Goal: Task Accomplishment & Management: Complete application form

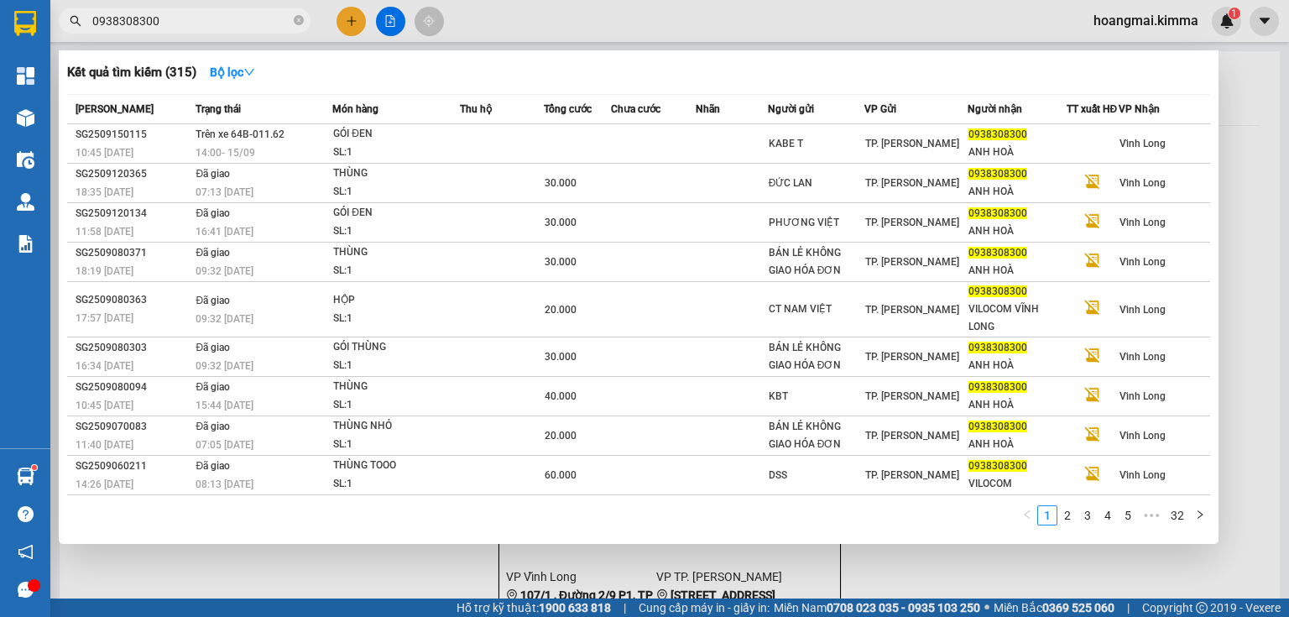
click at [295, 13] on span "0938308300" at bounding box center [185, 20] width 252 height 25
click at [302, 23] on icon "close-circle" at bounding box center [299, 20] width 10 height 10
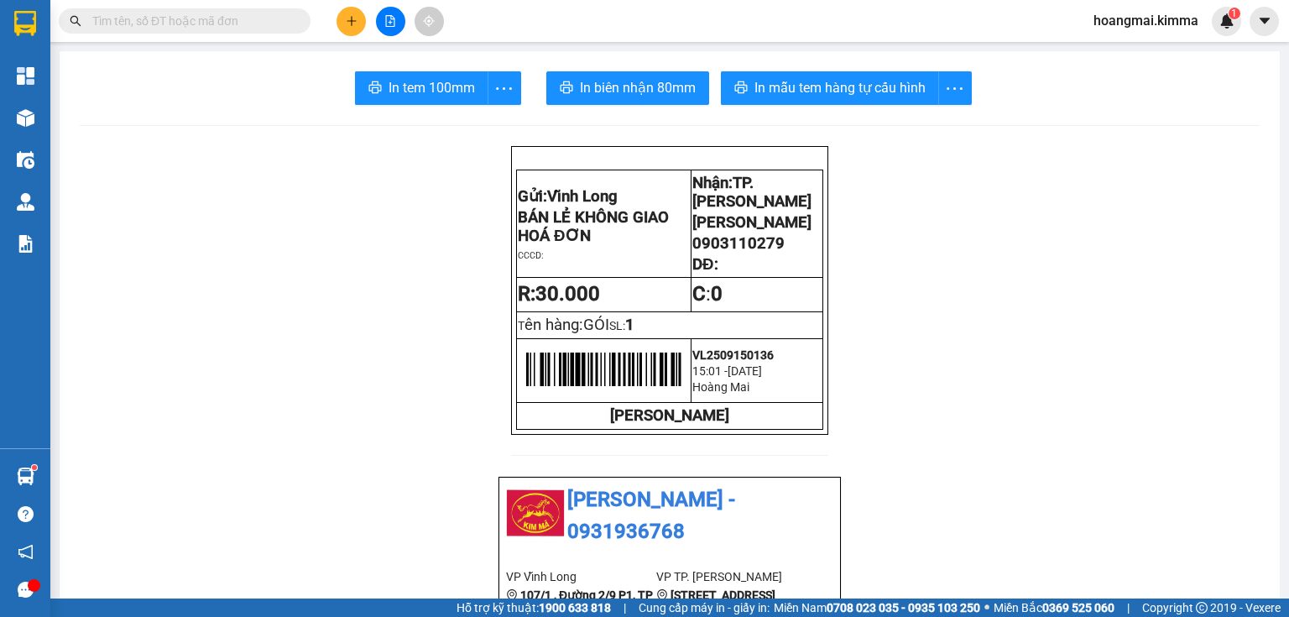
click at [352, 23] on icon "plus" at bounding box center [352, 21] width 12 height 12
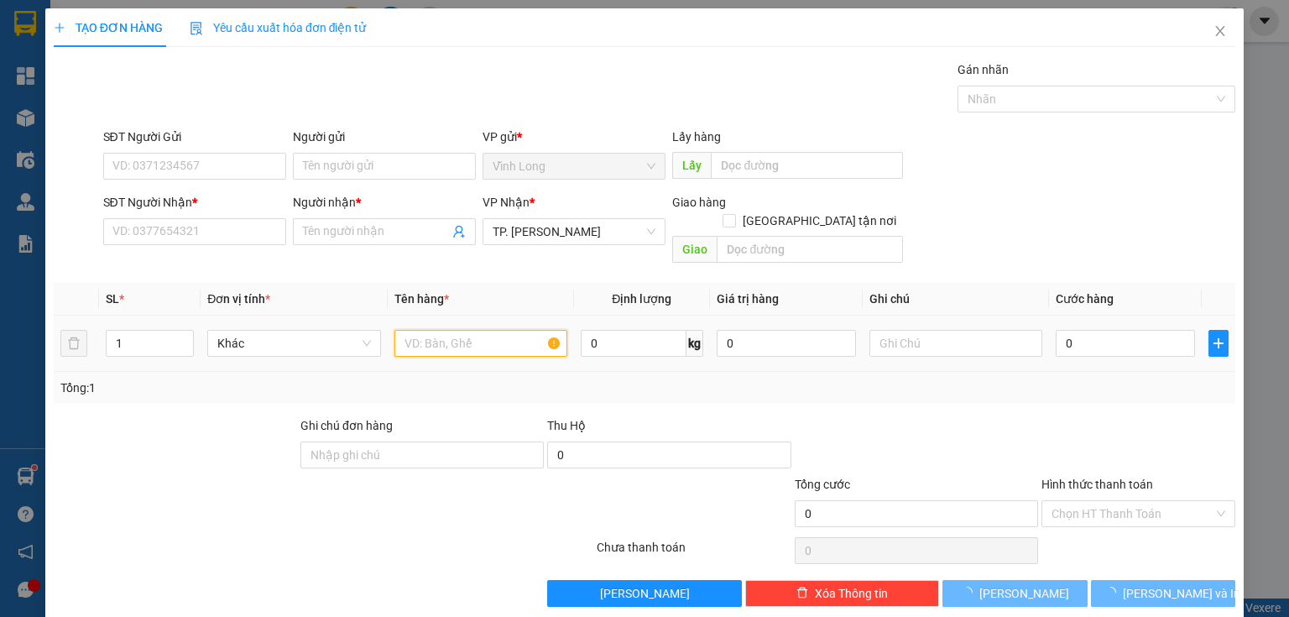
click at [486, 330] on input "text" at bounding box center [480, 343] width 173 height 27
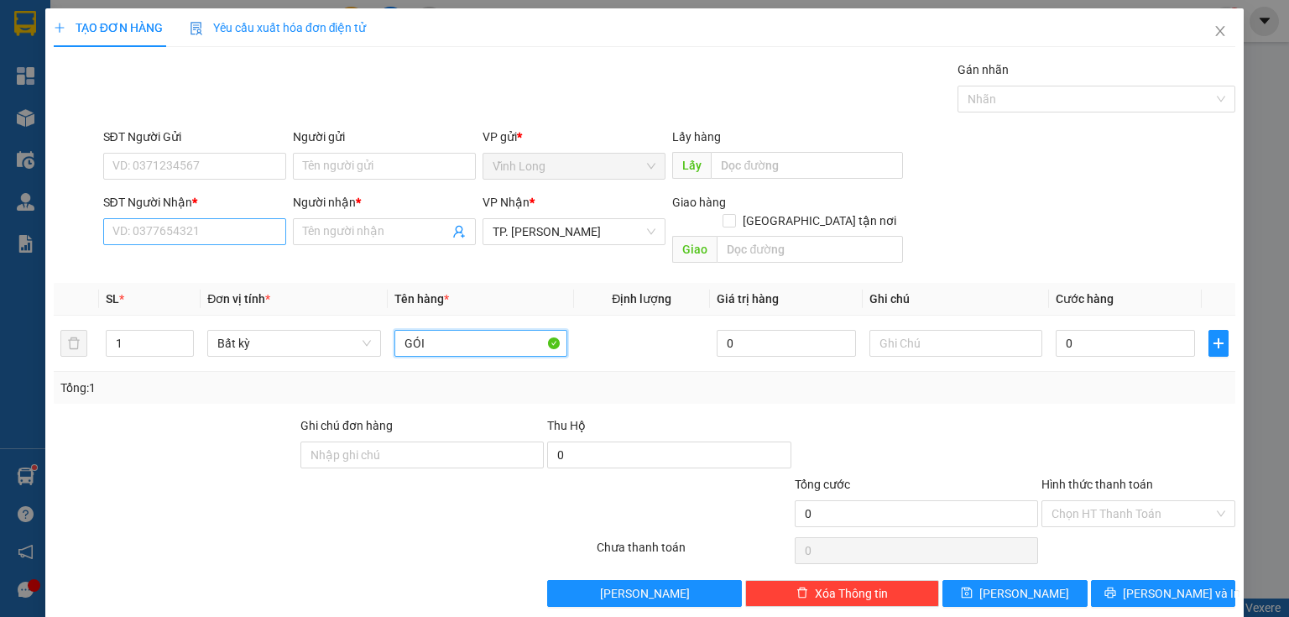
type input "GÓI"
drag, startPoint x: 206, startPoint y: 232, endPoint x: 587, endPoint y: 240, distance: 381.1
click at [245, 229] on input "SĐT Người Nhận *" at bounding box center [194, 231] width 183 height 27
type input "0903301787"
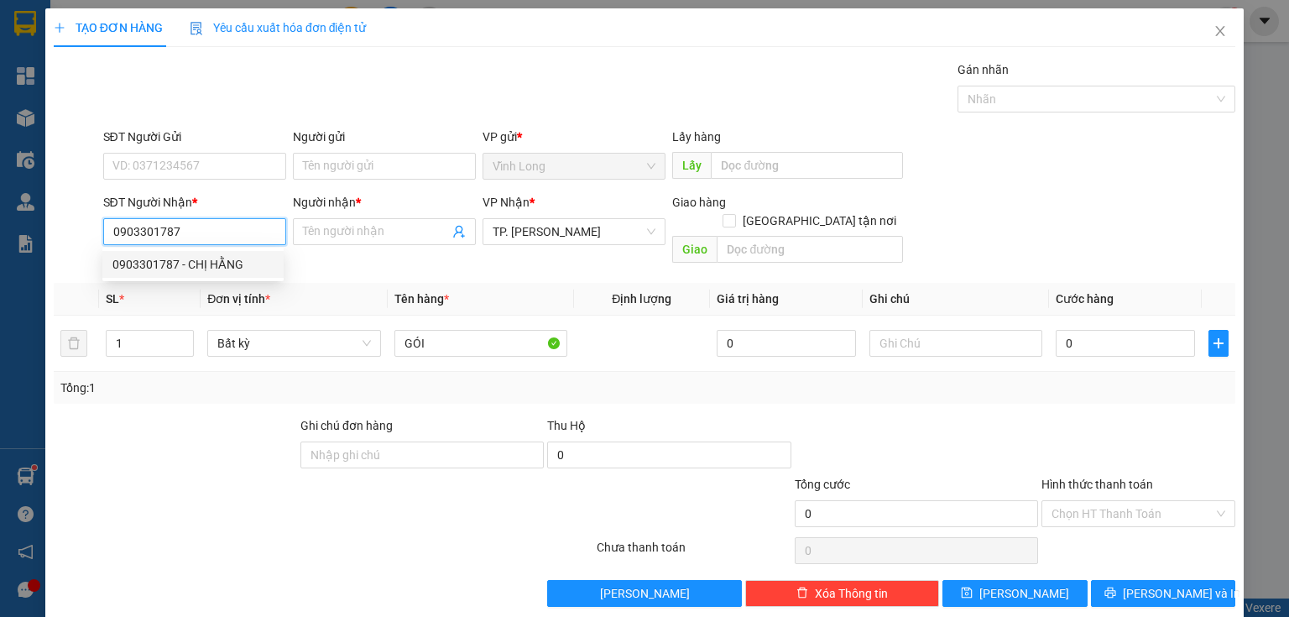
click at [222, 262] on div "0903301787 - CHỊ HẰNG" at bounding box center [192, 264] width 161 height 18
type input "CHỊ HẰNG"
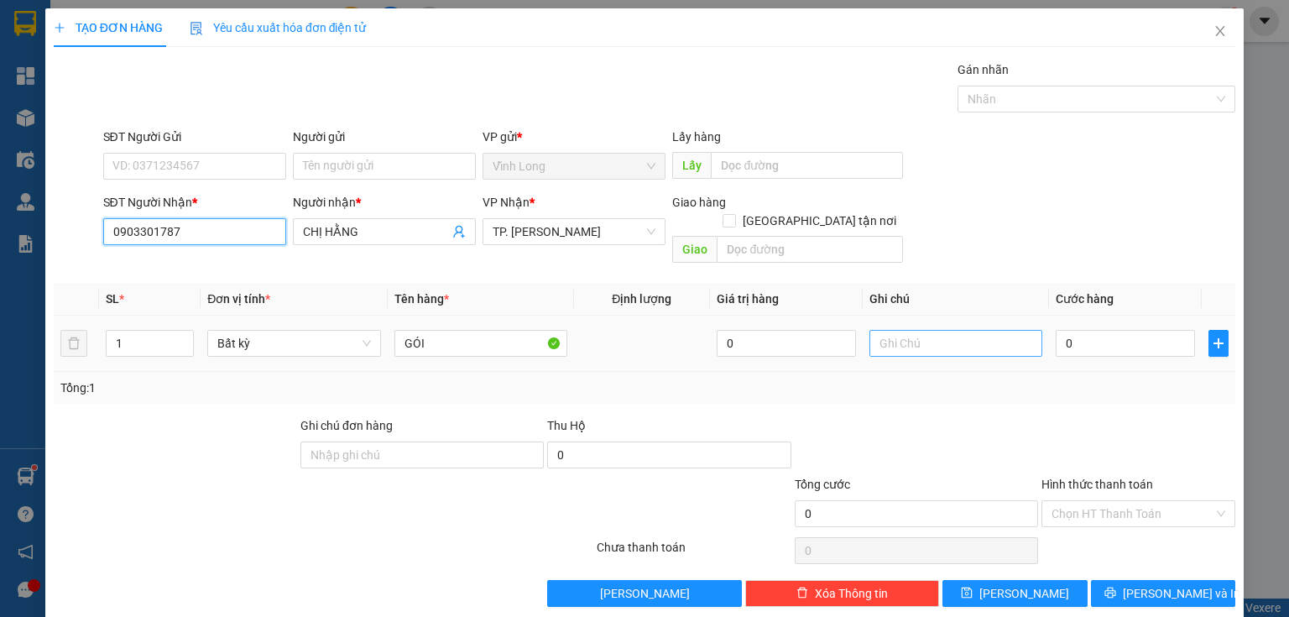
type input "0903301787"
click at [915, 330] on input "text" at bounding box center [955, 343] width 173 height 27
type input "THỦY"
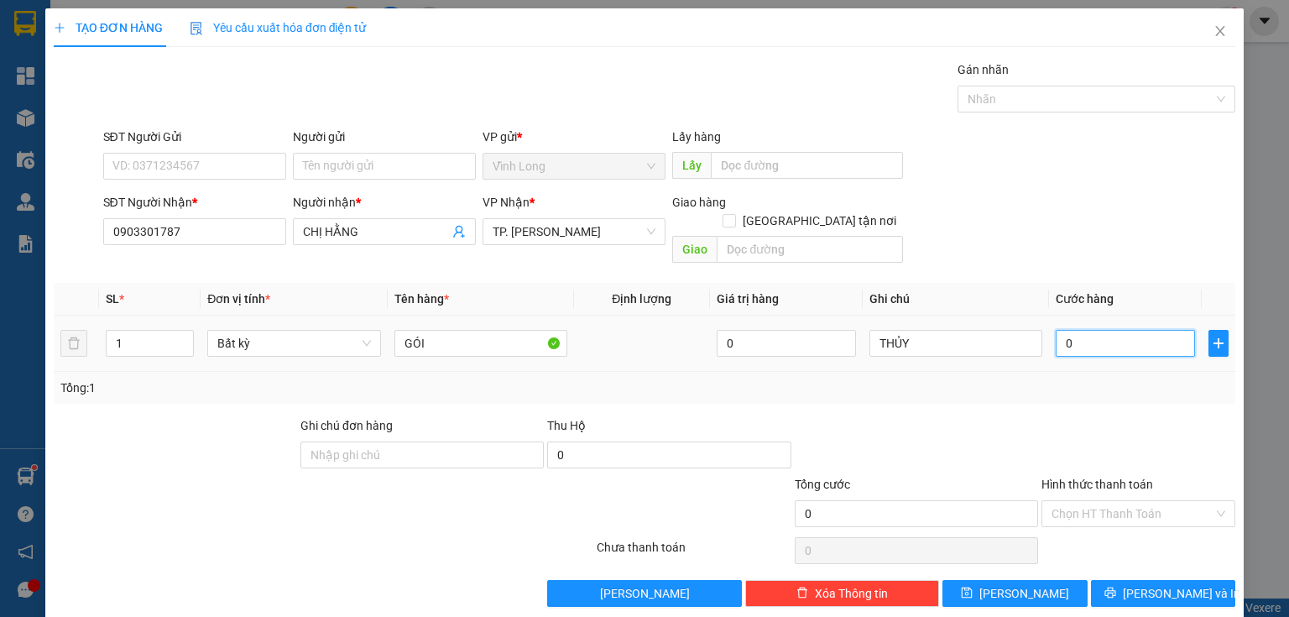
click at [1082, 330] on input "0" at bounding box center [1125, 343] width 139 height 27
type input "3"
type input "30"
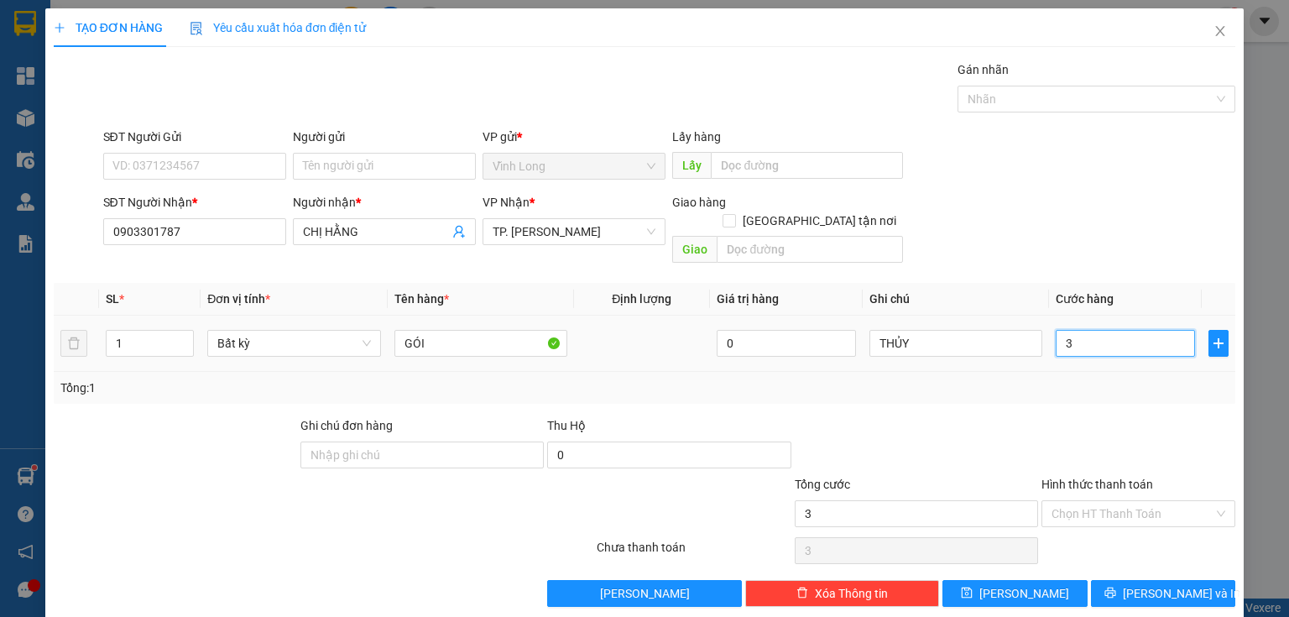
type input "30"
type input "30.000"
click at [1054, 501] on input "Hình thức thanh toán" at bounding box center [1132, 513] width 162 height 25
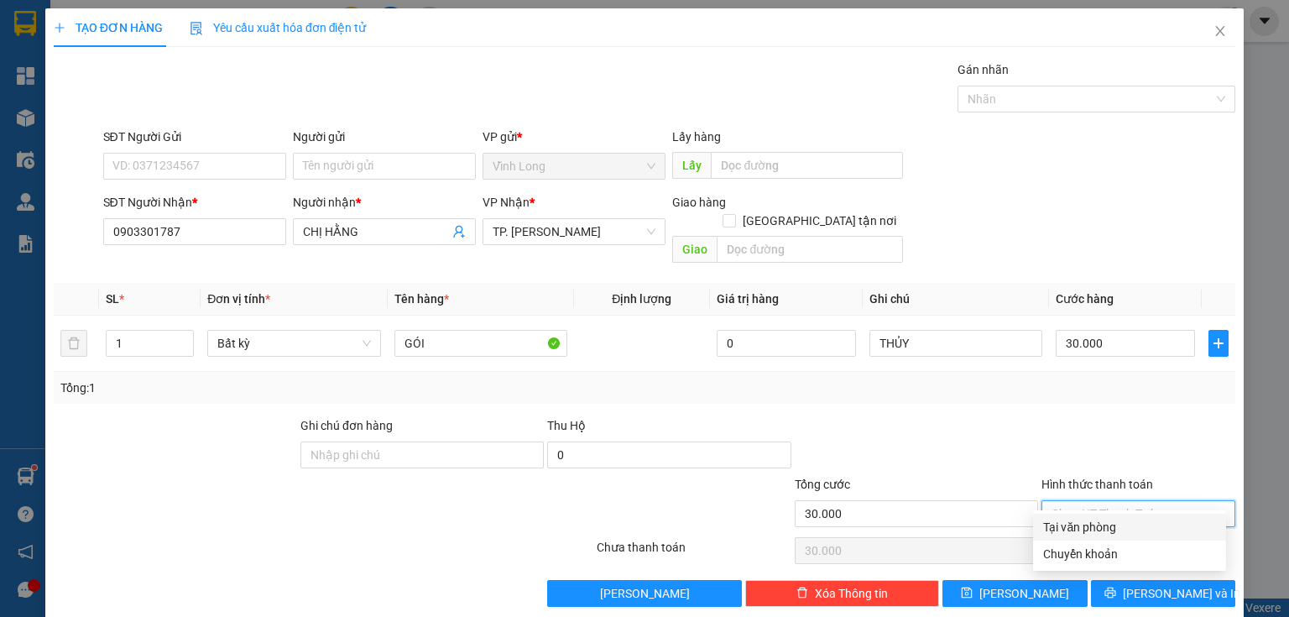
click at [1108, 537] on div "Tại văn phòng" at bounding box center [1129, 527] width 193 height 27
type input "0"
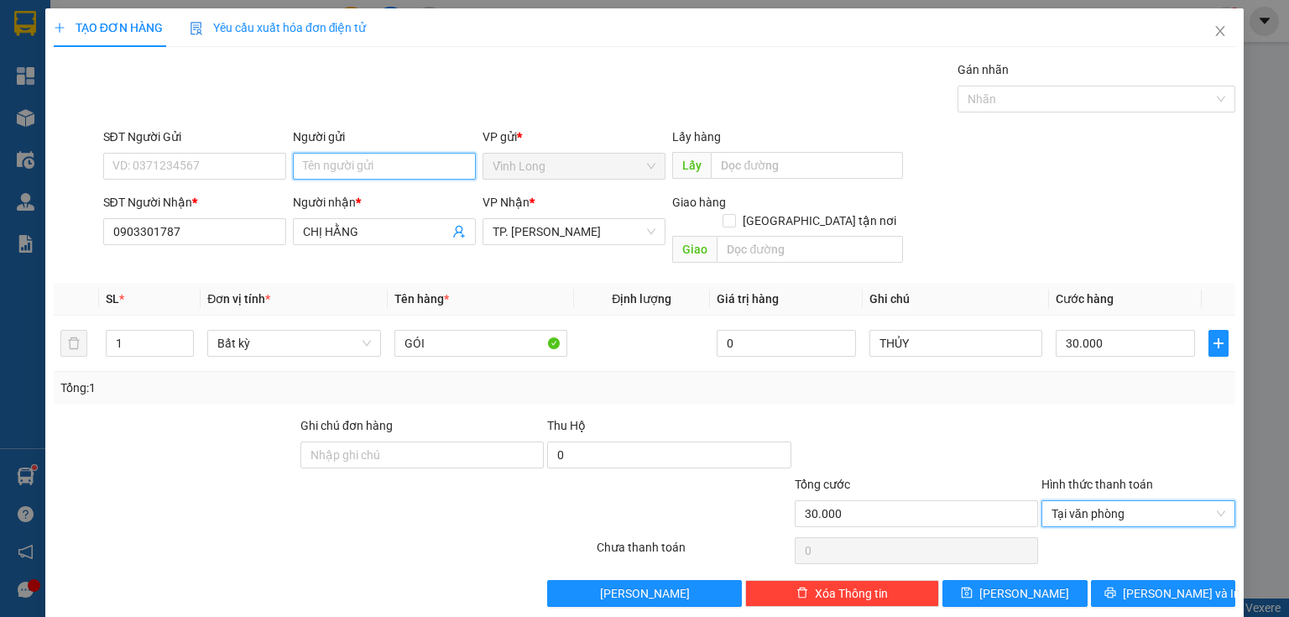
click at [352, 162] on input "Người gửi" at bounding box center [384, 166] width 183 height 27
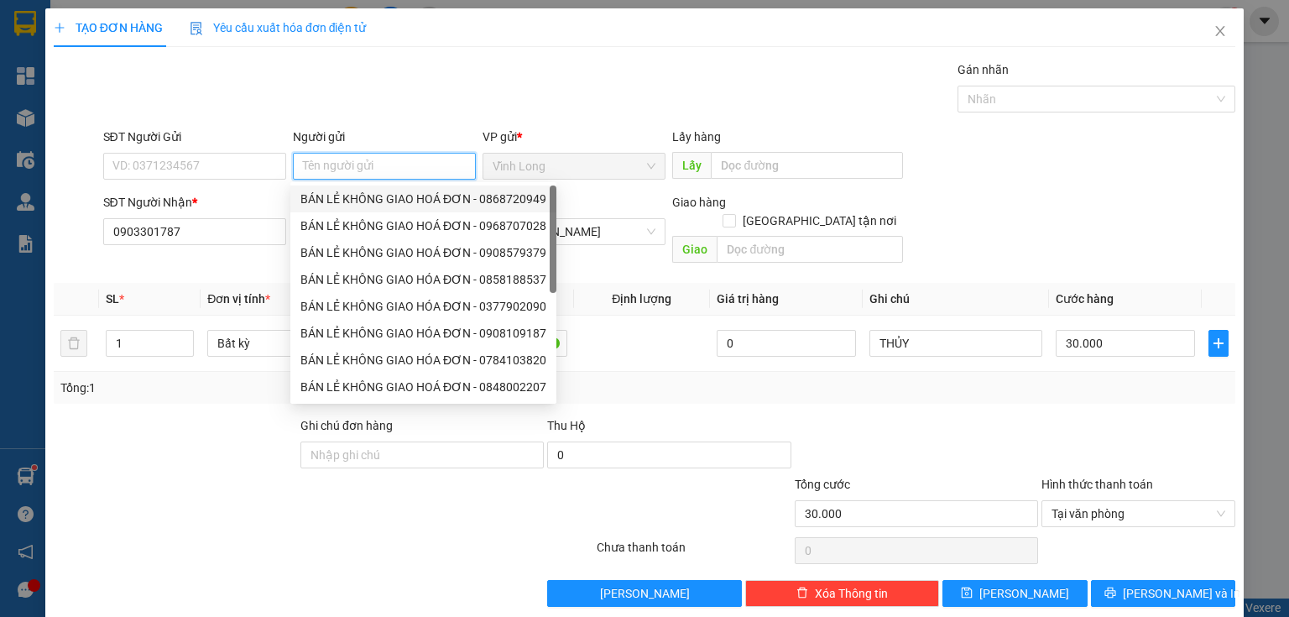
click at [352, 190] on div "BÁN LẺ KHÔNG GIAO HOÁ ĐƠN - 0868720949" at bounding box center [423, 199] width 246 height 18
type input "0868720949"
type input "BÁN LẺ KHÔNG GIAO HOÁ ĐƠN"
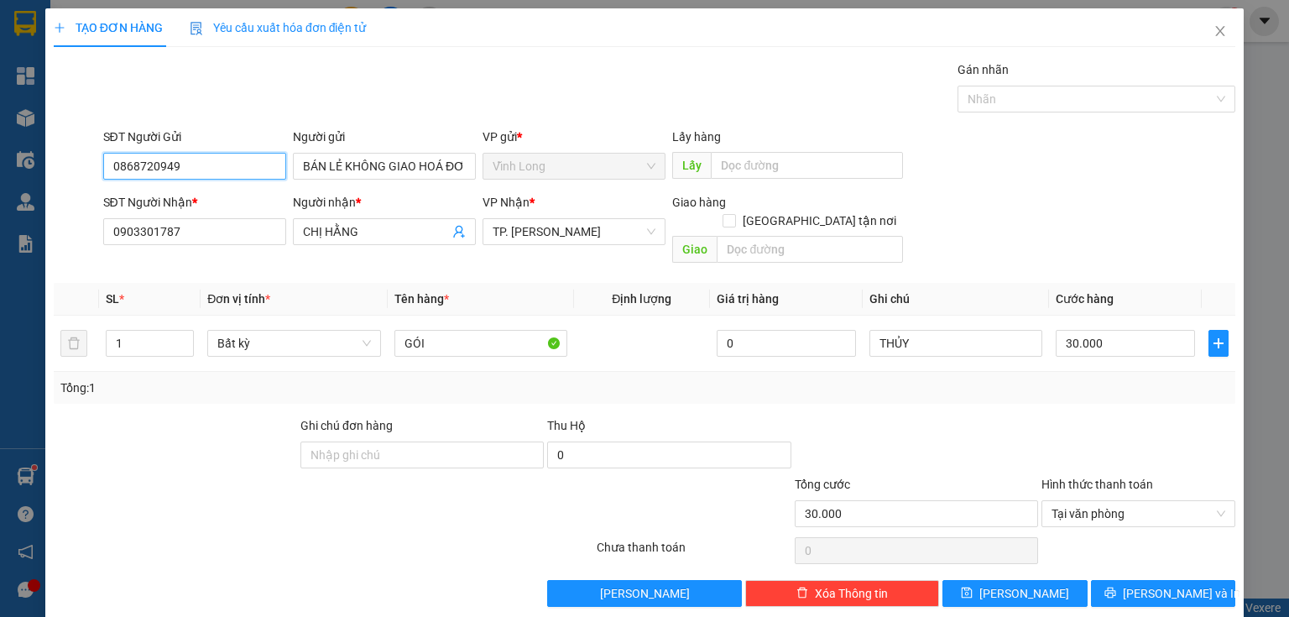
drag, startPoint x: 248, startPoint y: 171, endPoint x: 0, endPoint y: 175, distance: 248.4
click at [0, 175] on div "TẠO ĐƠN HÀNG Yêu cầu xuất hóa đơn điện tử Transit Pickup Surcharge Ids Transit …" at bounding box center [644, 308] width 1289 height 617
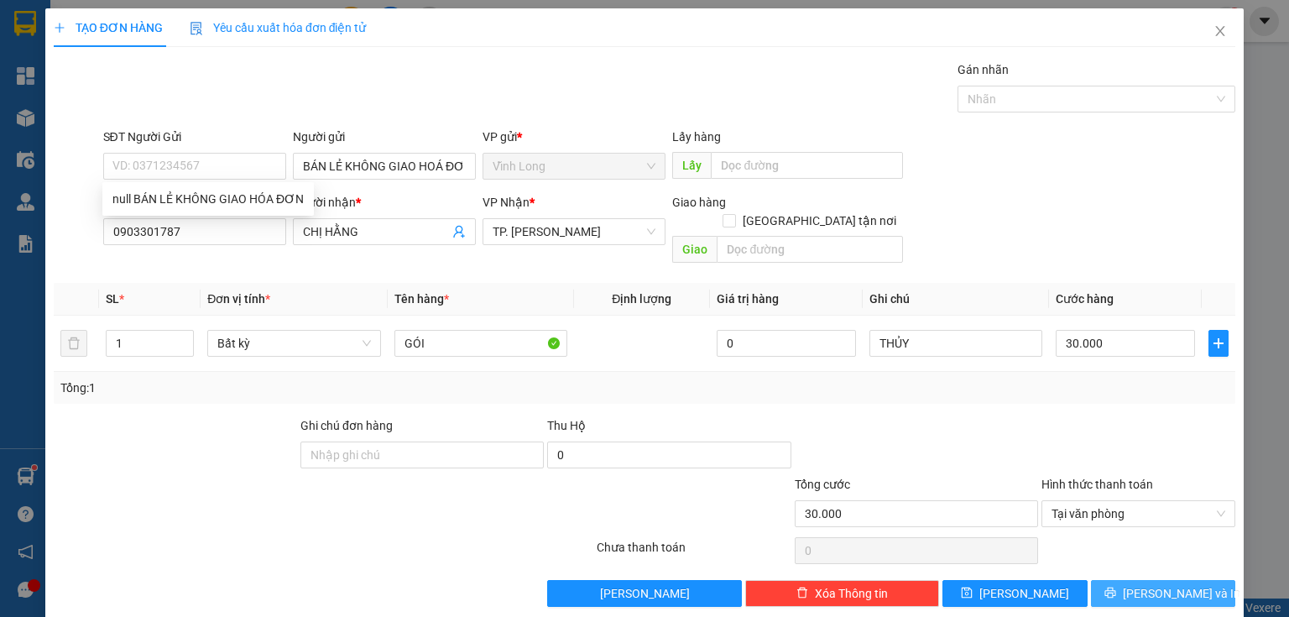
click at [1186, 584] on span "[PERSON_NAME] và In" at bounding box center [1181, 593] width 117 height 18
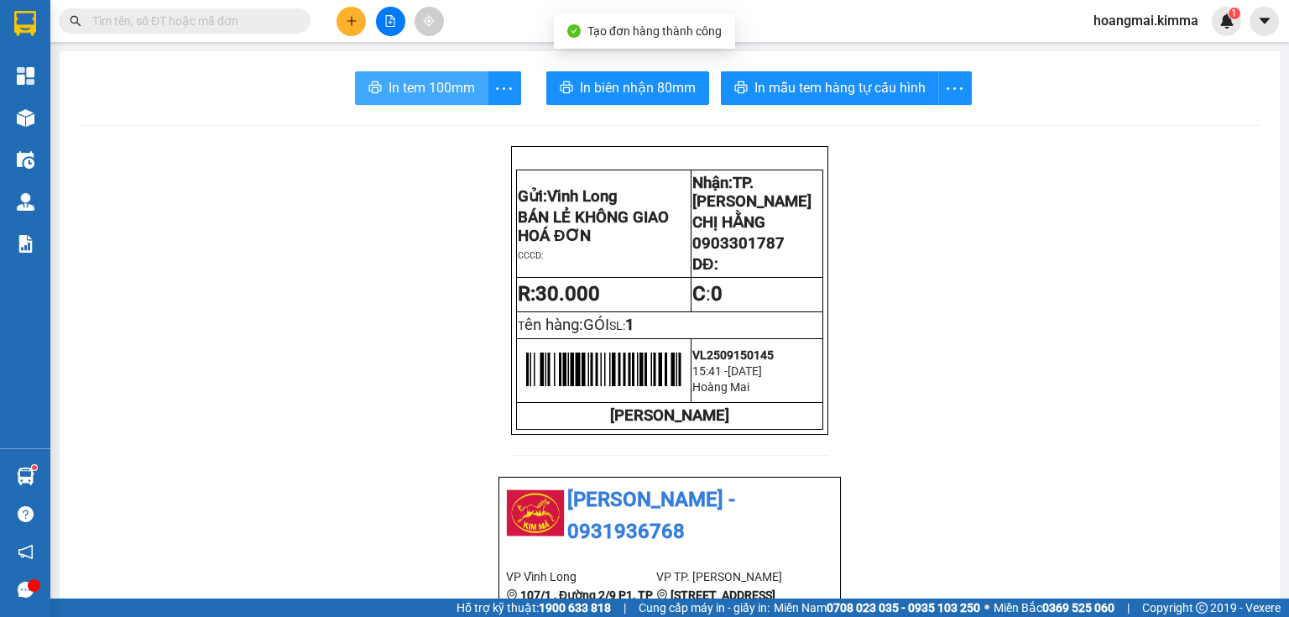
drag, startPoint x: 418, startPoint y: 86, endPoint x: 426, endPoint y: 84, distance: 8.8
click at [422, 85] on span "In tem 100mm" at bounding box center [432, 87] width 86 height 21
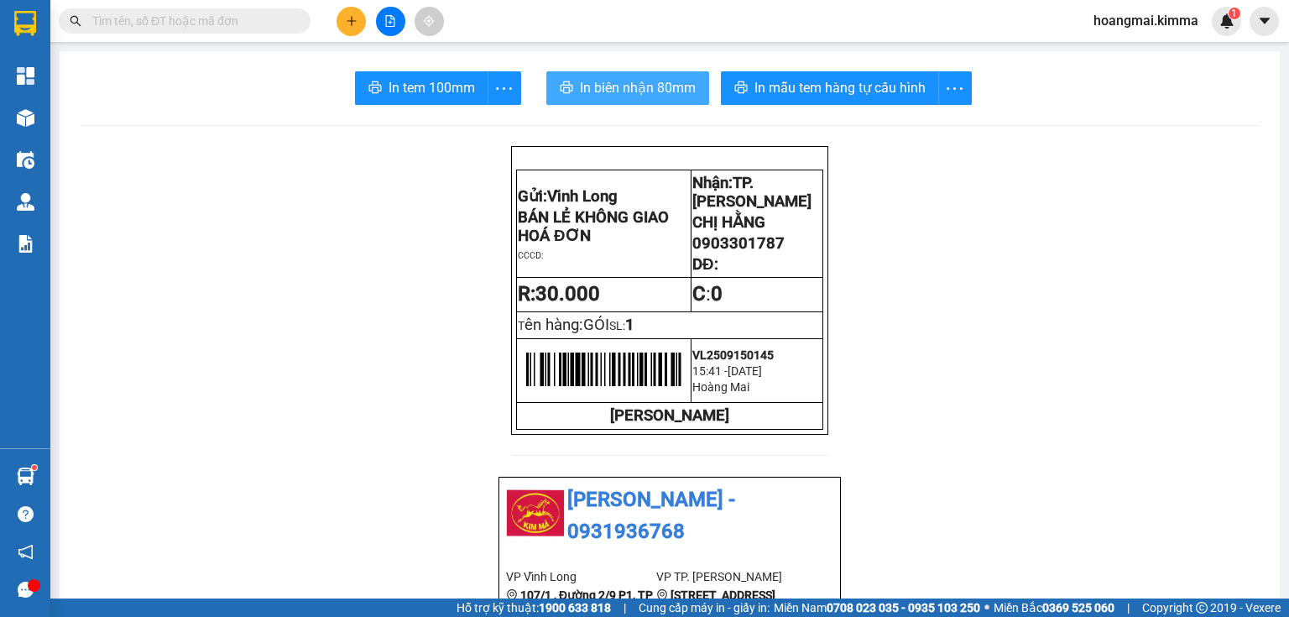
click at [636, 87] on span "In biên nhận 80mm" at bounding box center [638, 87] width 116 height 21
click at [651, 88] on span "In biên nhận 80mm" at bounding box center [638, 87] width 116 height 21
click at [344, 26] on button at bounding box center [350, 21] width 29 height 29
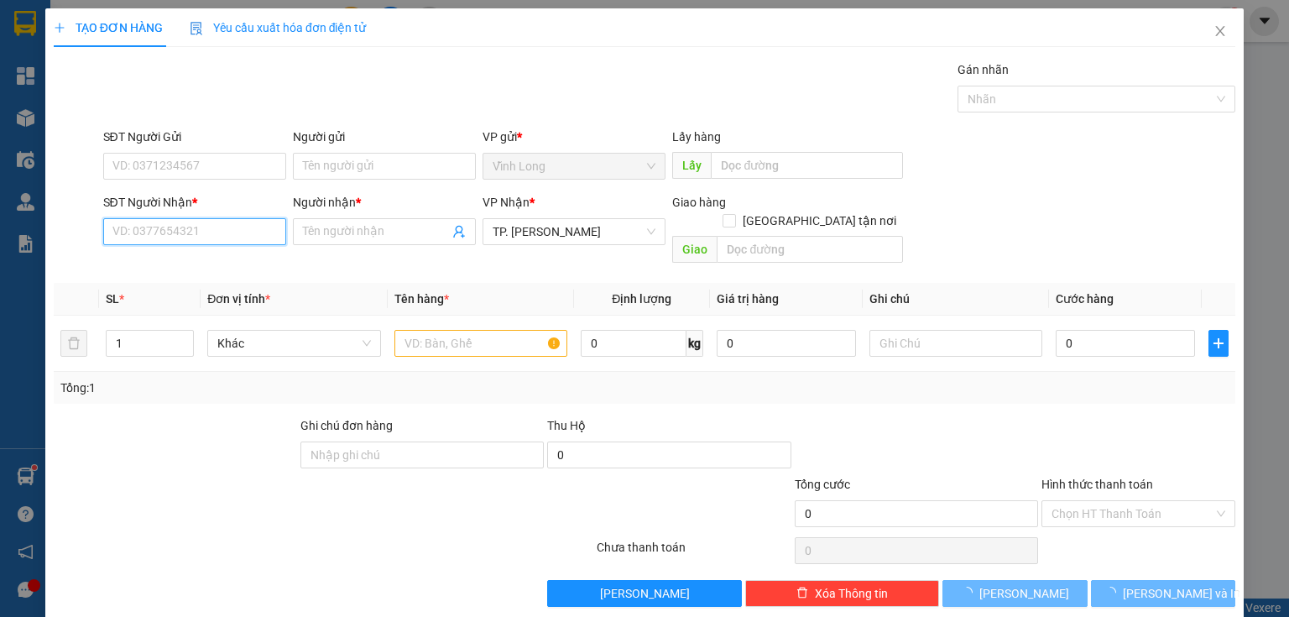
click at [228, 239] on input "SĐT Người Nhận *" at bounding box center [194, 231] width 183 height 27
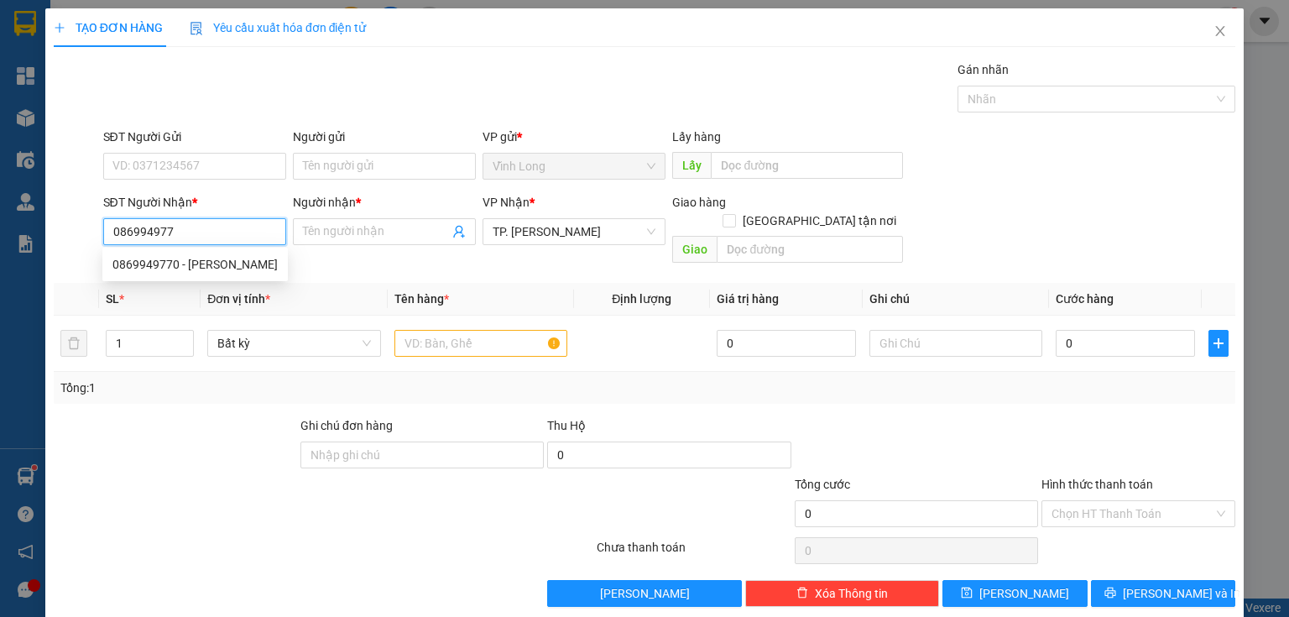
type input "0869949770"
click at [249, 263] on div "0869949770 - [PERSON_NAME]" at bounding box center [194, 264] width 165 height 18
type input "THANH HẢO"
type input "0869949770"
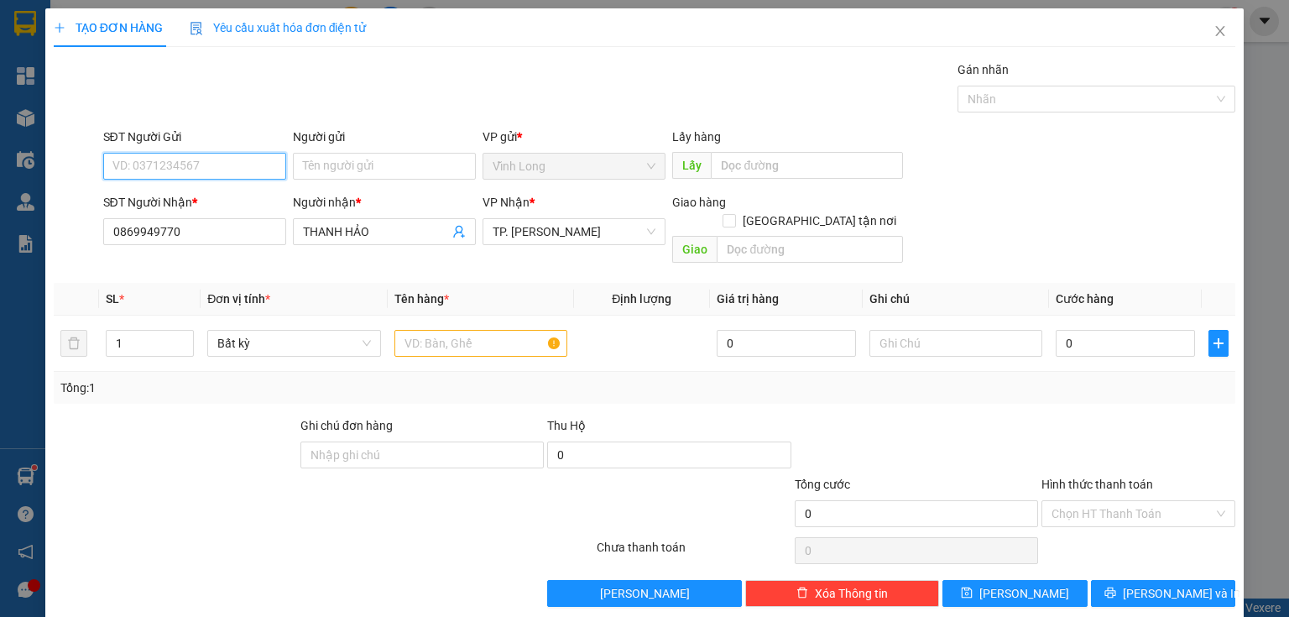
click at [207, 167] on input "SĐT Người Gửi" at bounding box center [194, 166] width 183 height 27
click at [218, 198] on div "0334265439 - [PERSON_NAME]" at bounding box center [194, 199] width 165 height 18
type input "0334265439"
type input "PHƯƠNG TRÚC"
click at [501, 331] on input "text" at bounding box center [480, 343] width 173 height 27
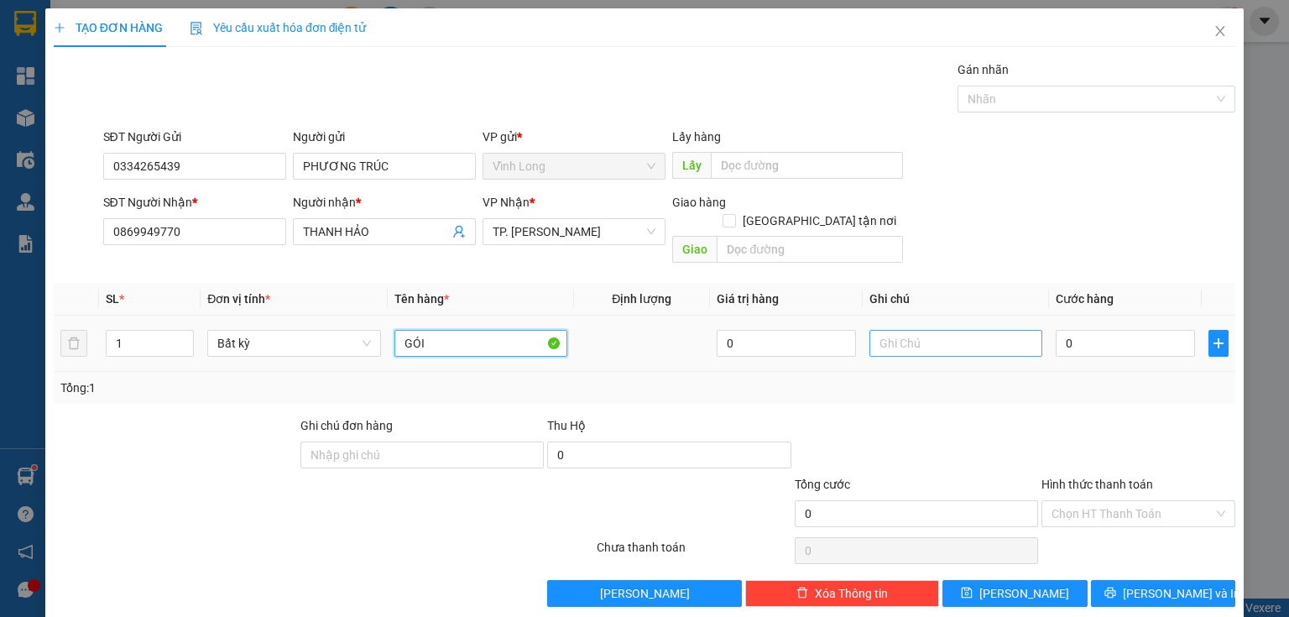
type input "GÓI"
click at [925, 333] on input "text" at bounding box center [955, 343] width 173 height 27
type input "THUY"
click at [1138, 330] on input "0" at bounding box center [1125, 343] width 139 height 27
type input "1"
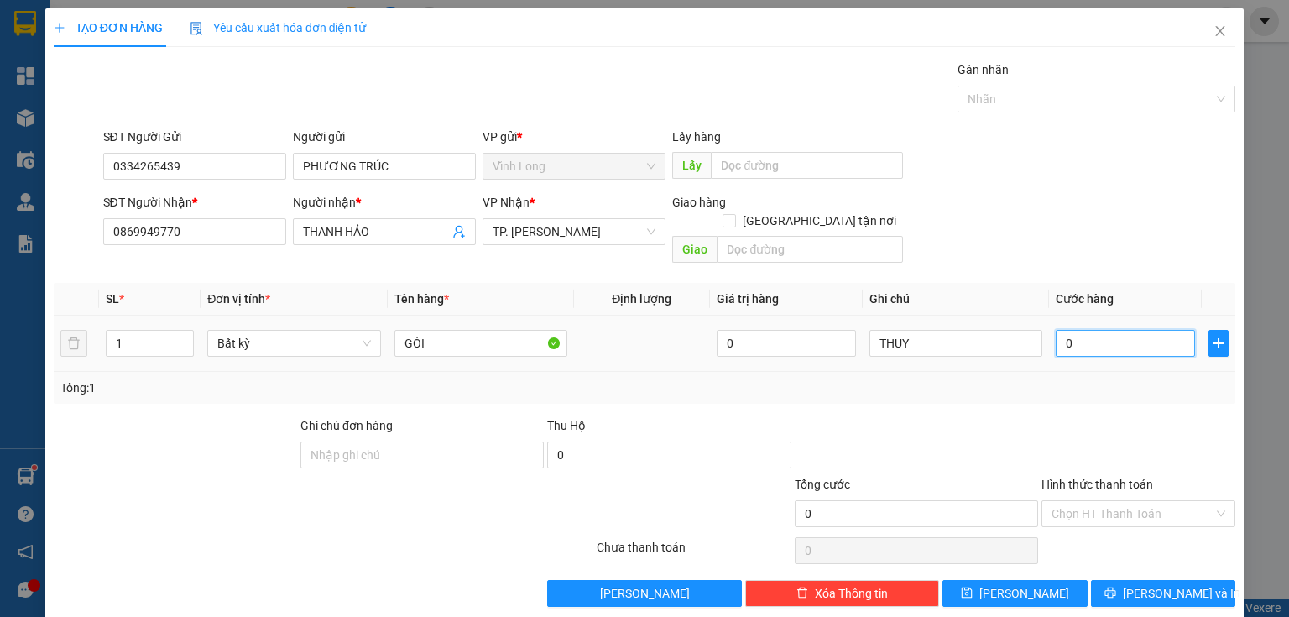
type input "1"
type input "12"
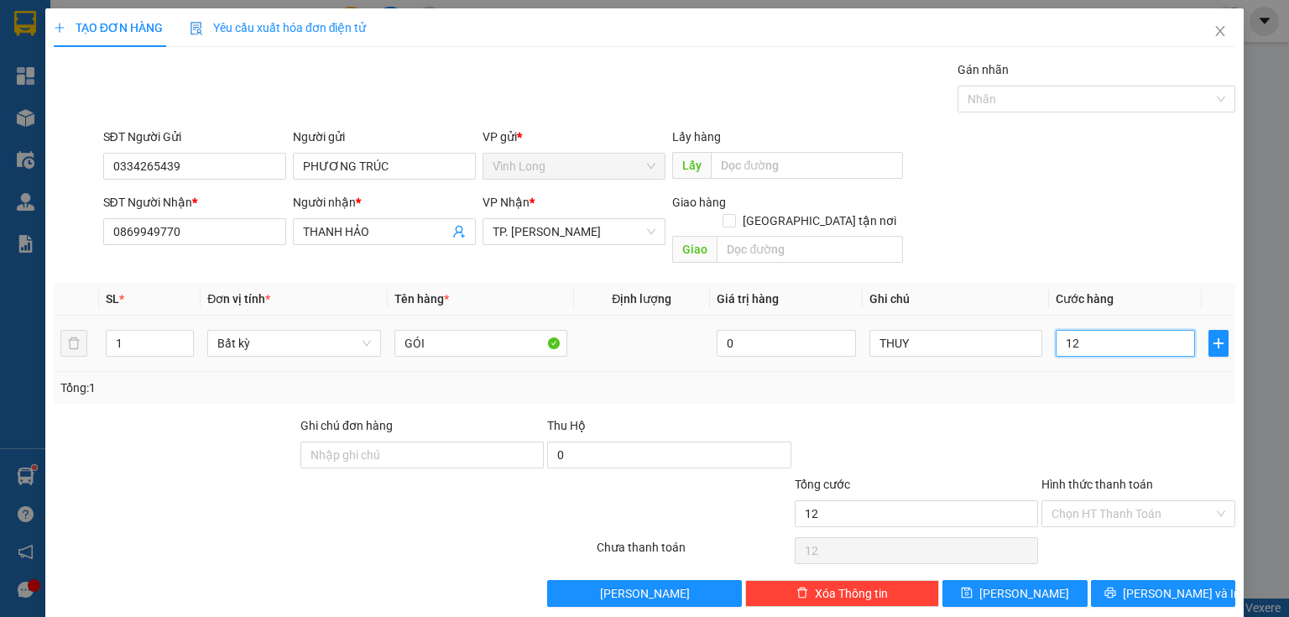
type input "120"
type input "120.000"
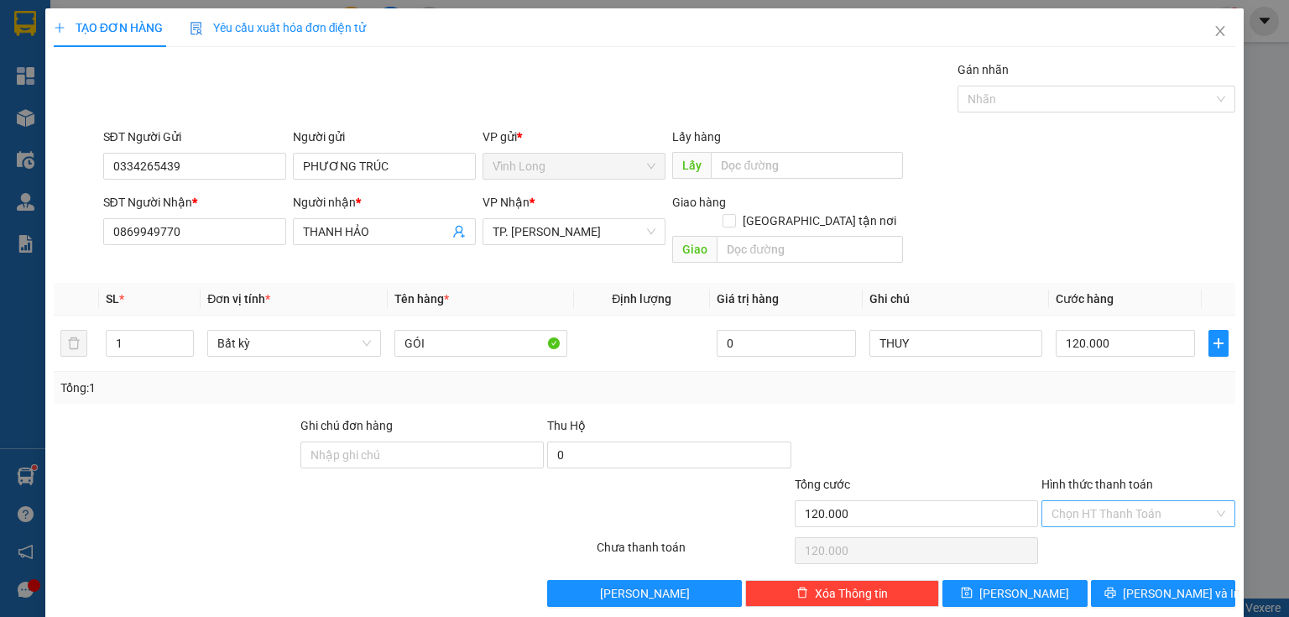
click at [1150, 501] on input "Hình thức thanh toán" at bounding box center [1132, 513] width 162 height 25
click at [1079, 524] on div "Tại văn phòng" at bounding box center [1129, 527] width 173 height 18
type input "0"
click at [1168, 584] on span "[PERSON_NAME] và In" at bounding box center [1181, 593] width 117 height 18
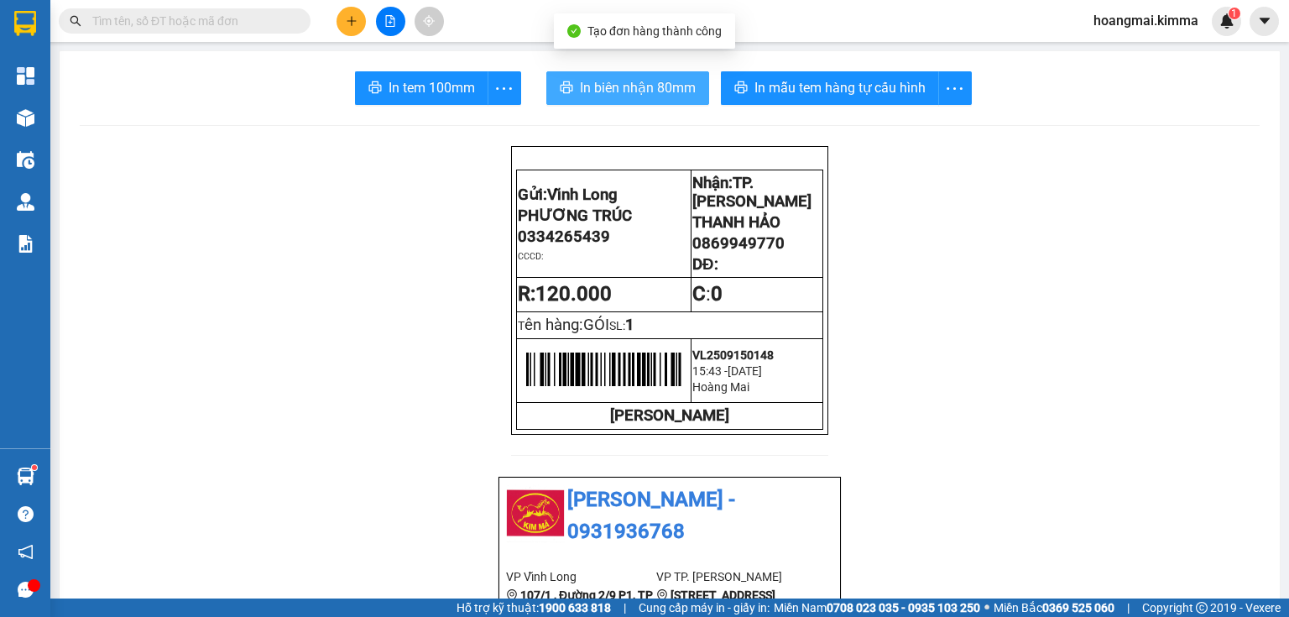
click at [554, 81] on button "In biên nhận 80mm" at bounding box center [627, 88] width 163 height 34
click at [652, 91] on span "In biên nhận 80mm" at bounding box center [638, 87] width 116 height 21
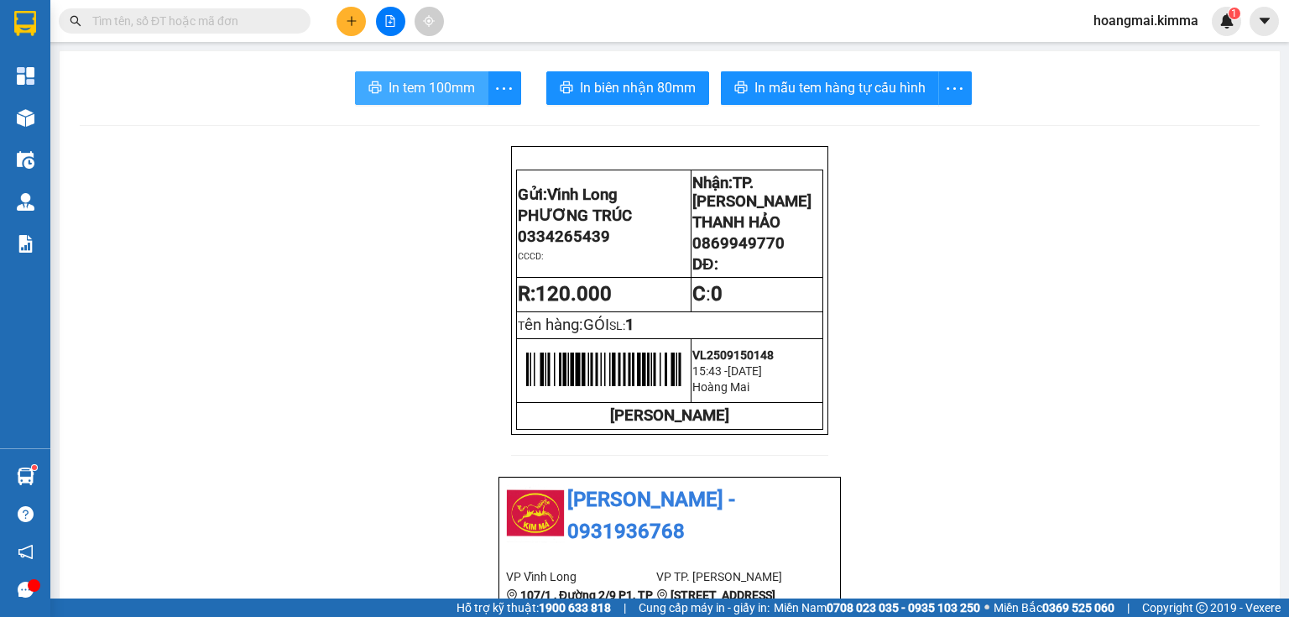
click at [401, 71] on button "In tem 100mm" at bounding box center [421, 88] width 133 height 34
click at [343, 16] on button at bounding box center [350, 21] width 29 height 29
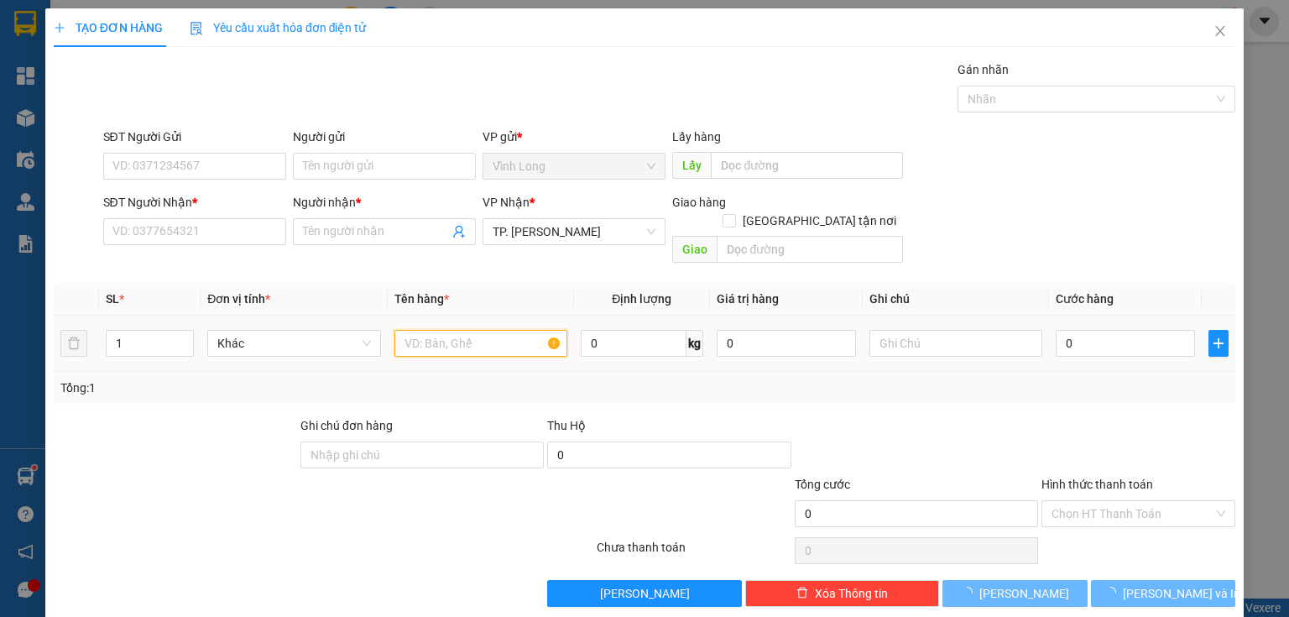
click at [420, 330] on input "text" at bounding box center [480, 343] width 173 height 27
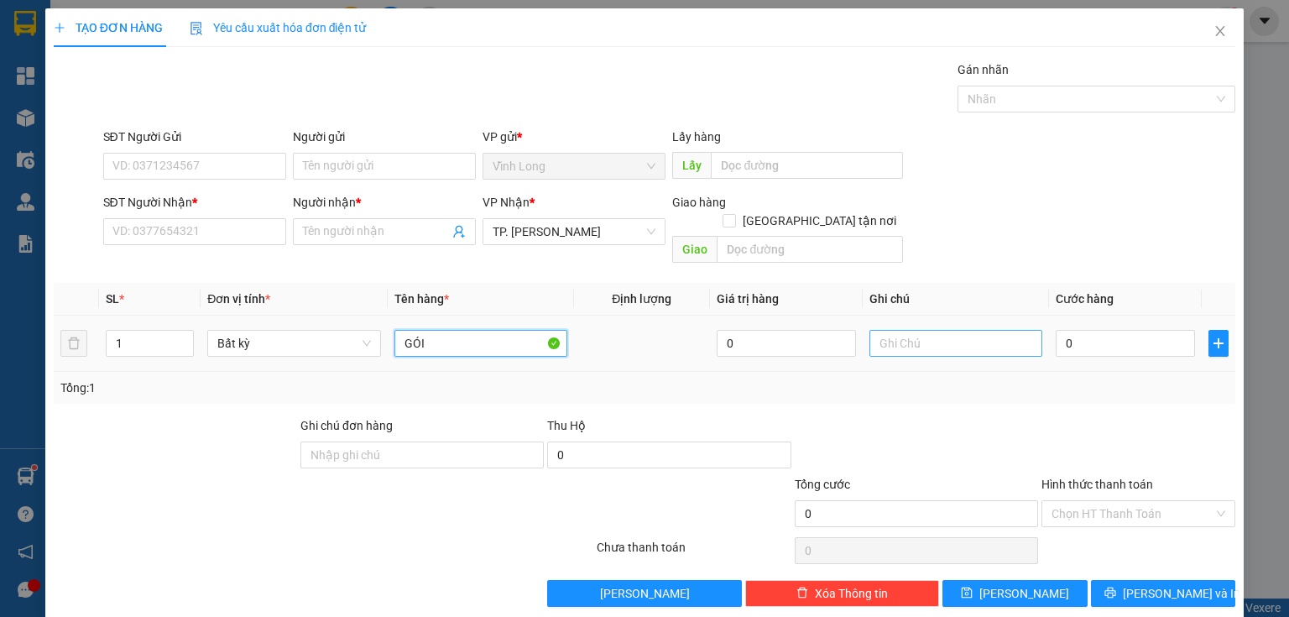
type input "GÓI"
click at [924, 330] on input "text" at bounding box center [955, 343] width 173 height 27
type input "THUY"
click at [1107, 330] on input "0" at bounding box center [1125, 343] width 139 height 27
type input "2"
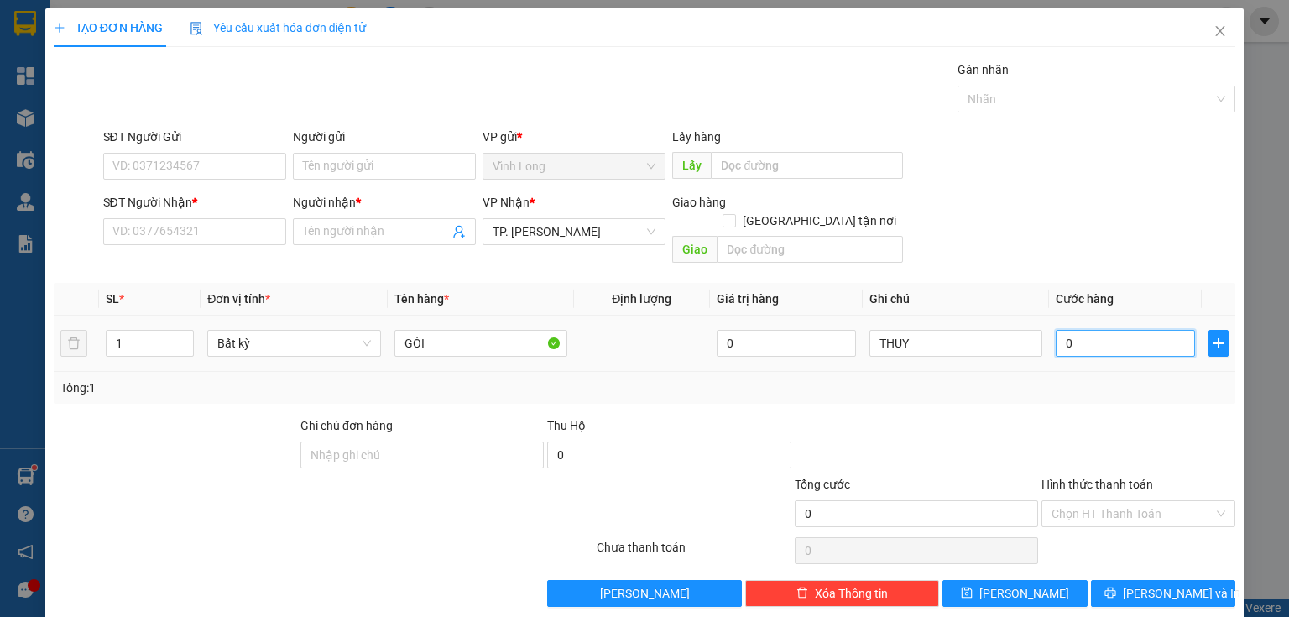
type input "2"
type input "20"
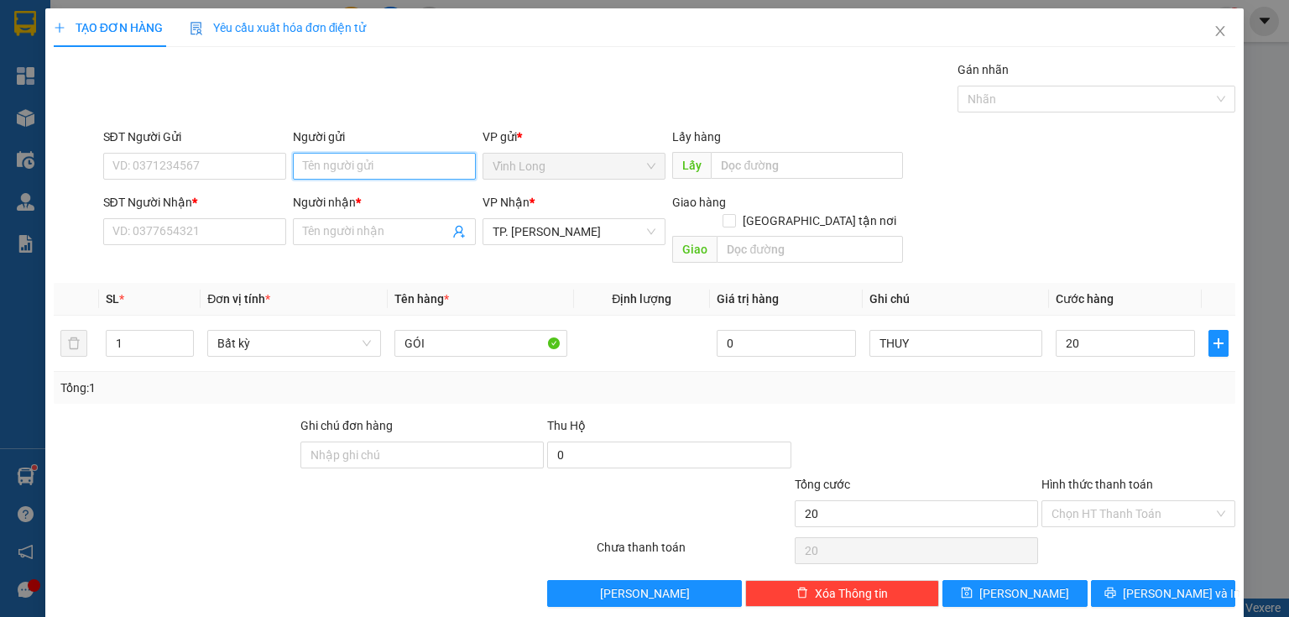
type input "20.000"
click at [379, 176] on input "Người gửi" at bounding box center [384, 166] width 183 height 27
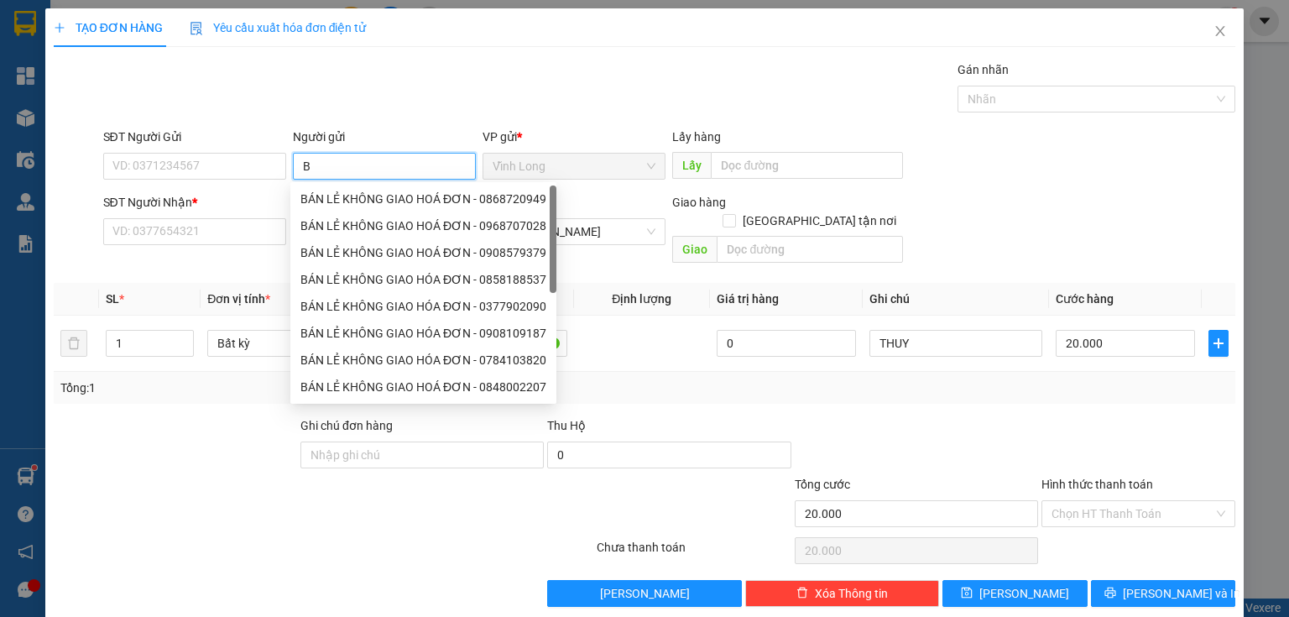
type input "BÁ"
drag, startPoint x: 375, startPoint y: 191, endPoint x: 282, endPoint y: 170, distance: 95.5
click at [373, 195] on div "BÁN LẺ KHÔNG GIAO HOÁ ĐƠN - 0868720949" at bounding box center [423, 199] width 246 height 18
type input "0868720949"
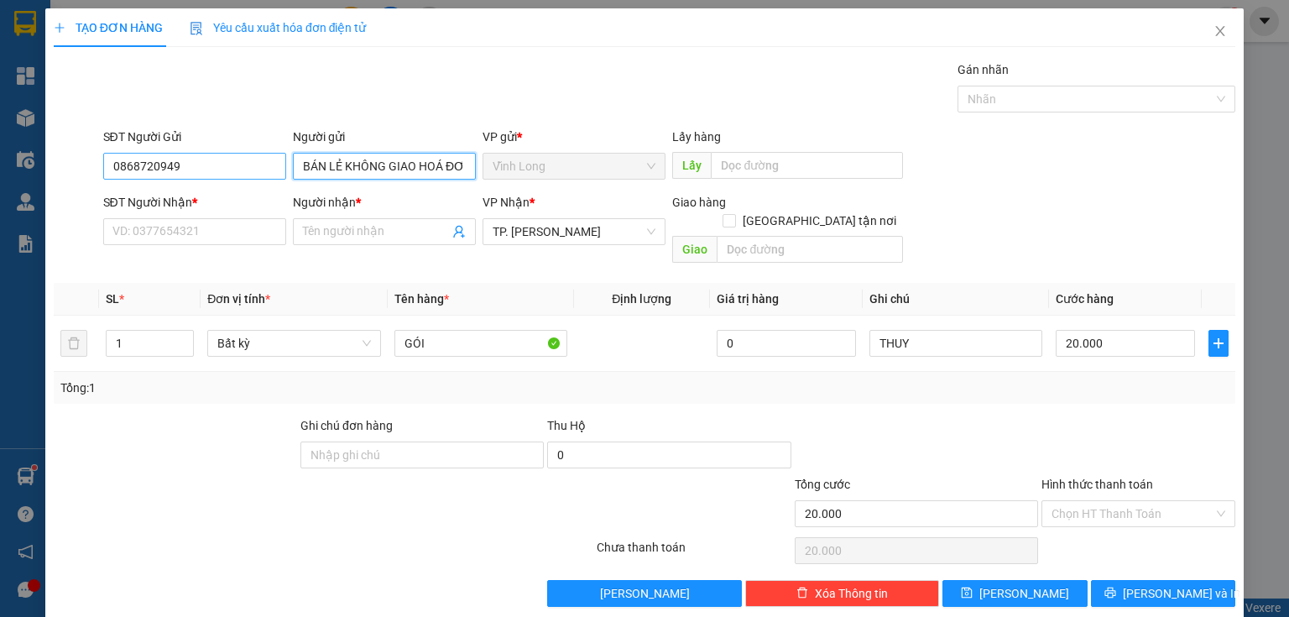
type input "BÁN LẺ KHÔNG GIAO HOÁ ĐƠN"
drag, startPoint x: 209, startPoint y: 169, endPoint x: 0, endPoint y: 189, distance: 209.9
click at [0, 190] on div "TẠO ĐƠN HÀNG Yêu cầu xuất hóa đơn điện tử Transit Pickup Surcharge Ids Transit …" at bounding box center [644, 308] width 1289 height 617
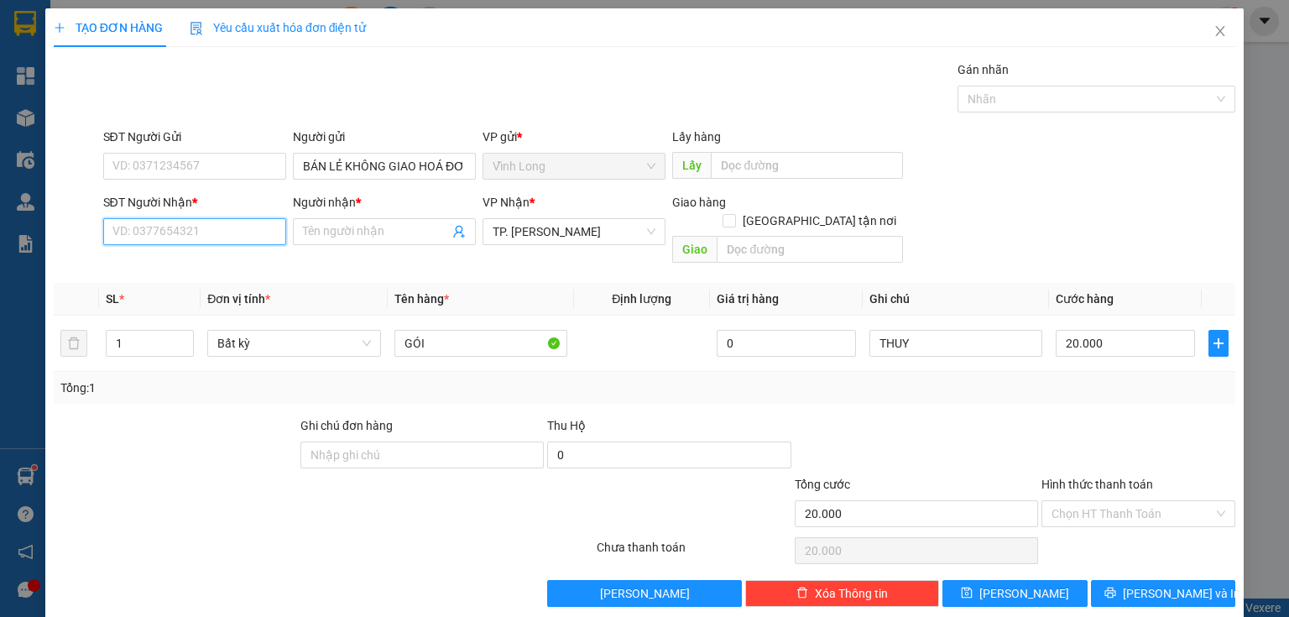
click at [145, 242] on input "SĐT Người Nhận *" at bounding box center [194, 231] width 183 height 27
type input "0947010851"
click at [188, 275] on div "0947010851 - THẢO" at bounding box center [192, 264] width 181 height 27
type input "THẢO"
type input "0947010851"
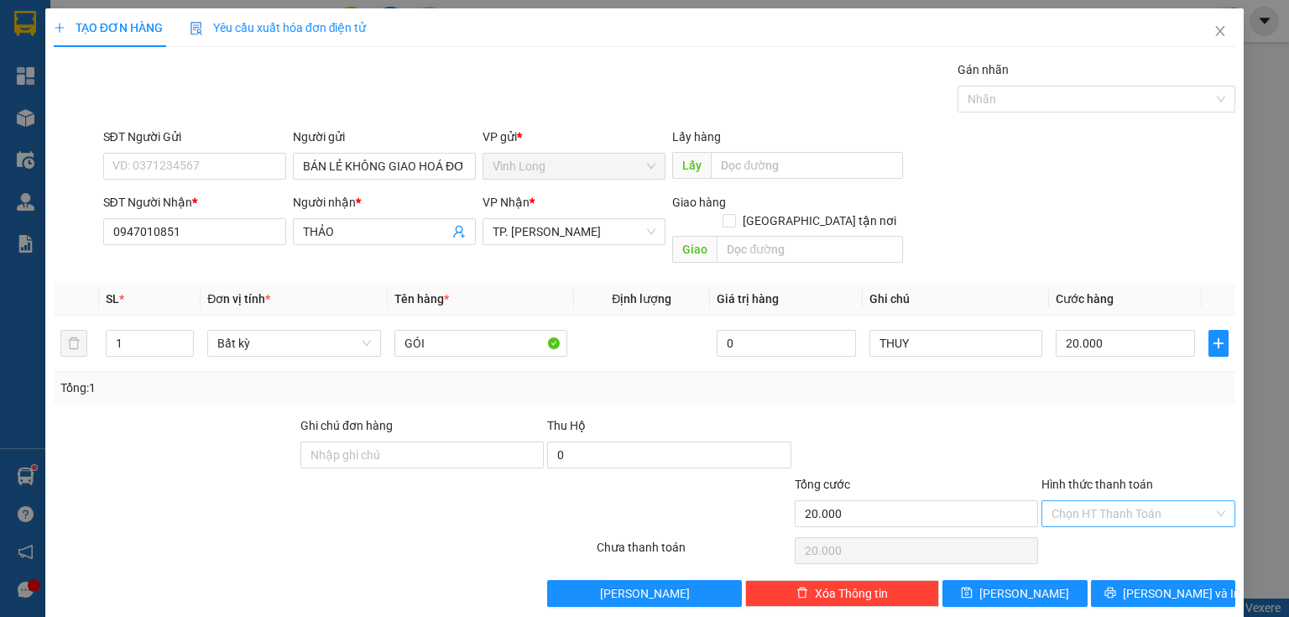
click at [1124, 501] on input "Hình thức thanh toán" at bounding box center [1132, 513] width 162 height 25
click at [1112, 529] on div "Tại văn phòng" at bounding box center [1129, 527] width 173 height 18
type input "0"
click at [1166, 584] on span "[PERSON_NAME] và In" at bounding box center [1181, 593] width 117 height 18
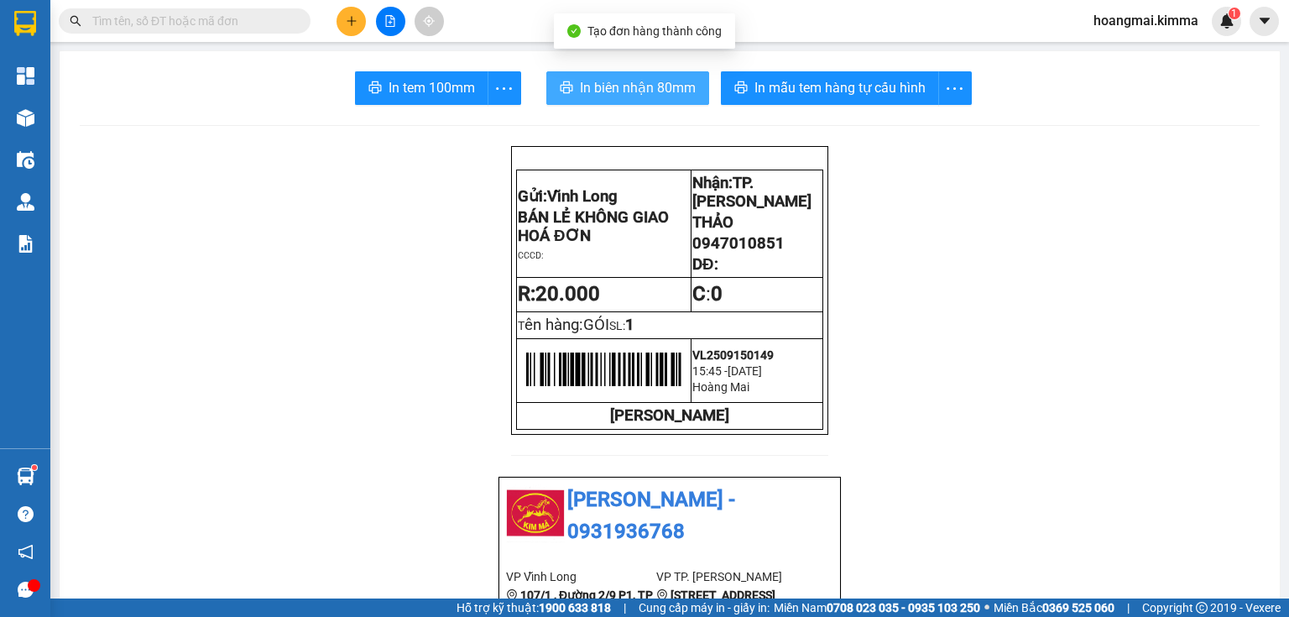
click at [592, 89] on span "In biên nhận 80mm" at bounding box center [638, 87] width 116 height 21
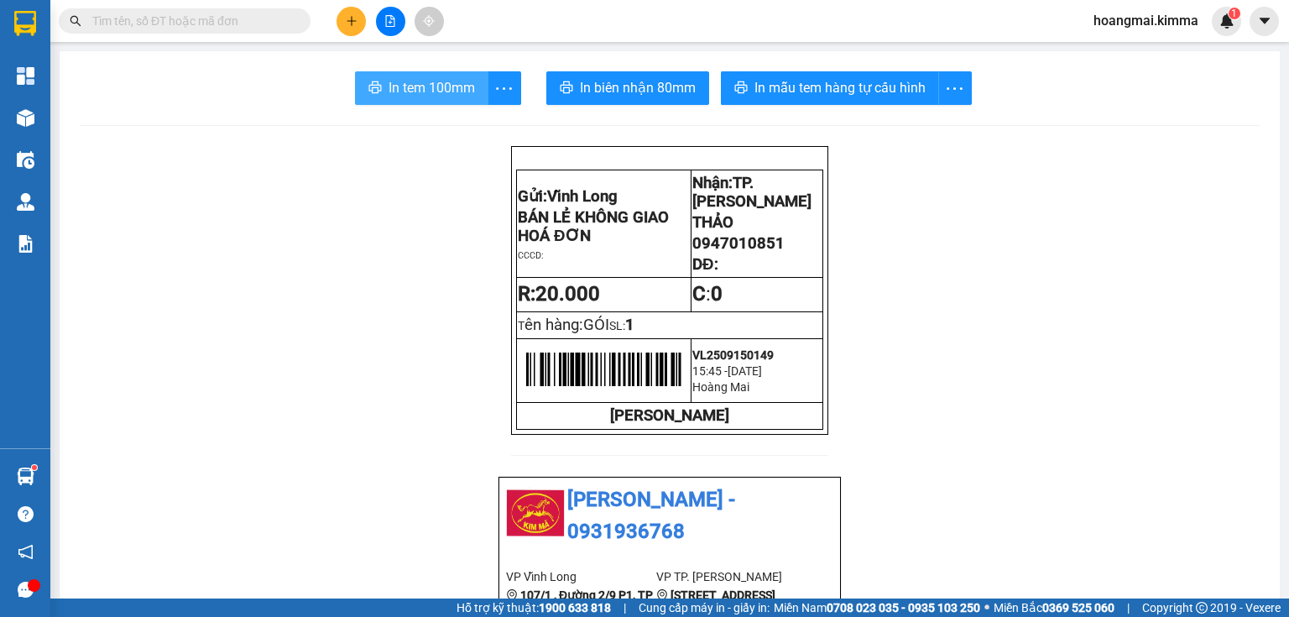
click at [370, 75] on button "In tem 100mm" at bounding box center [421, 88] width 133 height 34
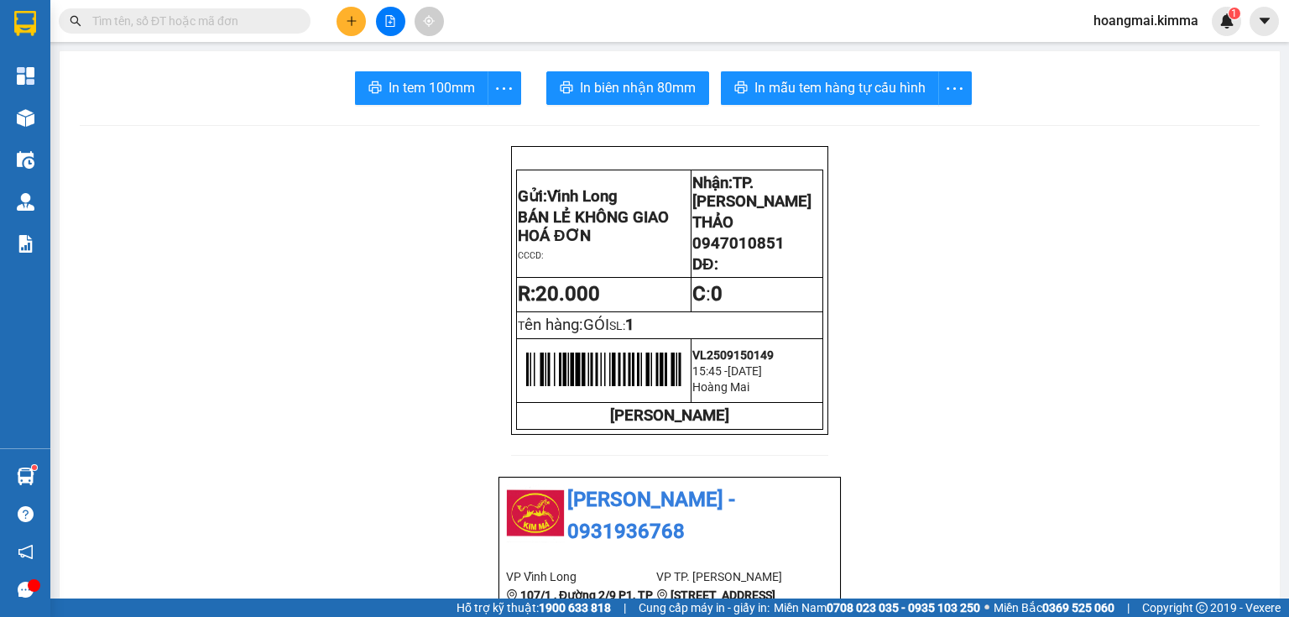
click at [246, 27] on input "text" at bounding box center [191, 21] width 198 height 18
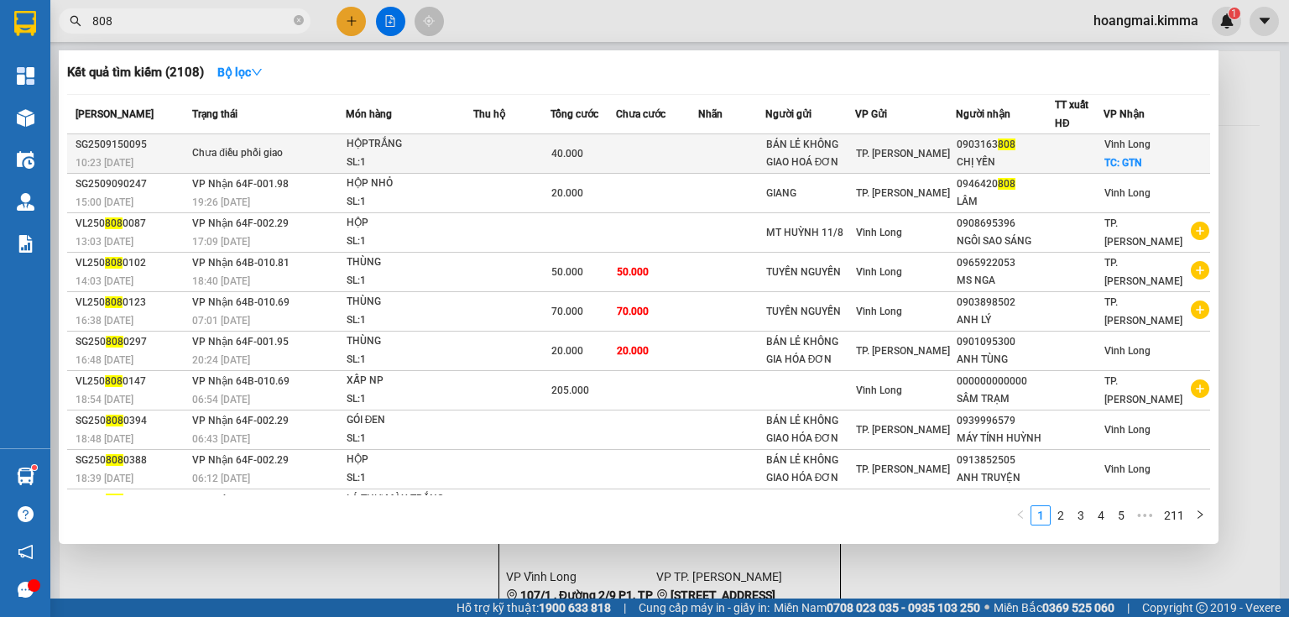
type input "808"
click at [808, 149] on div "BÁN LẺ KHÔNG GIAO HOÁ ĐƠN" at bounding box center [810, 153] width 88 height 35
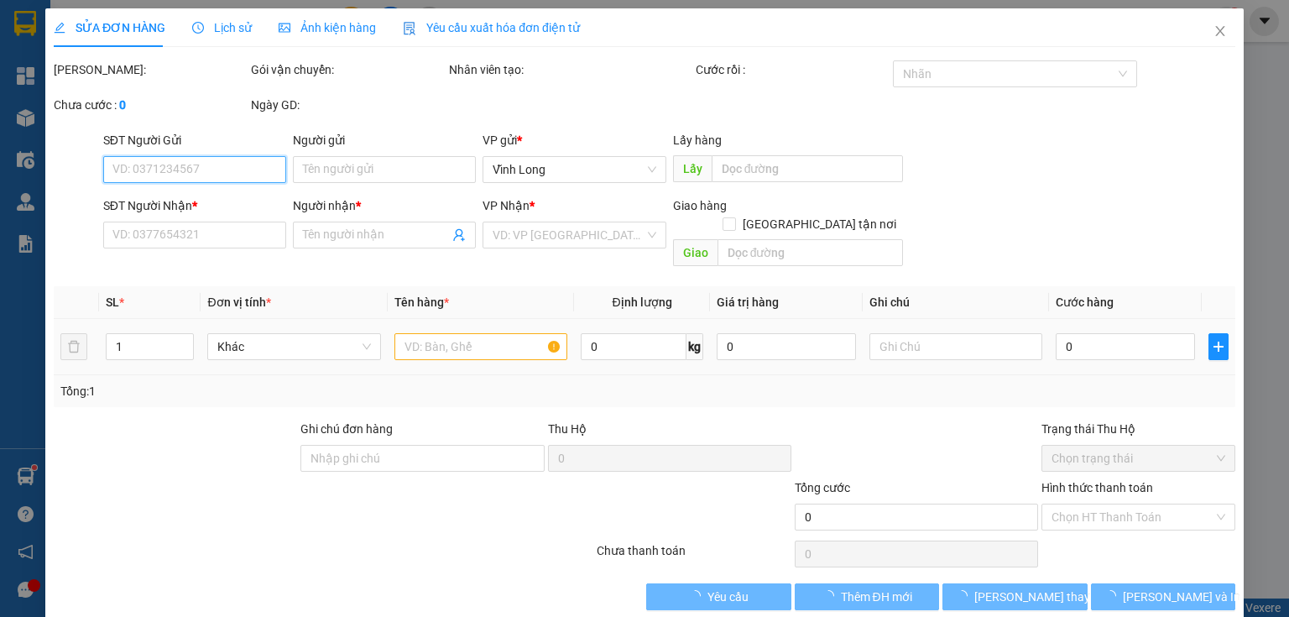
type input "BÁN LẺ KHÔNG GIAO HOÁ ĐƠN"
type input "0903163808"
type input "CHỊ YẾN"
checkbox input "true"
type input "GTN"
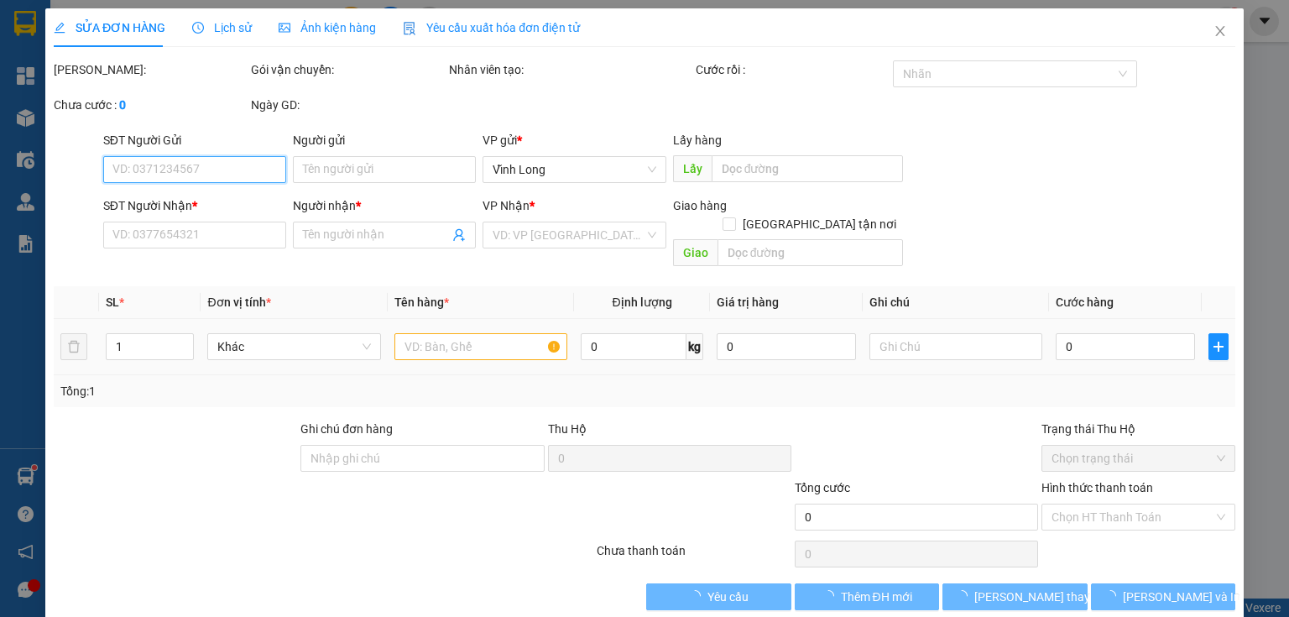
type input "40.000"
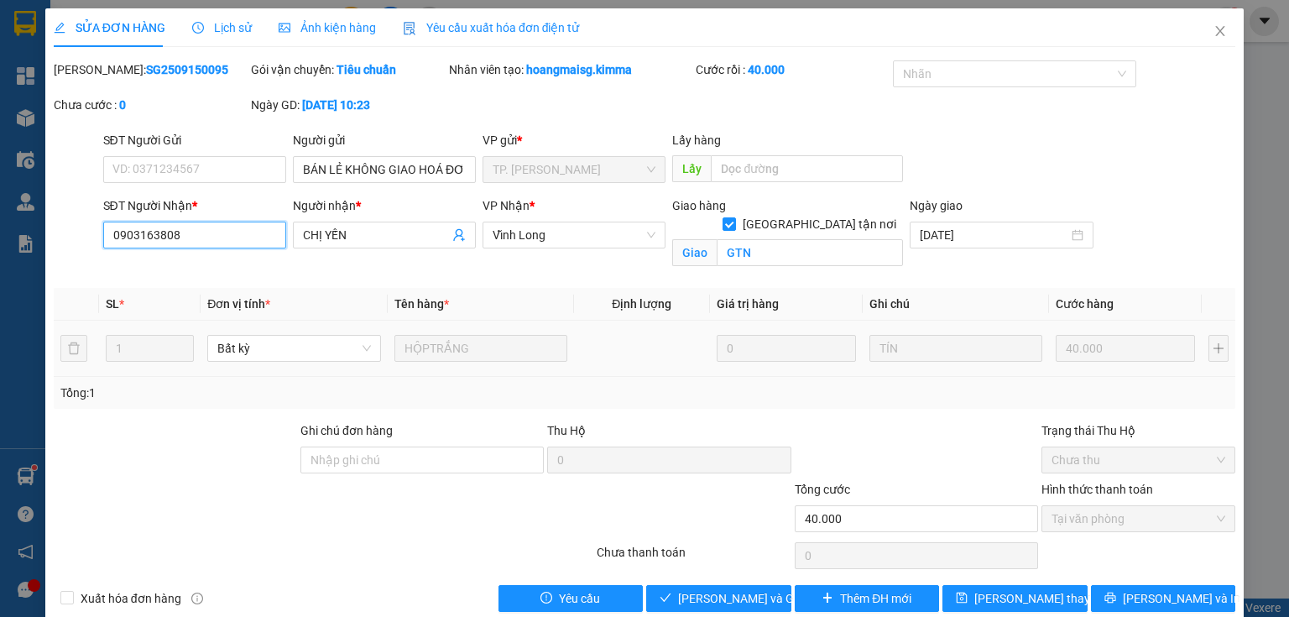
drag, startPoint x: 205, startPoint y: 228, endPoint x: 107, endPoint y: 245, distance: 98.8
click at [107, 245] on input "0903163808" at bounding box center [194, 235] width 183 height 27
click at [1213, 33] on icon "close" at bounding box center [1219, 30] width 13 height 13
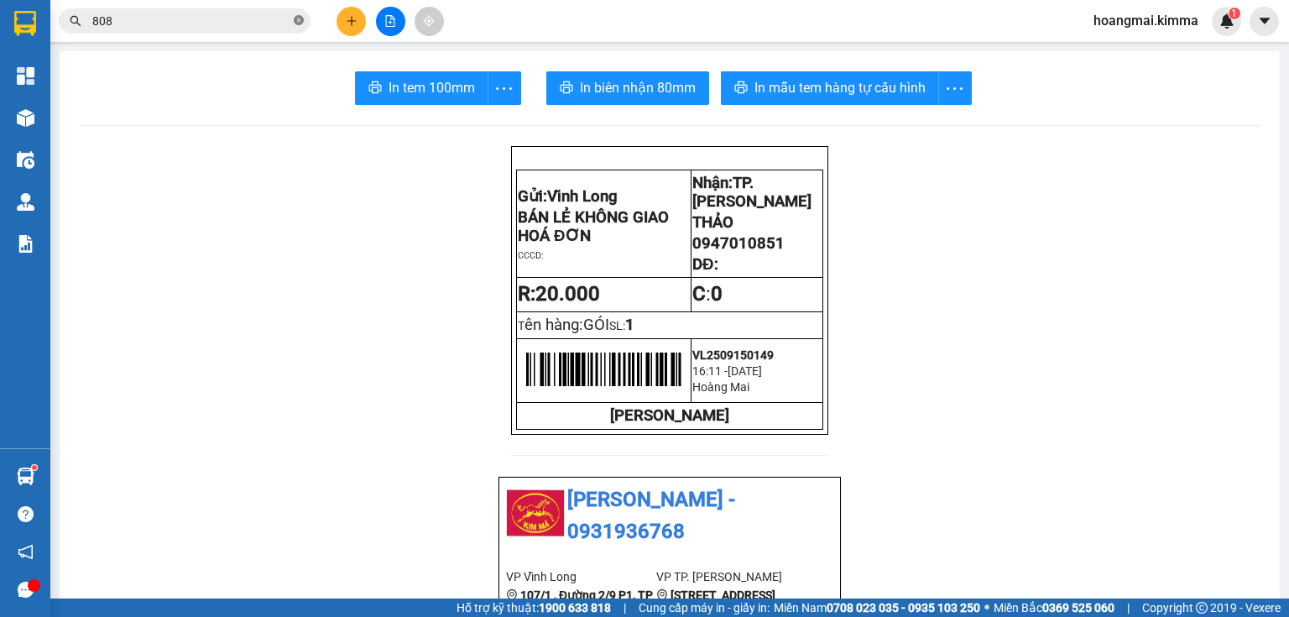
click at [297, 19] on icon "close-circle" at bounding box center [299, 20] width 10 height 10
paste input "0903163808"
type input "0903163808"
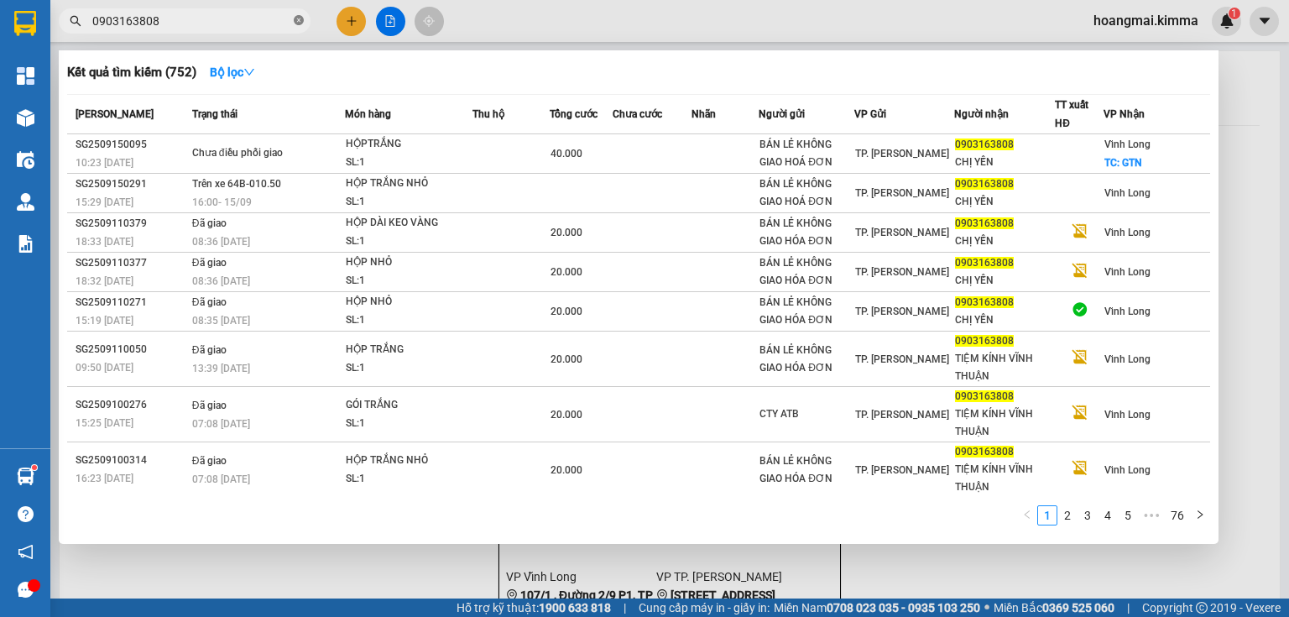
click at [299, 23] on icon "close-circle" at bounding box center [299, 20] width 10 height 10
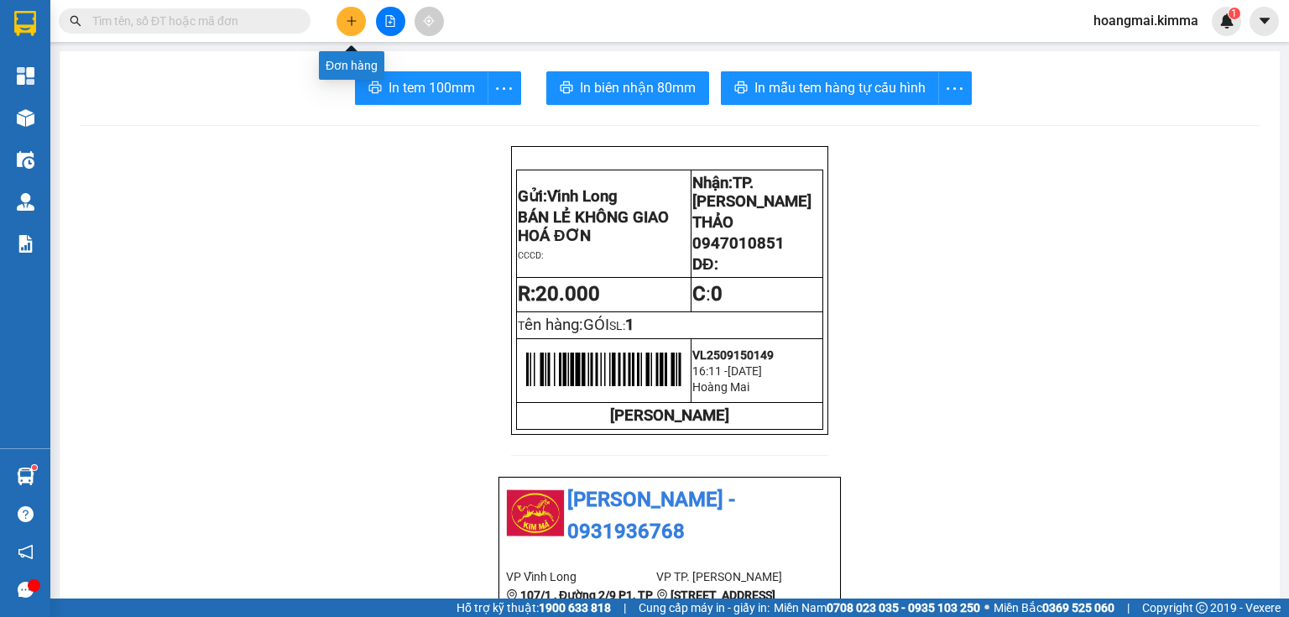
click at [351, 20] on icon "plus" at bounding box center [351, 20] width 1 height 9
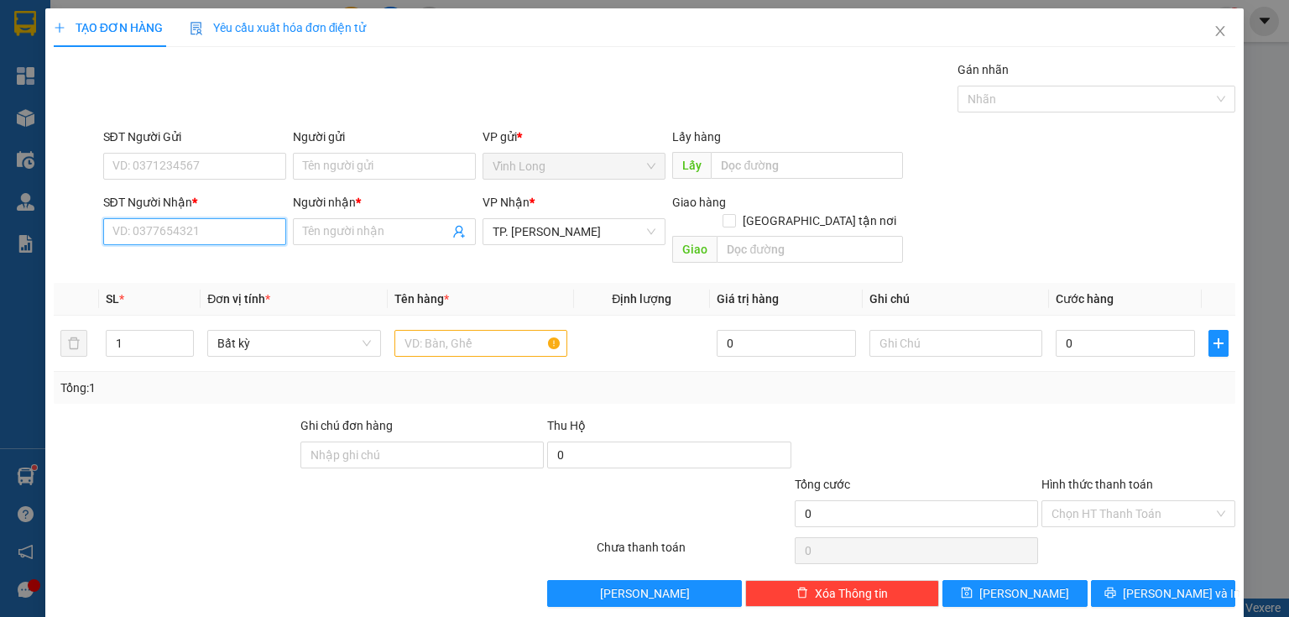
click at [232, 235] on input "SĐT Người Nhận *" at bounding box center [194, 231] width 183 height 27
type input "0917656674"
drag, startPoint x: 183, startPoint y: 263, endPoint x: 205, endPoint y: 175, distance: 90.8
click at [185, 263] on div "0917656674 - LAB [PERSON_NAME]" at bounding box center [207, 264] width 190 height 18
type input "LAB BẢO TÍN"
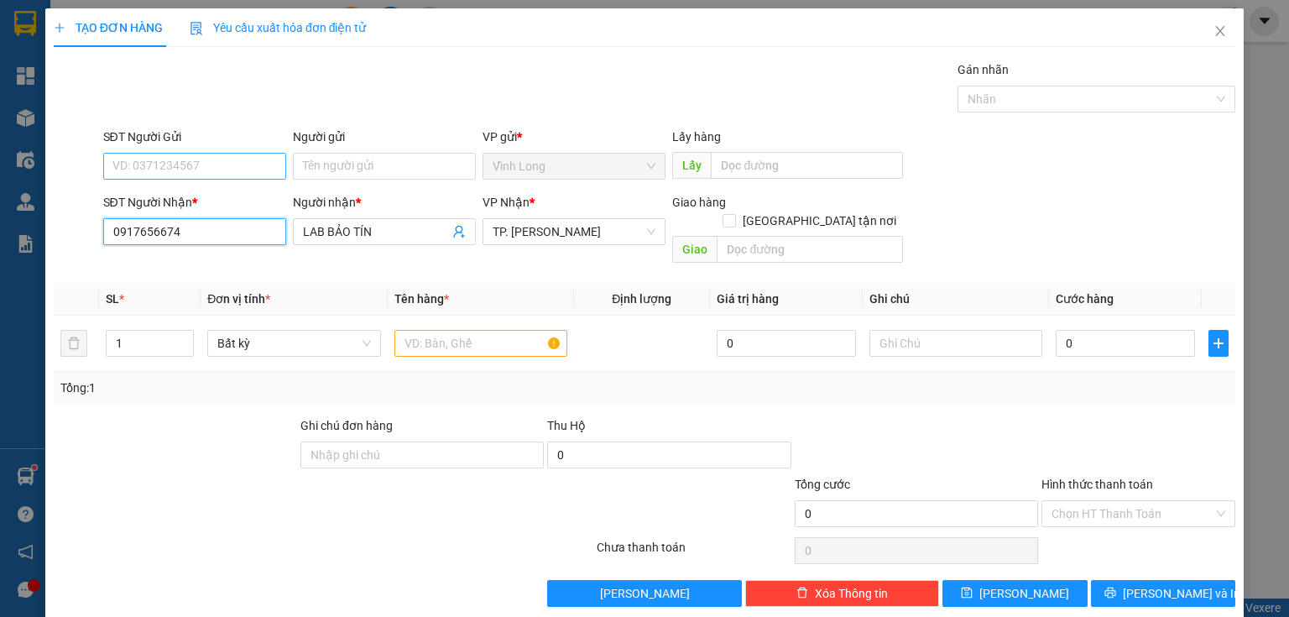
type input "0917656674"
click at [217, 154] on input "SĐT Người Gửi" at bounding box center [194, 166] width 183 height 27
click at [258, 221] on div "0932944949 - QUỐC LÃM" at bounding box center [192, 225] width 161 height 18
type input "0932944949"
type input "QUỐC LÃM"
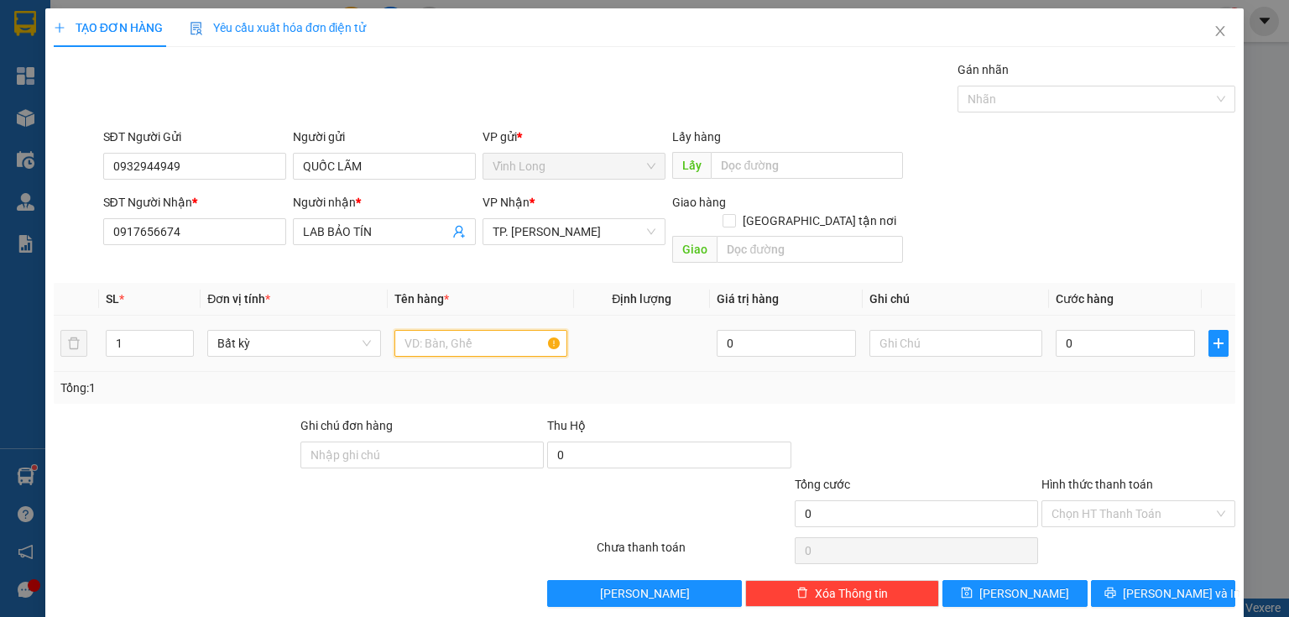
click at [454, 330] on input "text" at bounding box center [480, 343] width 173 height 27
type input "HỘP"
click at [923, 330] on input "text" at bounding box center [955, 343] width 173 height 27
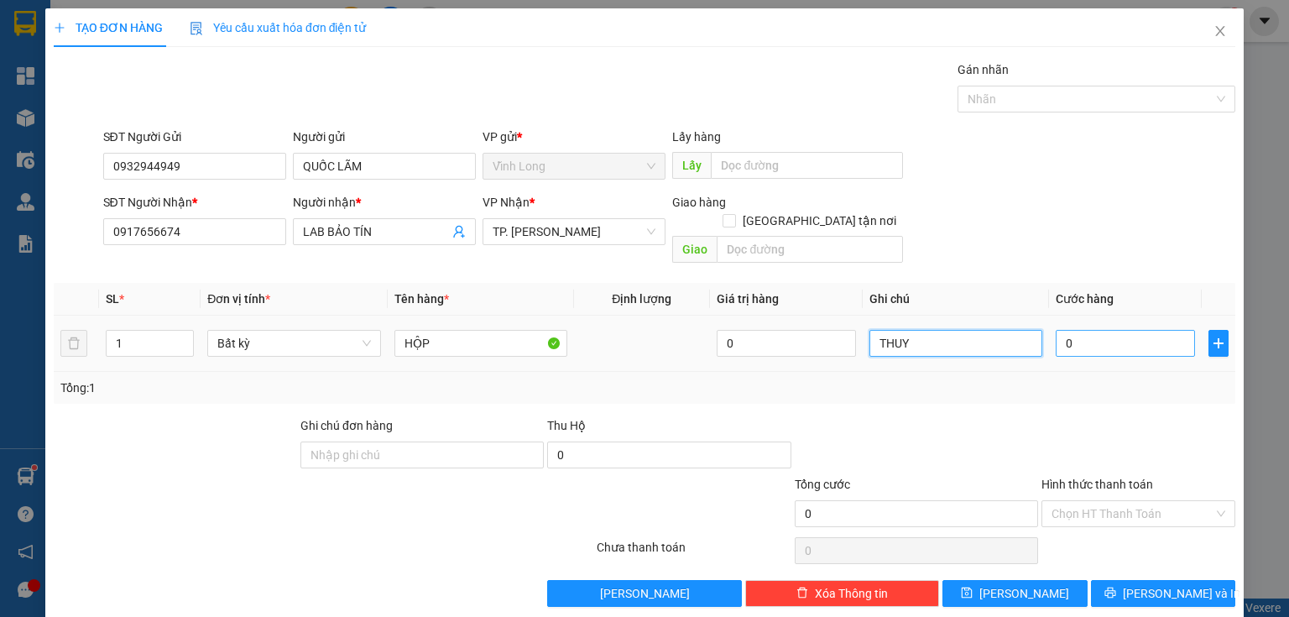
type input "THUY"
click at [1093, 330] on input "0" at bounding box center [1125, 343] width 139 height 27
type input "2"
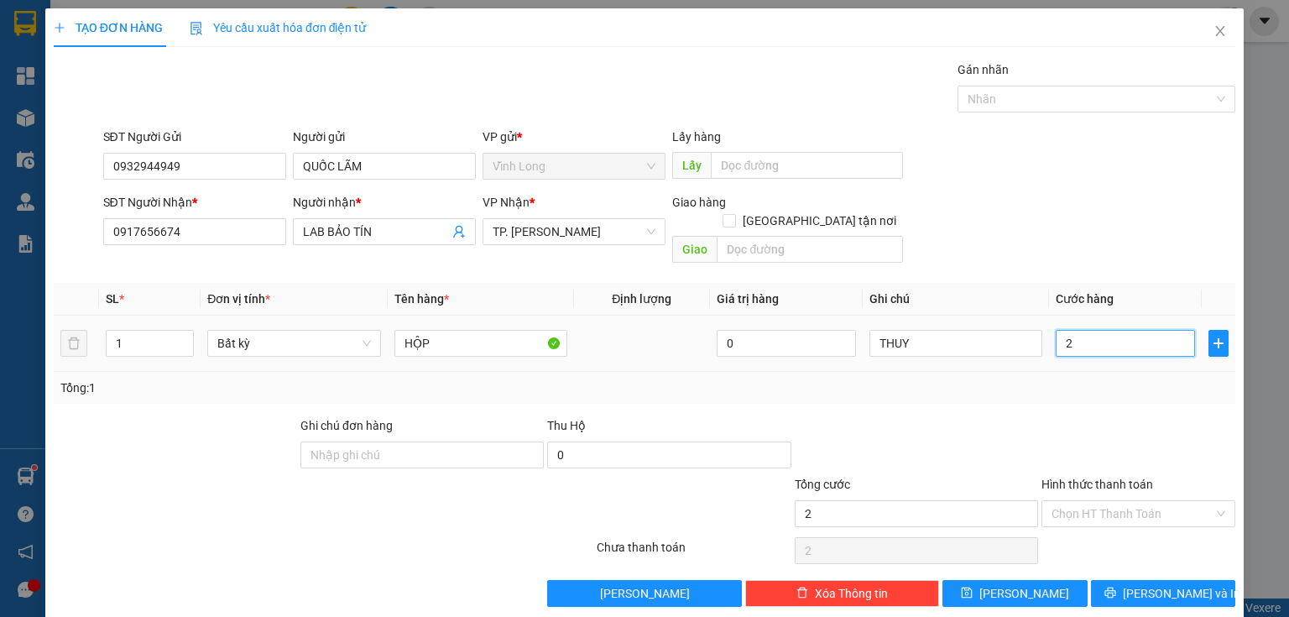
type input "20"
type input "20.000"
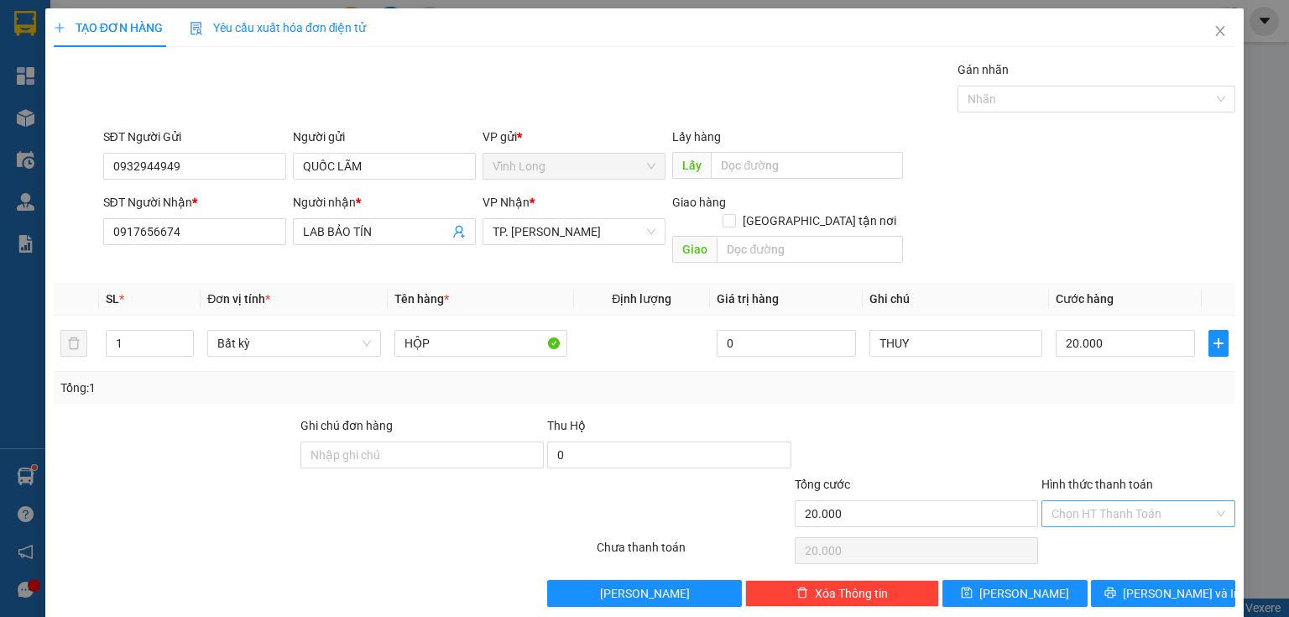
click at [1094, 501] on input "Hình thức thanh toán" at bounding box center [1132, 513] width 162 height 25
click at [1094, 530] on div "Tại văn phòng" at bounding box center [1129, 527] width 173 height 18
type input "0"
click at [1118, 580] on button "[PERSON_NAME] và In" at bounding box center [1163, 593] width 145 height 27
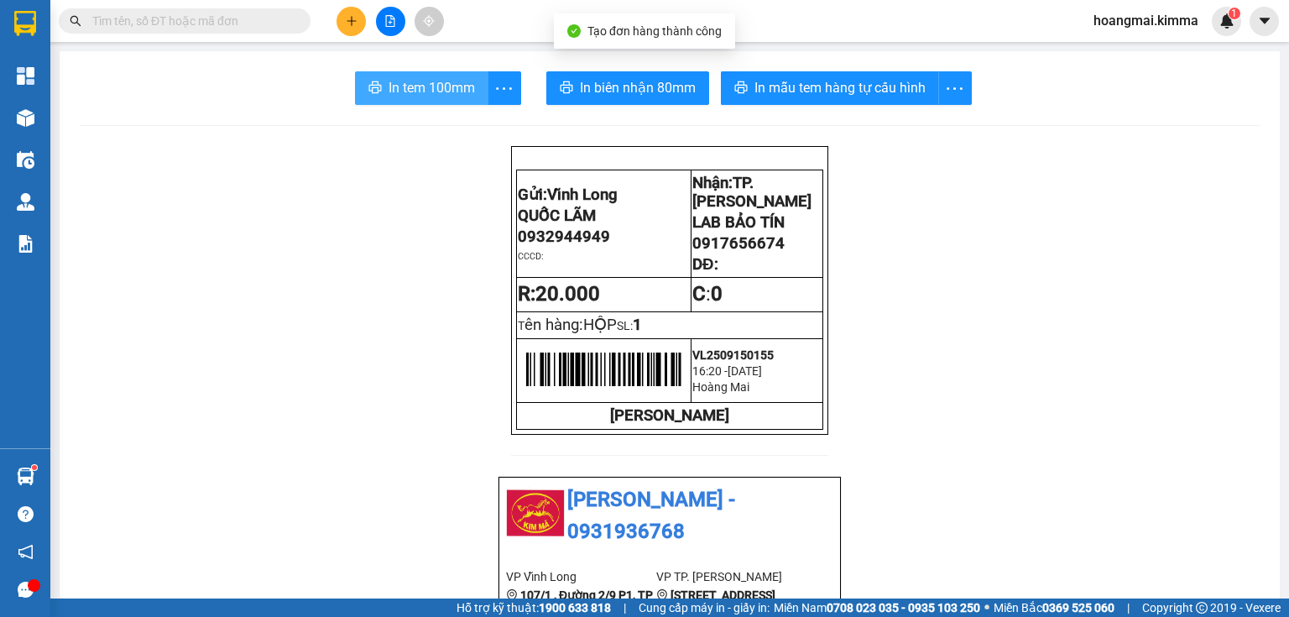
click at [444, 94] on span "In tem 100mm" at bounding box center [432, 87] width 86 height 21
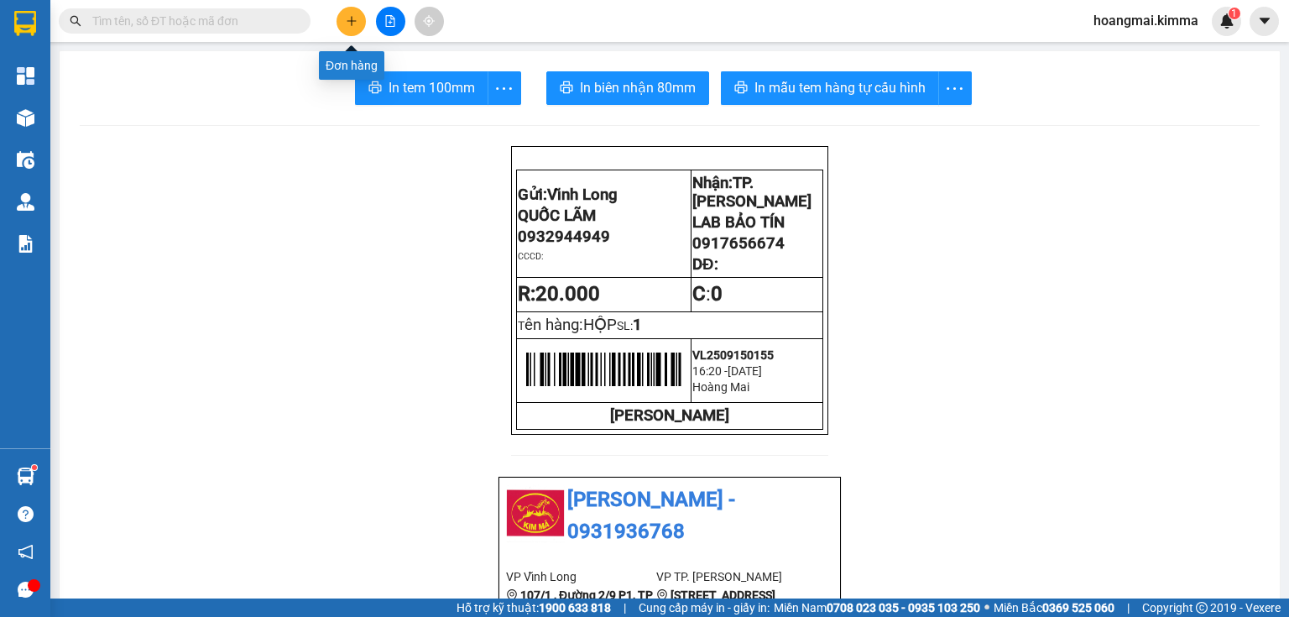
click at [342, 19] on button at bounding box center [350, 21] width 29 height 29
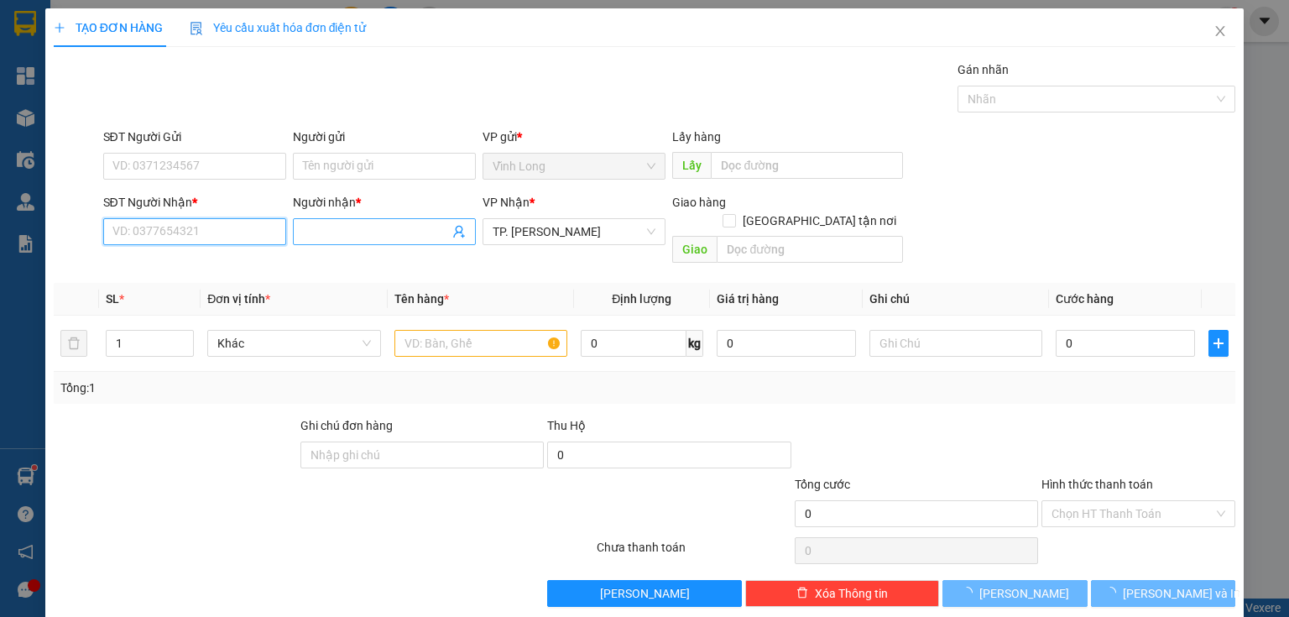
click at [235, 225] on input "SĐT Người Nhận *" at bounding box center [194, 231] width 183 height 27
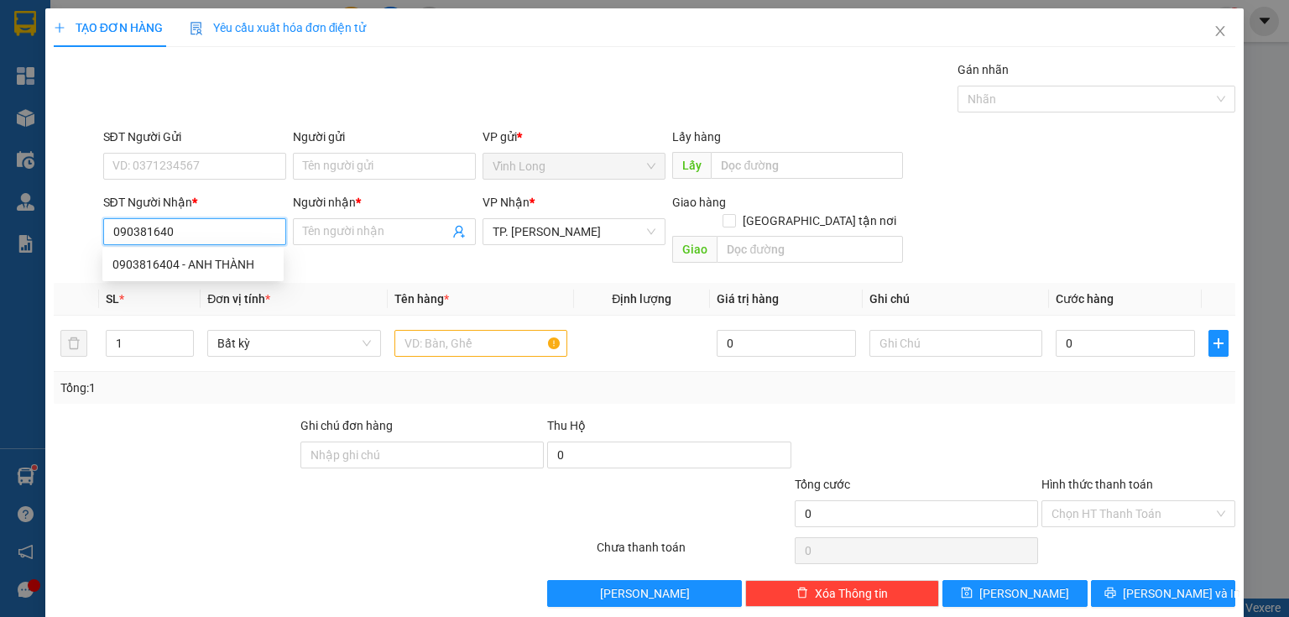
type input "0903816404"
click at [222, 257] on div "0903816404 - ANH THÀNH" at bounding box center [192, 264] width 161 height 18
type input "ANH THÀNH"
checkbox input "true"
type input "32 KÝ CON PHƯỜNG [PERSON_NAME][GEOGRAPHIC_DATA]"
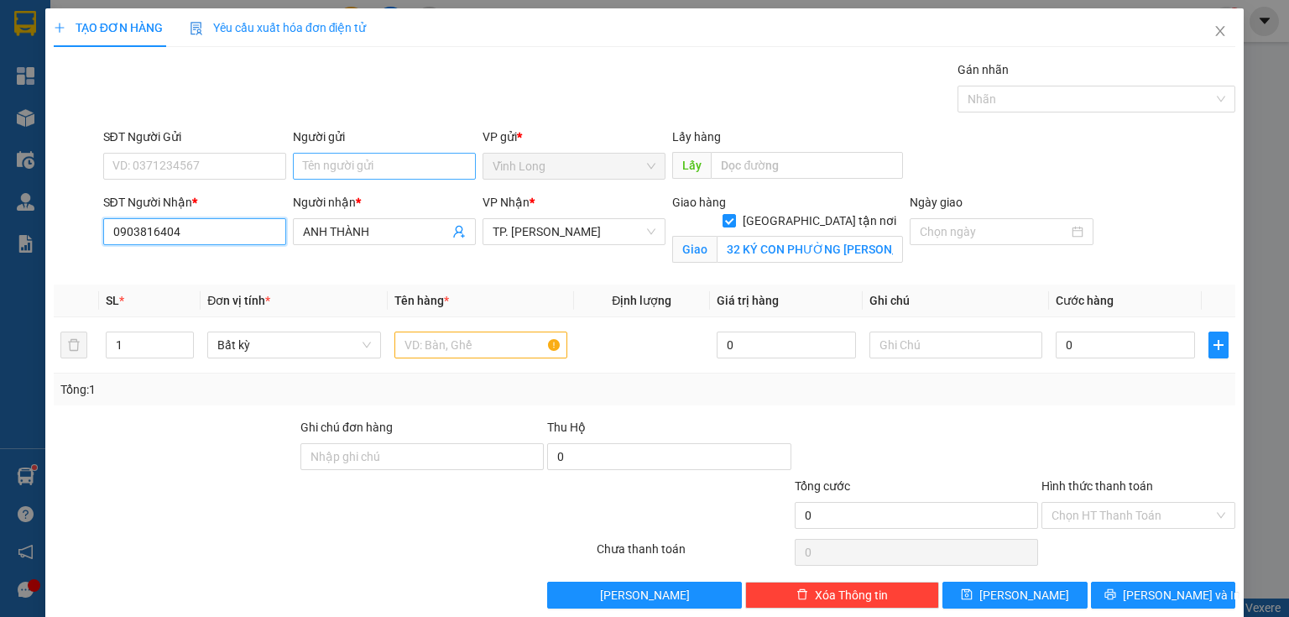
type input "0903816404"
click at [362, 171] on input "Người gửi" at bounding box center [384, 166] width 183 height 27
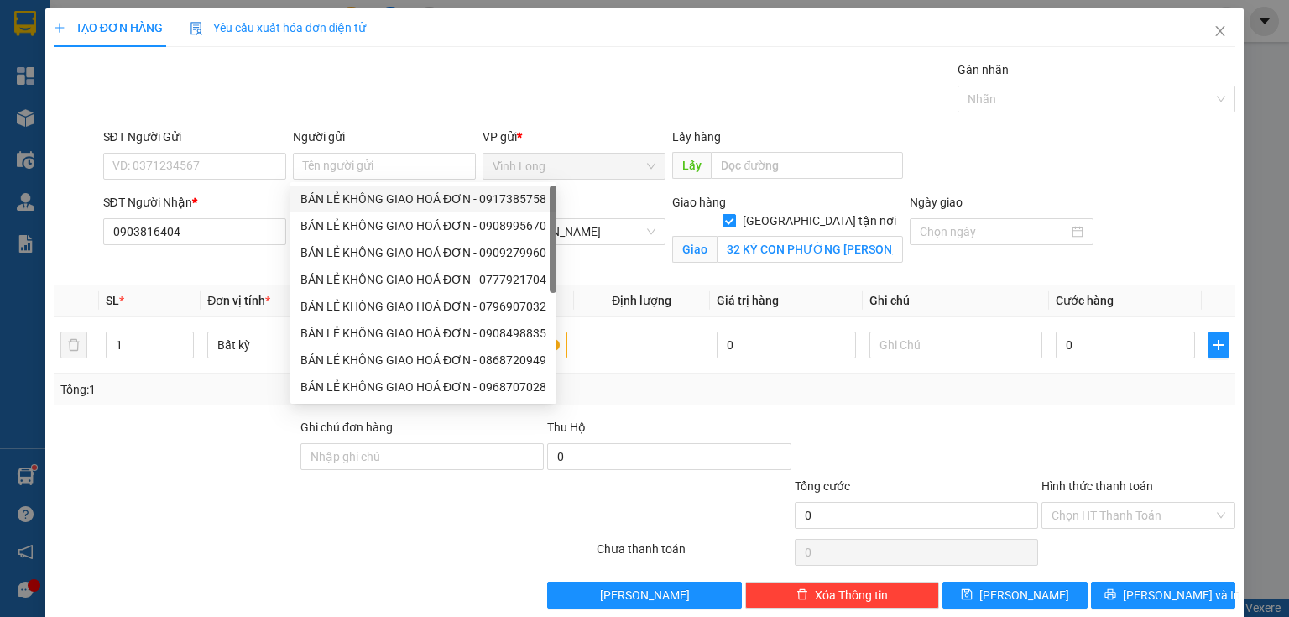
click at [734, 214] on input "[GEOGRAPHIC_DATA] tận nơi" at bounding box center [728, 220] width 12 height 12
checkbox input "false"
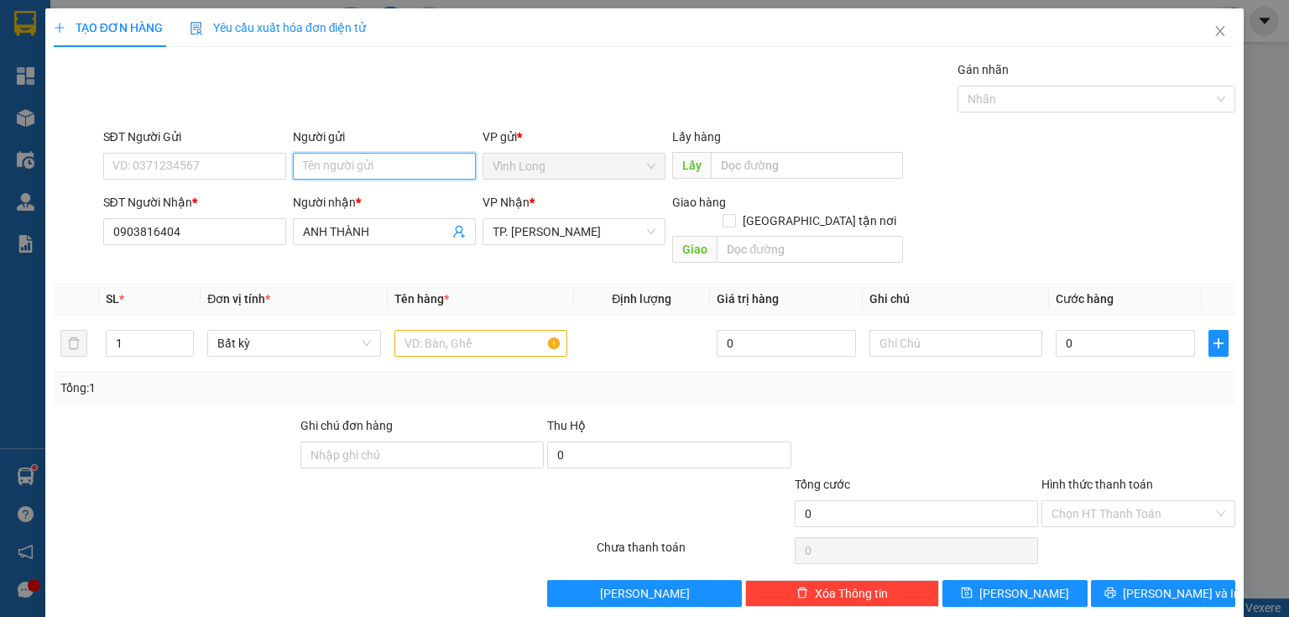
click at [342, 163] on input "Người gửi" at bounding box center [384, 166] width 183 height 27
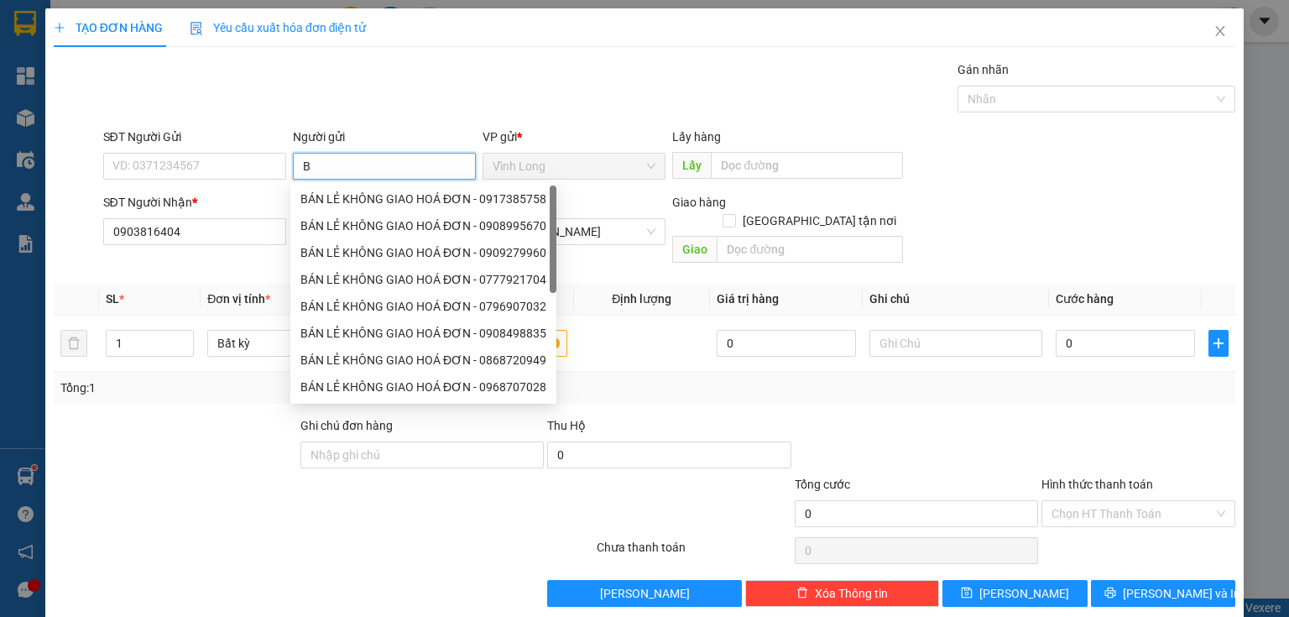
type input "BÁ"
click at [332, 195] on div "BÁN LẺ KHÔNG GIAO HOÁ ĐƠN - 0917385758" at bounding box center [423, 199] width 246 height 18
type input "0917385758"
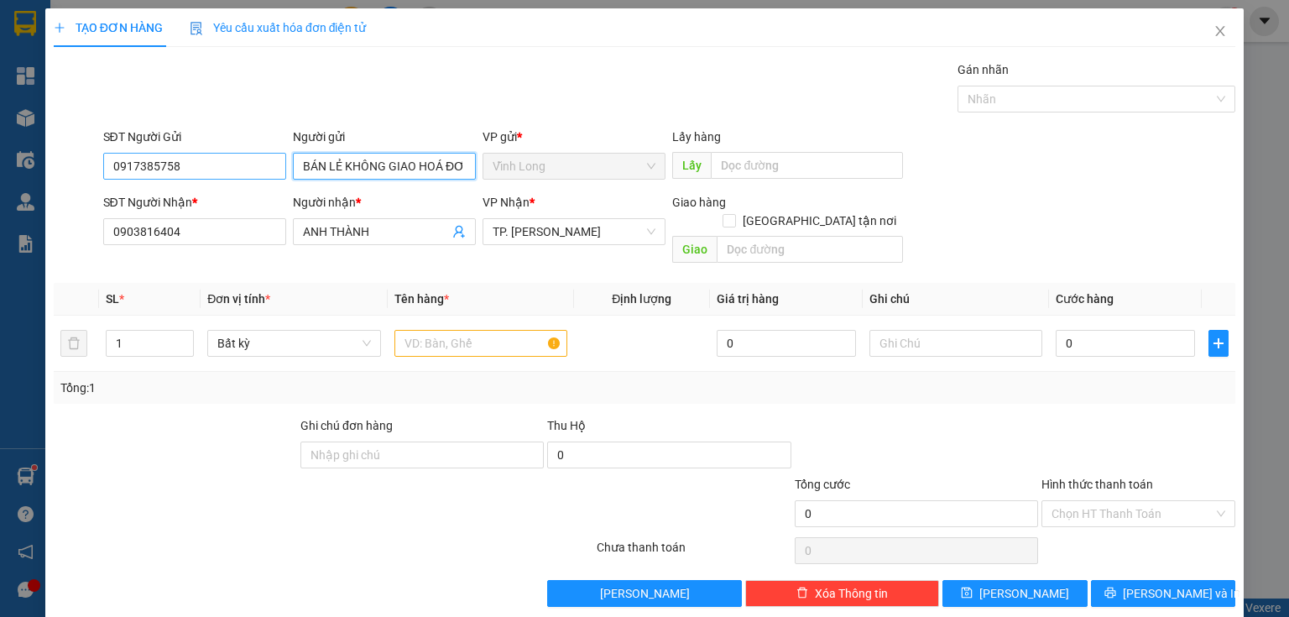
type input "BÁN LẺ KHÔNG GIAO HOÁ ĐƠN"
drag, startPoint x: 243, startPoint y: 171, endPoint x: 0, endPoint y: 212, distance: 246.8
click at [0, 222] on div "TẠO ĐƠN HÀNG Yêu cầu xuất hóa đơn điện tử Transit Pickup Surcharge Ids Transit …" at bounding box center [644, 308] width 1289 height 617
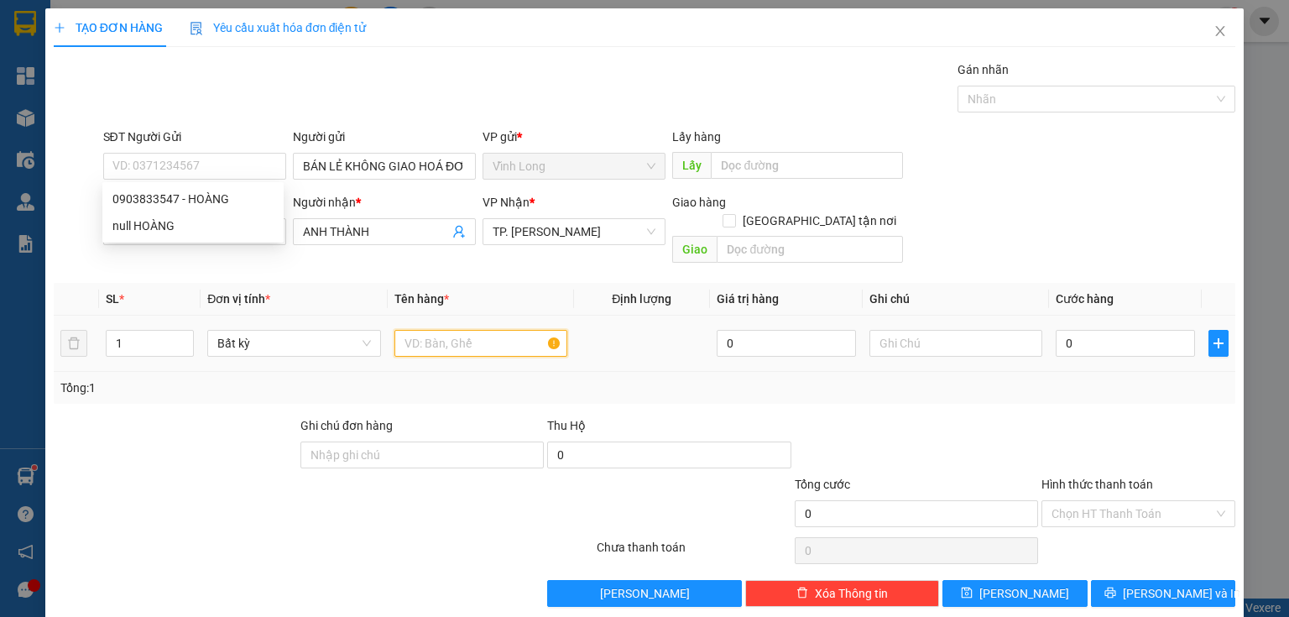
click at [507, 330] on input "text" at bounding box center [480, 343] width 173 height 27
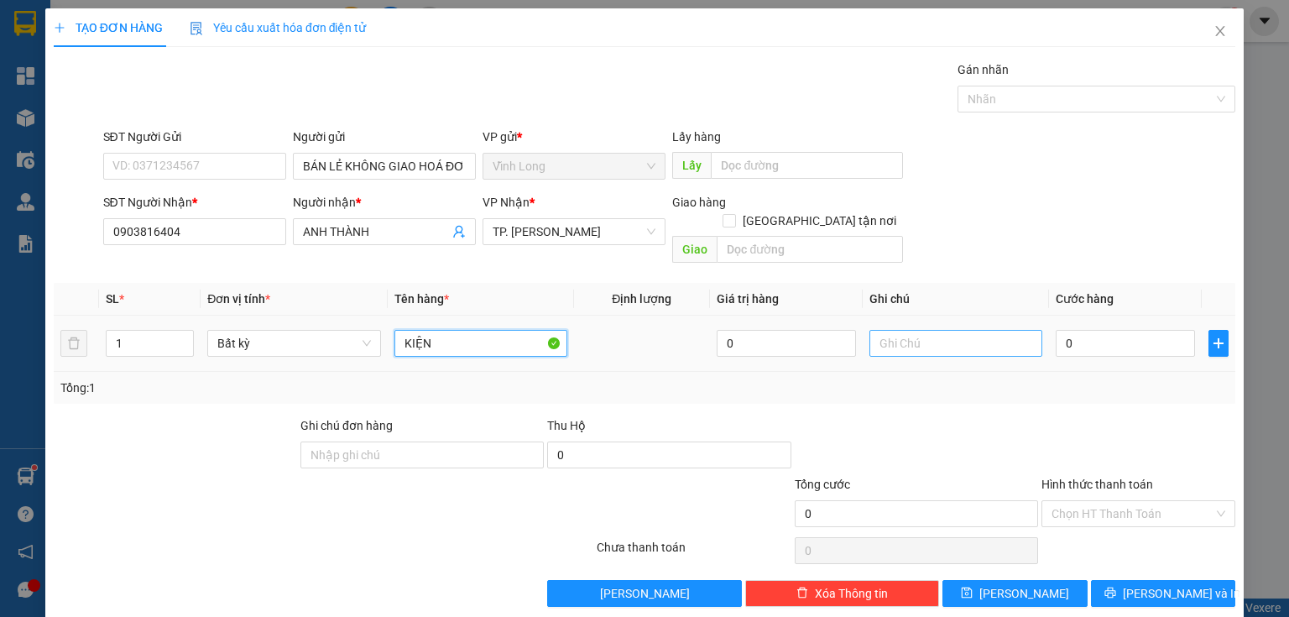
type input "KIỆN"
click at [931, 332] on input "text" at bounding box center [955, 343] width 173 height 27
type input "THUY"
click at [1080, 330] on input "0" at bounding box center [1125, 343] width 139 height 27
type input "3"
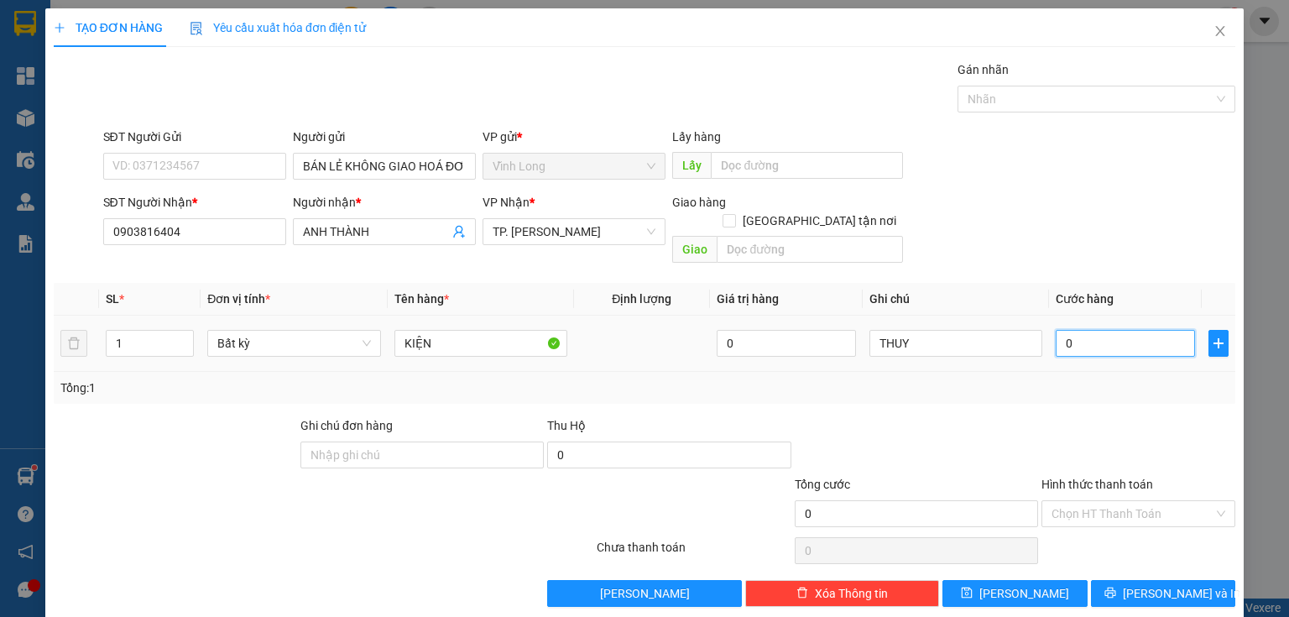
type input "3"
type input "30"
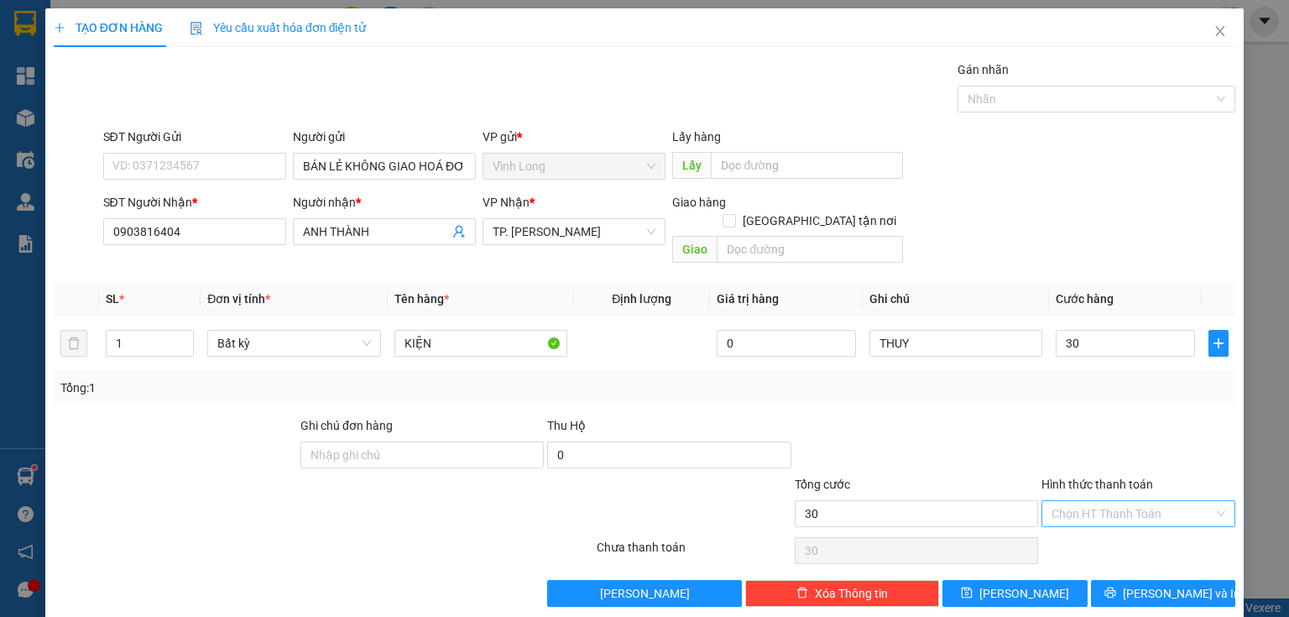
type input "30.000"
click at [1062, 501] on input "Hình thức thanh toán" at bounding box center [1132, 513] width 162 height 25
click at [1054, 529] on div "Tại văn phòng" at bounding box center [1129, 527] width 173 height 18
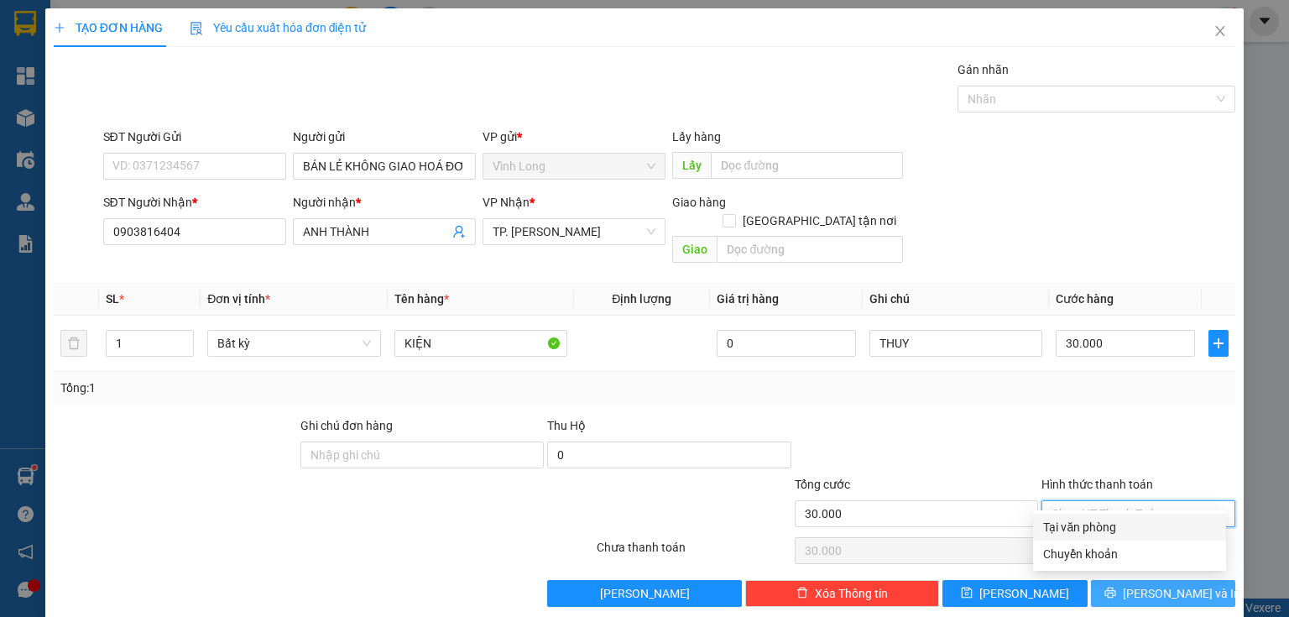
type input "0"
click at [1143, 584] on span "[PERSON_NAME] và In" at bounding box center [1181, 593] width 117 height 18
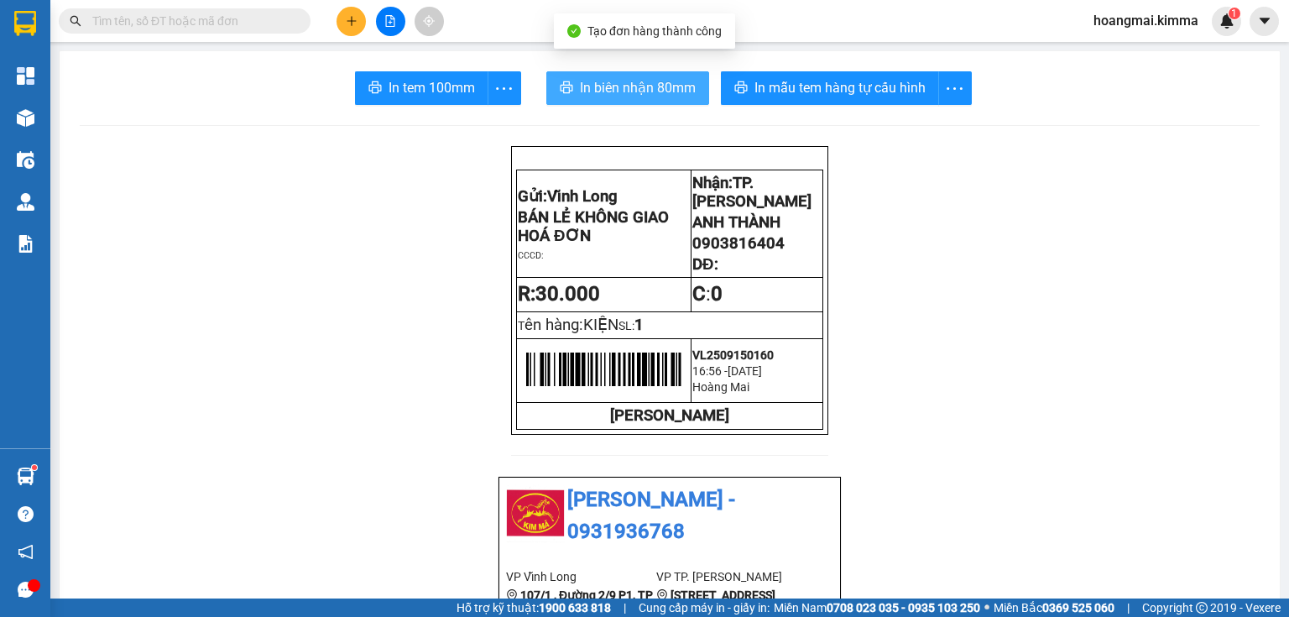
click at [616, 88] on span "In biên nhận 80mm" at bounding box center [638, 87] width 116 height 21
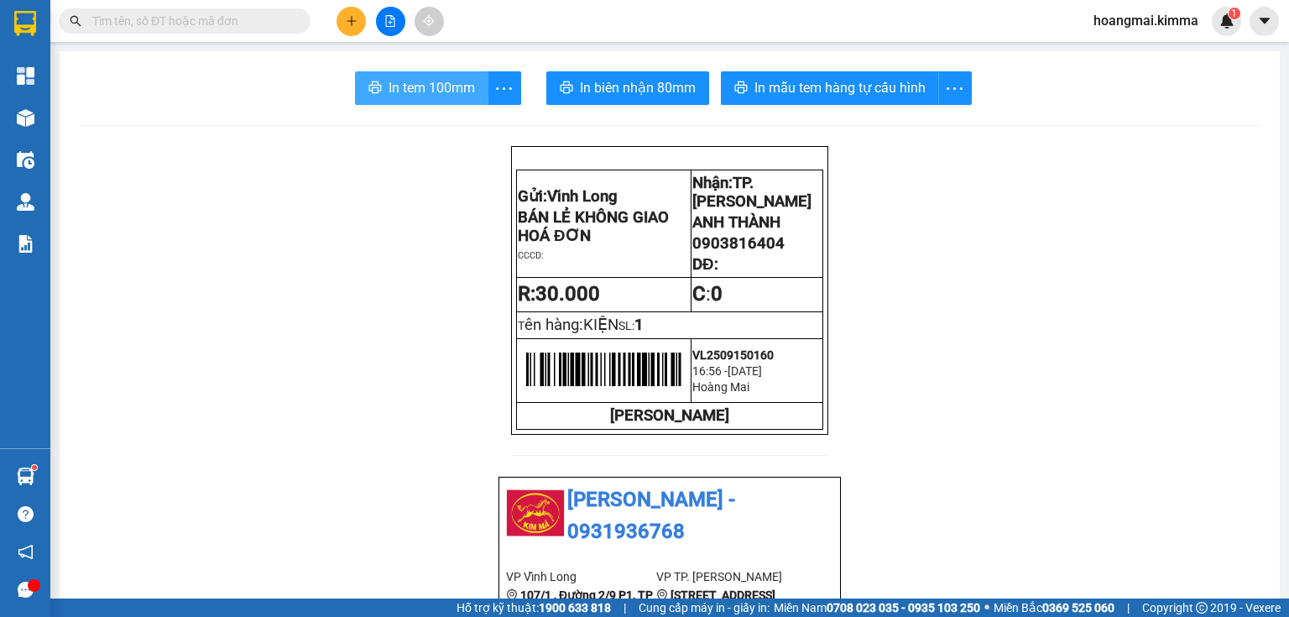
click at [375, 91] on icon "printer" at bounding box center [374, 87] width 13 height 13
click at [377, 84] on button "In tem 100mm" at bounding box center [421, 88] width 133 height 34
click at [278, 20] on input "text" at bounding box center [191, 21] width 198 height 18
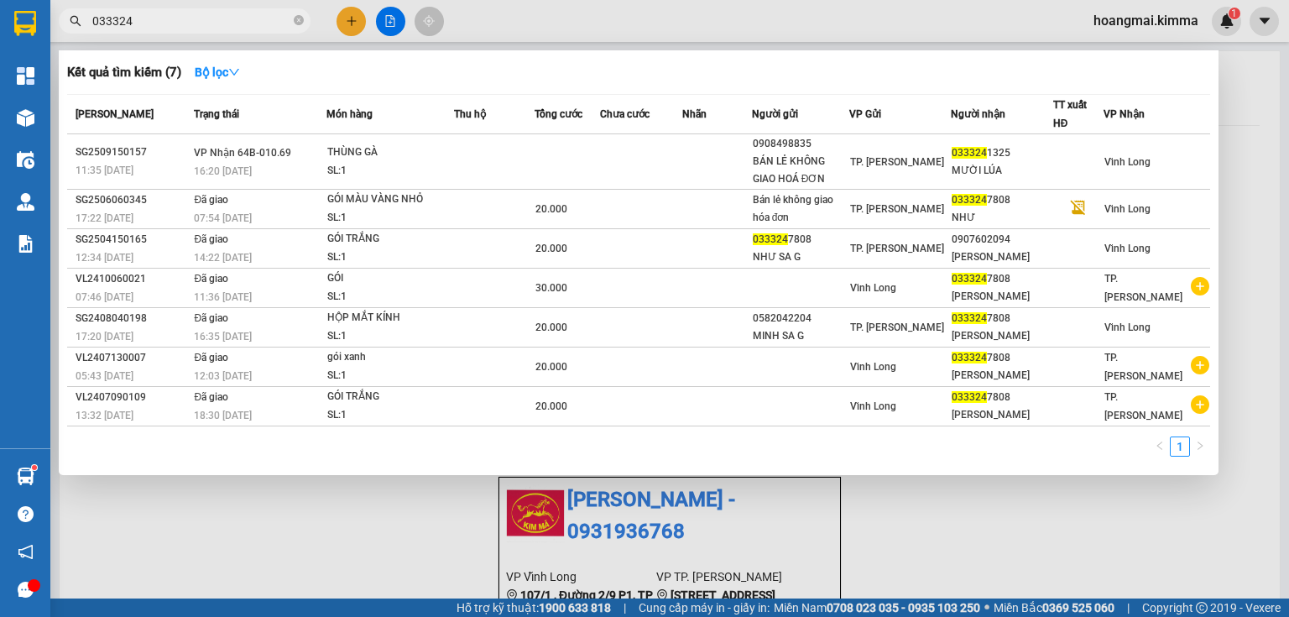
type input "033324"
click at [304, 17] on span "033324" at bounding box center [185, 20] width 252 height 25
click at [299, 20] on icon "close-circle" at bounding box center [299, 20] width 10 height 10
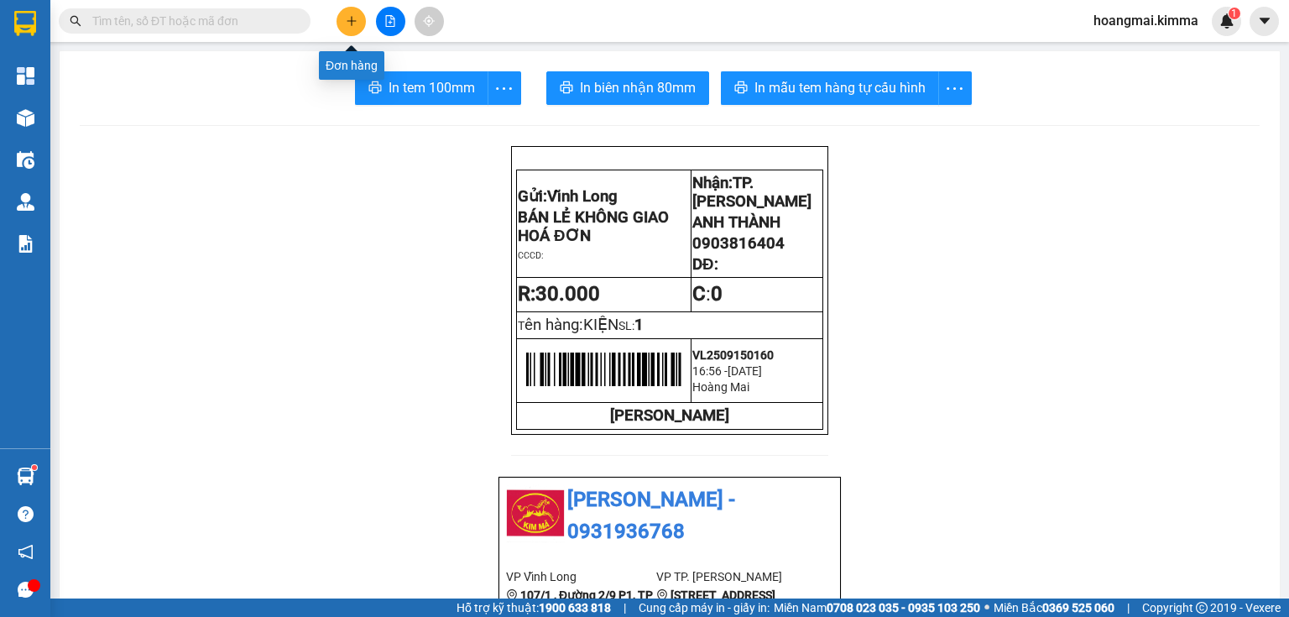
click at [352, 15] on icon "plus" at bounding box center [352, 21] width 12 height 12
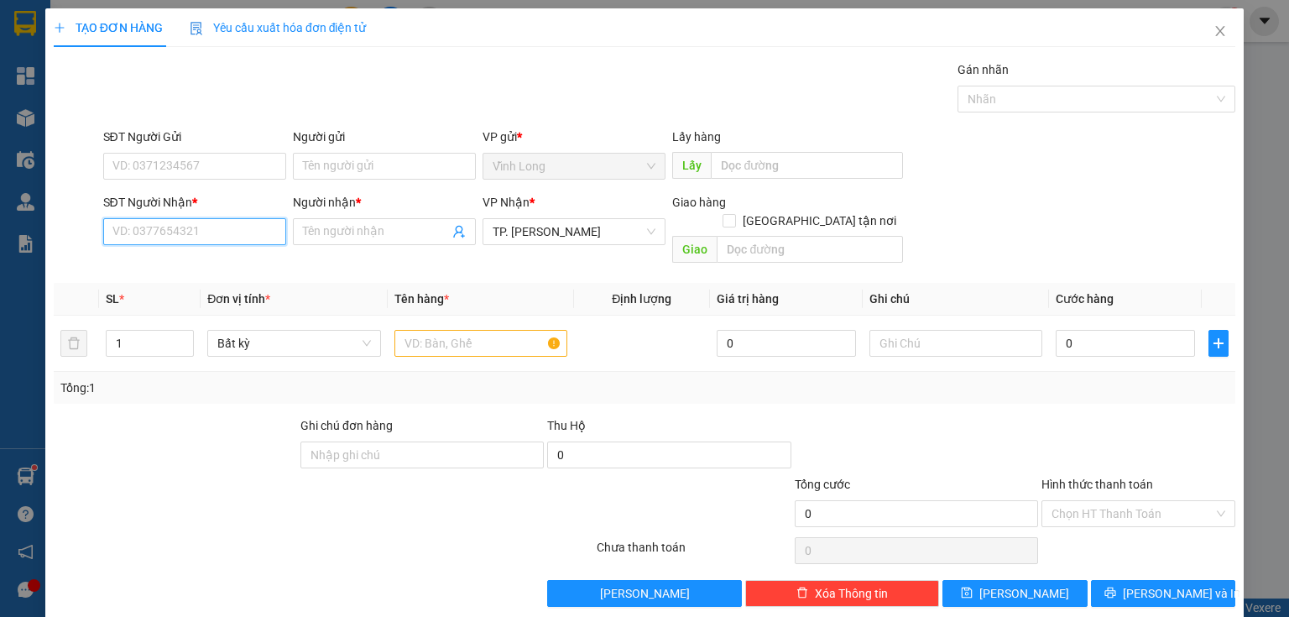
click at [178, 242] on input "SĐT Người Nhận *" at bounding box center [194, 231] width 183 height 27
click at [164, 232] on input "09378766896" at bounding box center [194, 231] width 183 height 27
type input "0937876896"
click at [239, 272] on div "0937876896 - MR [PERSON_NAME]" at bounding box center [204, 264] width 185 height 18
type input "MR [PERSON_NAME]"
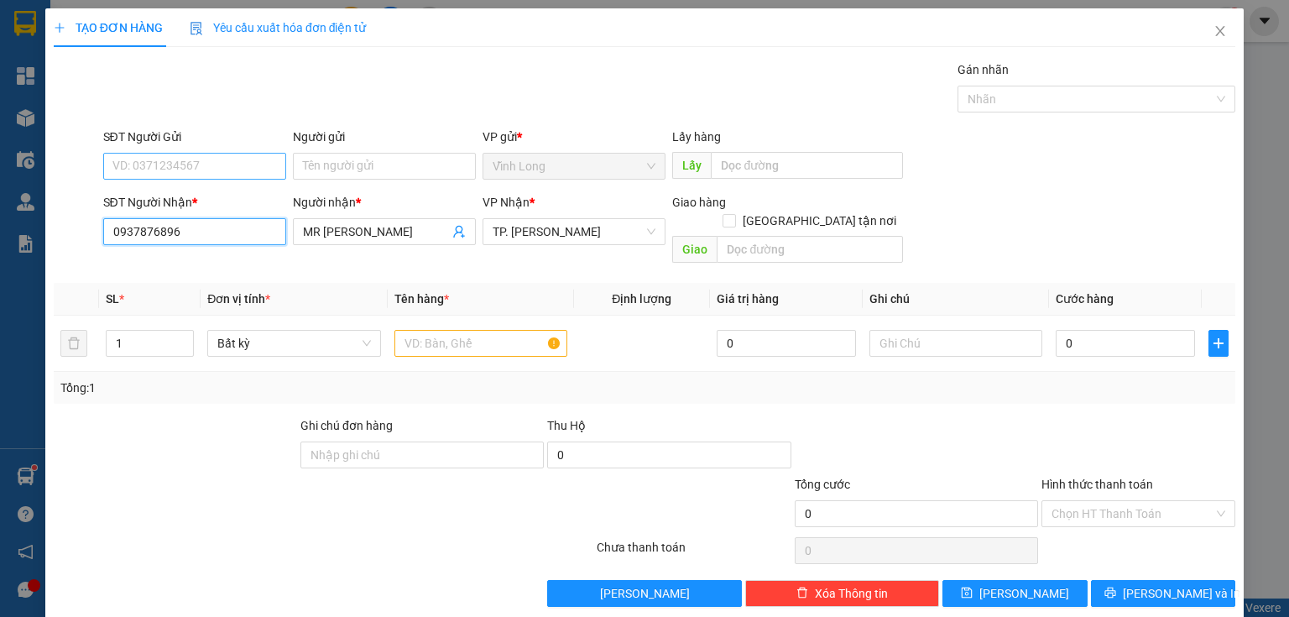
type input "0937876896"
click at [265, 168] on input "SĐT Người Gửi" at bounding box center [194, 166] width 183 height 27
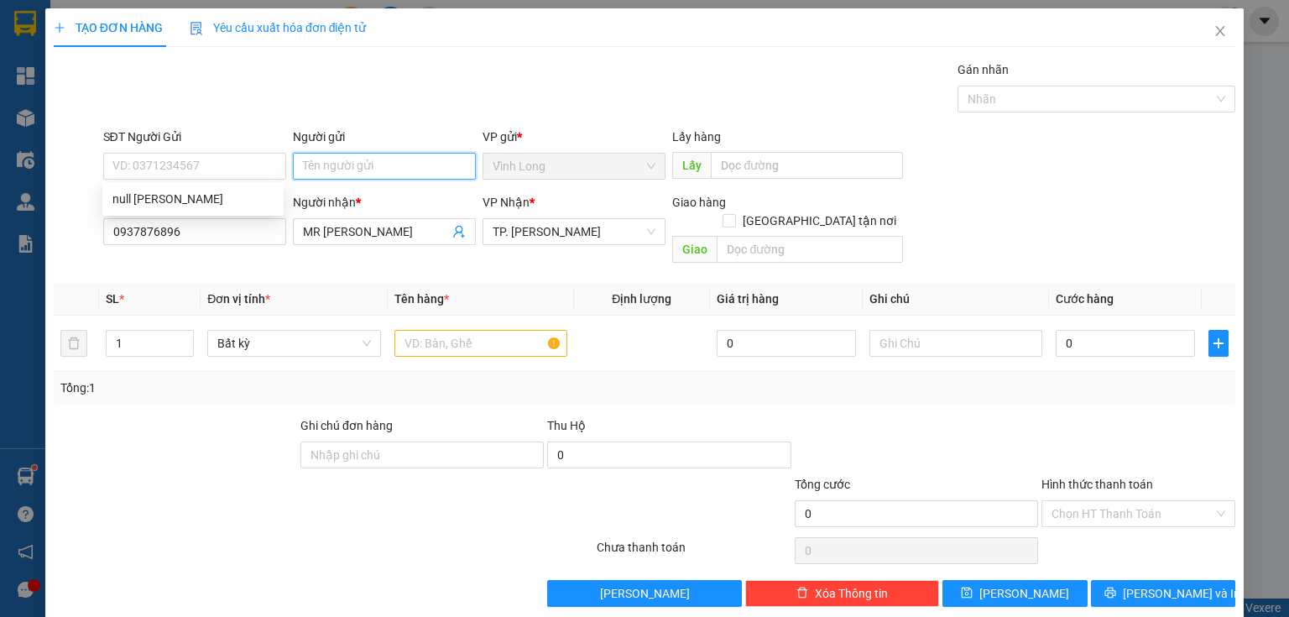
drag, startPoint x: 336, startPoint y: 169, endPoint x: 331, endPoint y: 137, distance: 32.3
click at [335, 154] on input "Người gửi" at bounding box center [384, 166] width 183 height 27
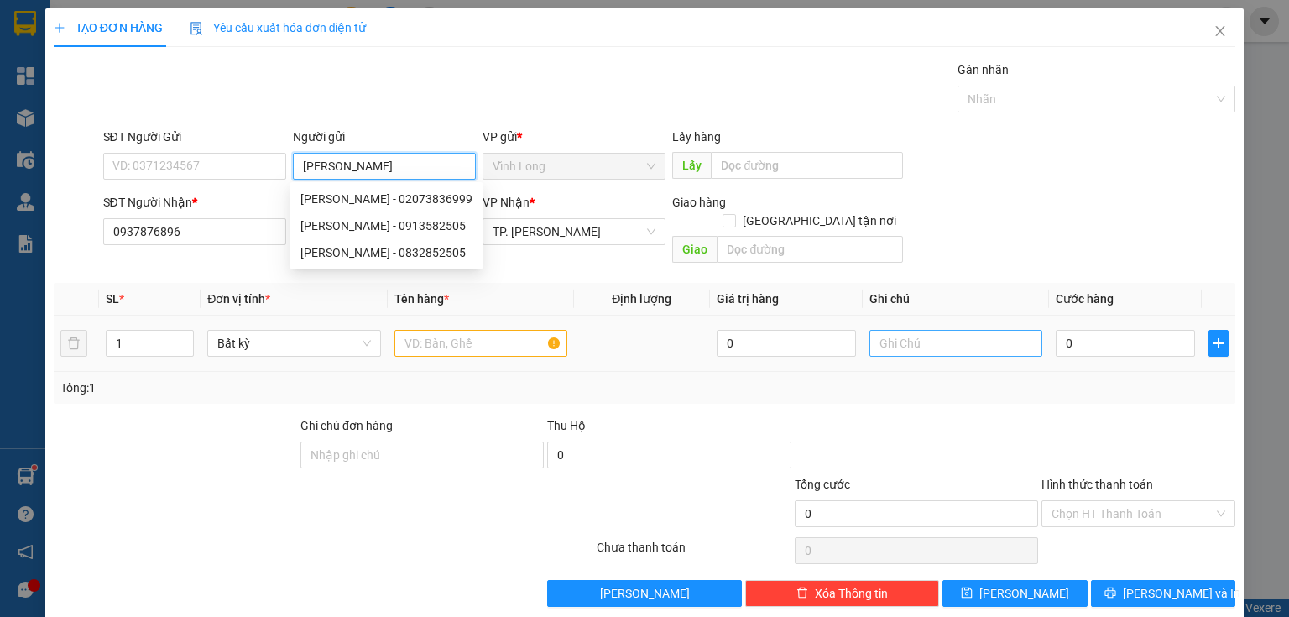
type input "[PERSON_NAME]"
click at [947, 334] on input "text" at bounding box center [955, 343] width 173 height 27
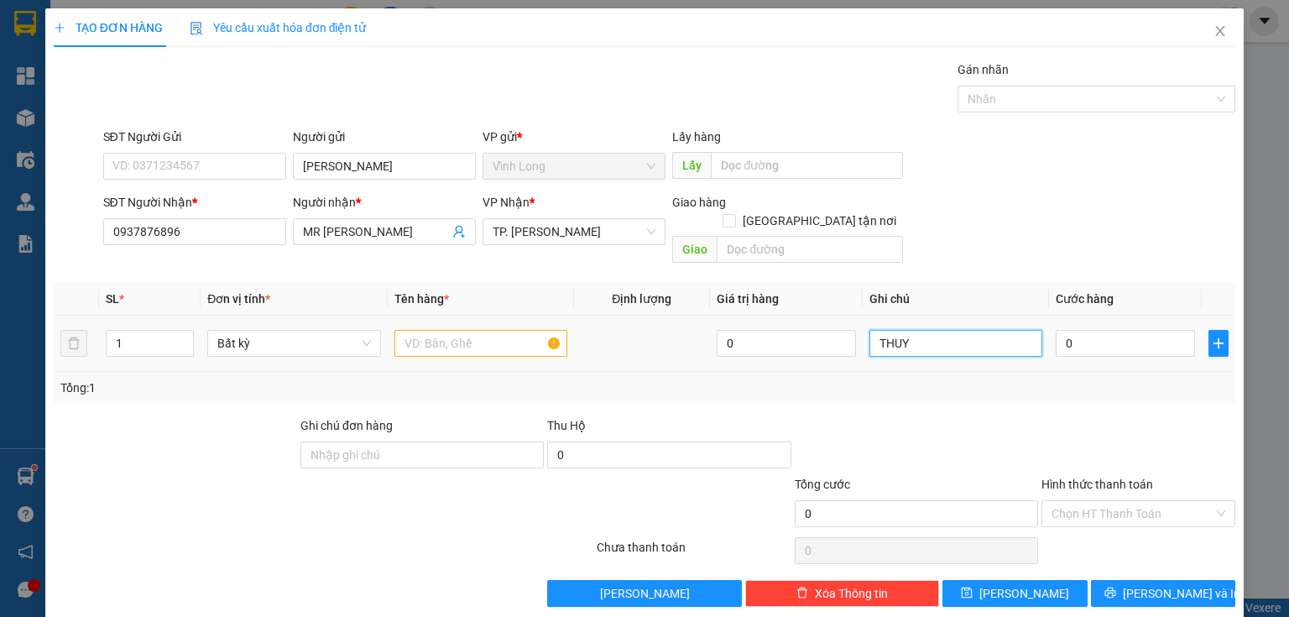
type input "THUY"
click at [492, 330] on input "text" at bounding box center [480, 343] width 173 height 27
type input "F"
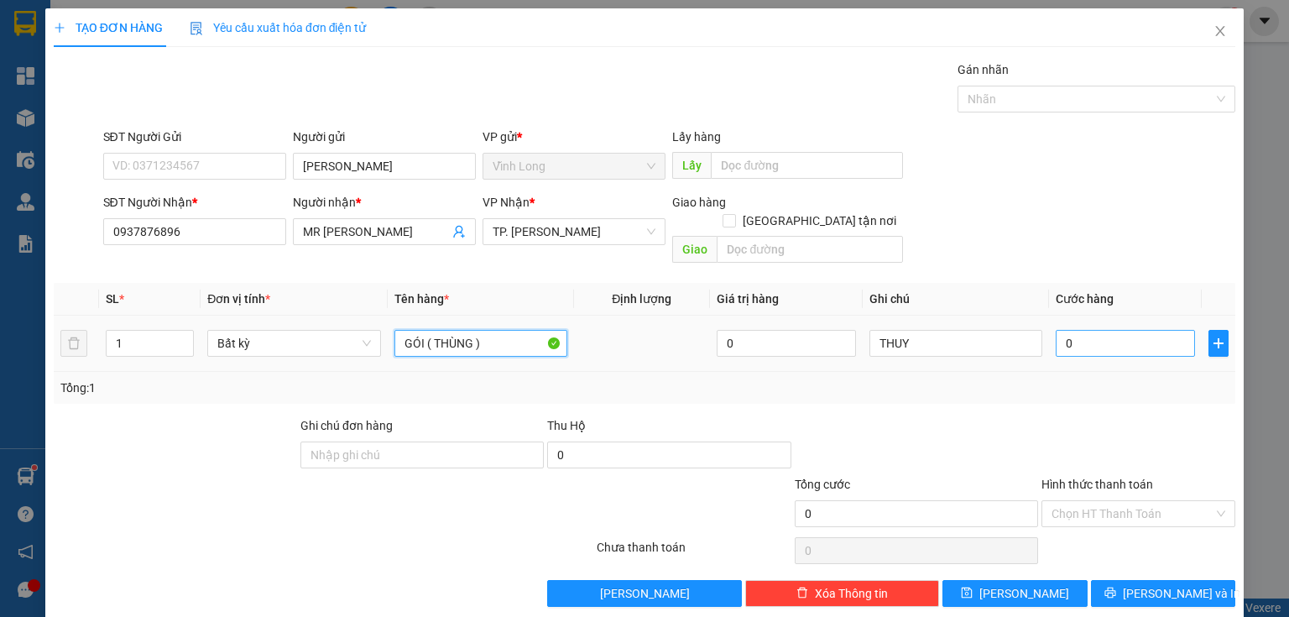
type input "GÓI ( THÙNG )"
click at [1098, 330] on input "0" at bounding box center [1125, 343] width 139 height 27
type input "3"
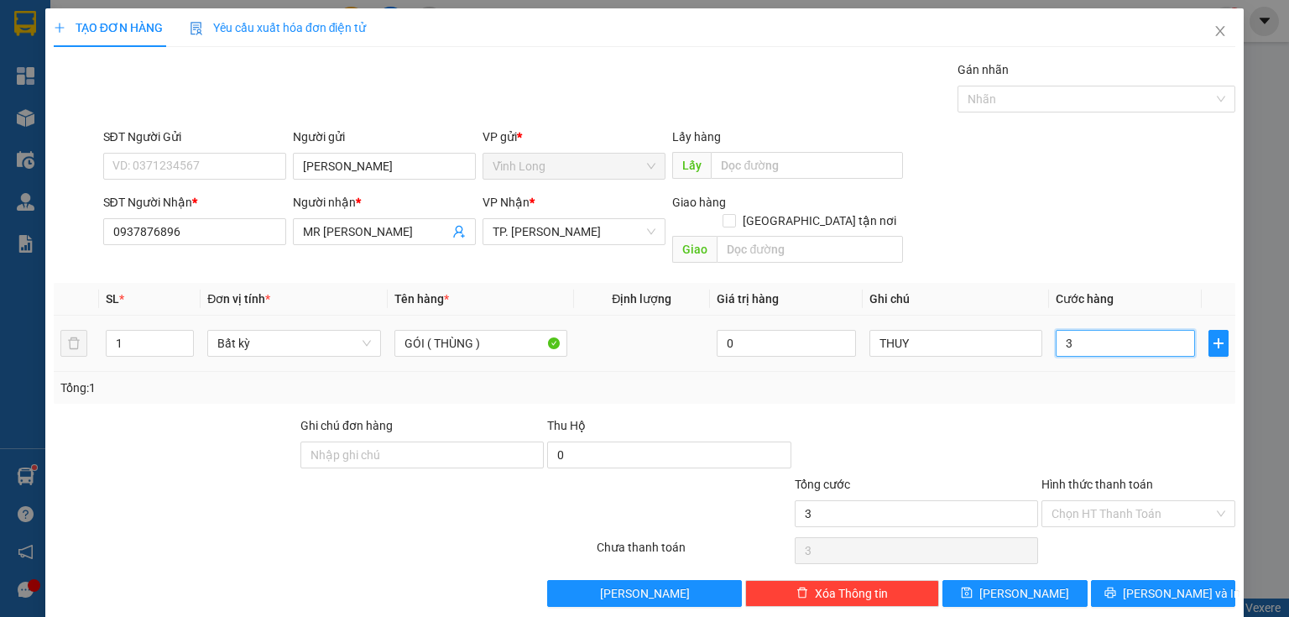
type input "30"
type input "30.000"
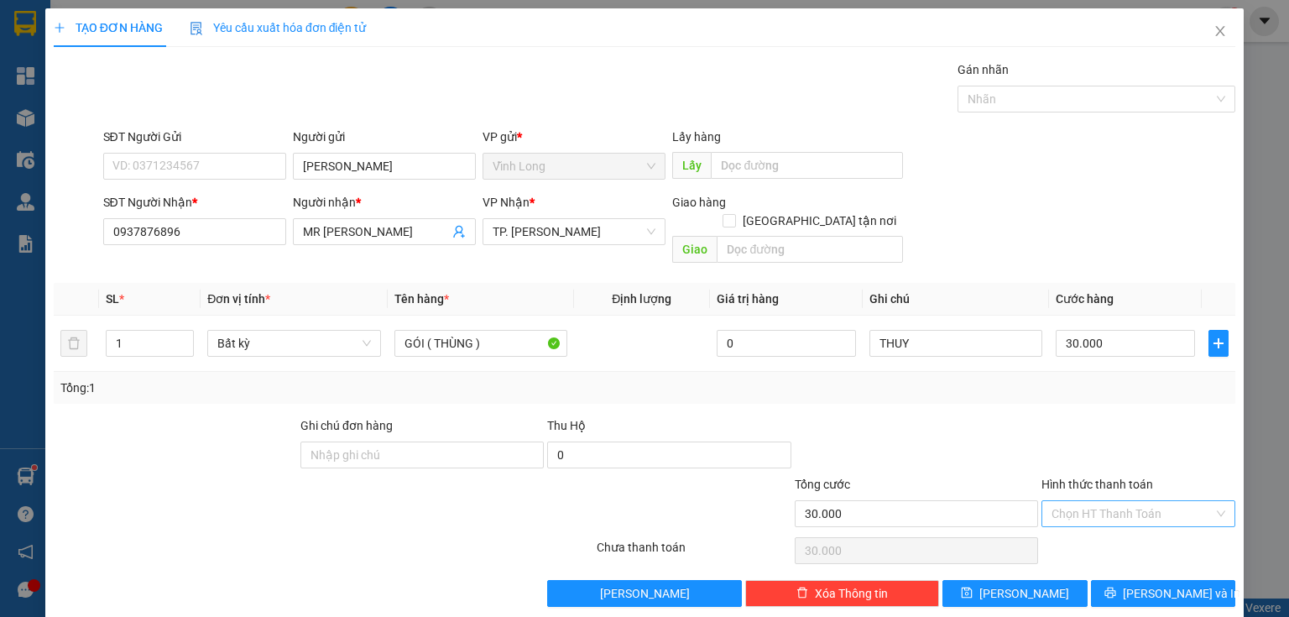
click at [1111, 501] on input "Hình thức thanh toán" at bounding box center [1132, 513] width 162 height 25
click at [1101, 524] on div "Tại văn phòng" at bounding box center [1129, 527] width 173 height 18
type input "0"
click at [1138, 580] on button "[PERSON_NAME] và In" at bounding box center [1163, 593] width 145 height 27
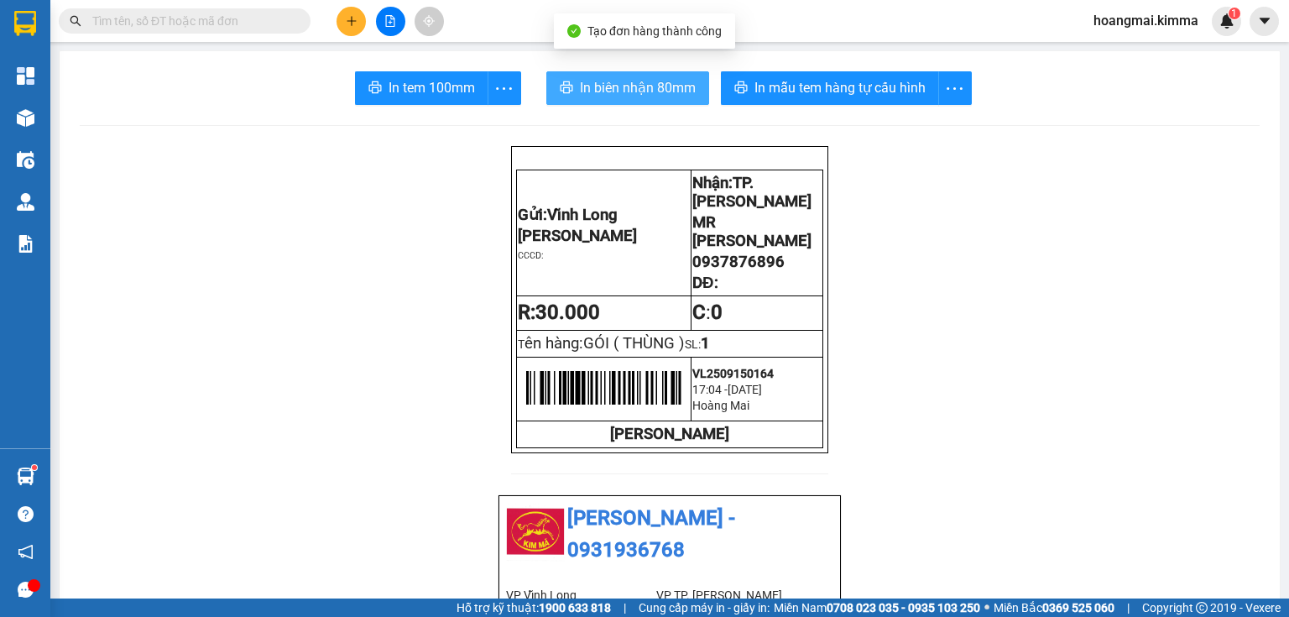
click at [659, 85] on span "In biên nhận 80mm" at bounding box center [638, 87] width 116 height 21
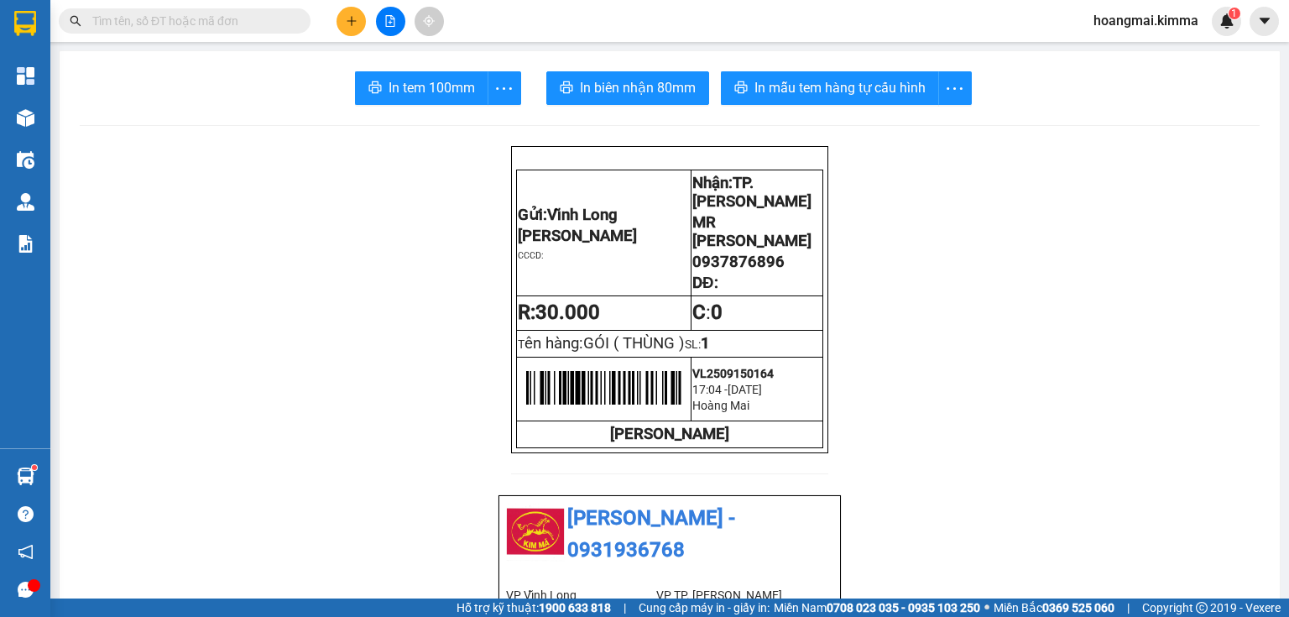
click at [393, 76] on button "In tem 100mm" at bounding box center [421, 88] width 133 height 34
click at [346, 18] on icon "plus" at bounding box center [352, 21] width 12 height 12
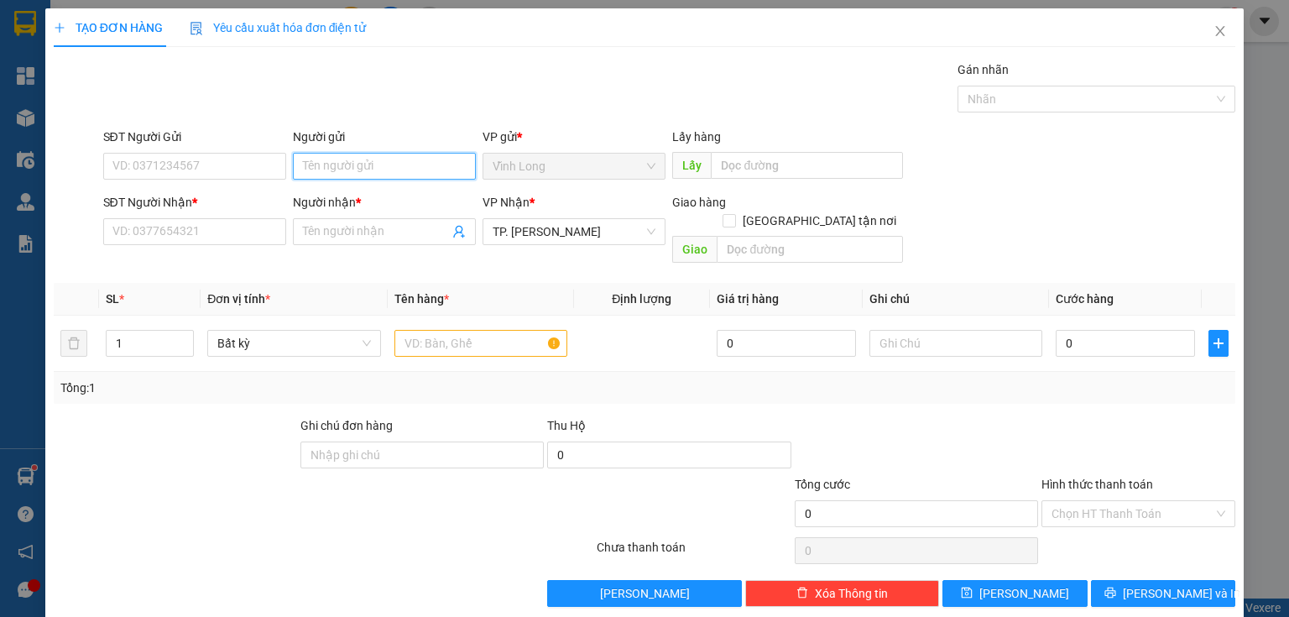
click at [429, 158] on input "Người gửi" at bounding box center [384, 166] width 183 height 27
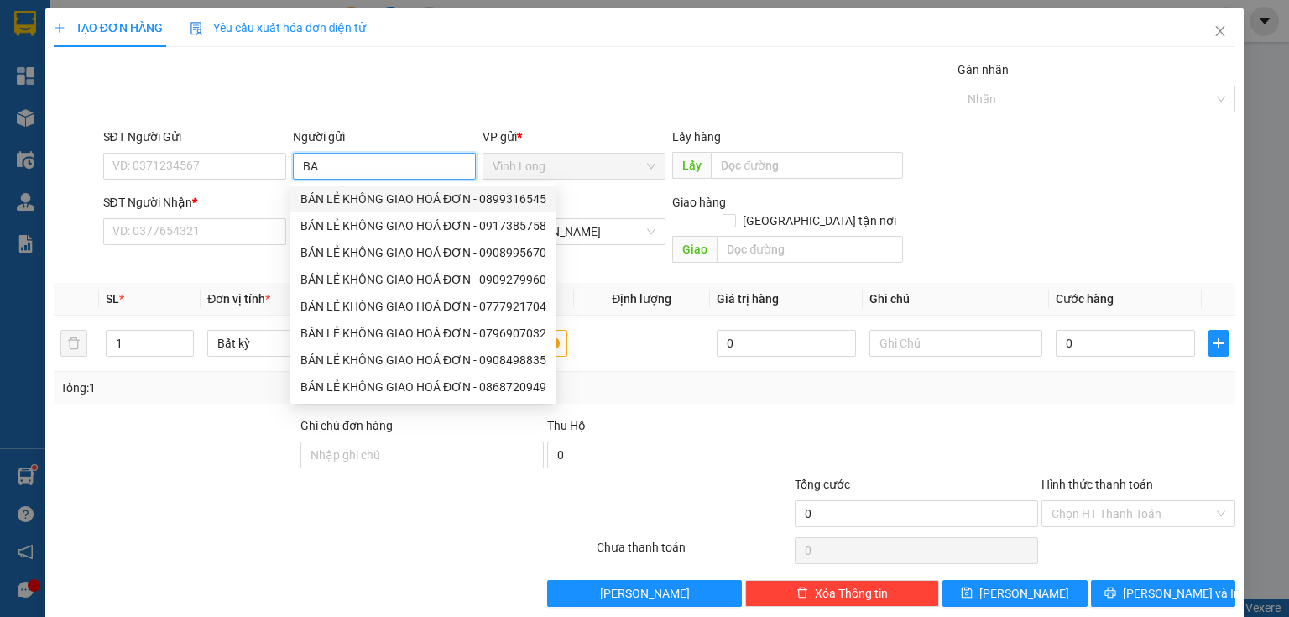
drag, startPoint x: 357, startPoint y: 163, endPoint x: 149, endPoint y: 190, distance: 209.8
click at [171, 185] on div "SĐT Người Gửi VD: 0371234567 Người gửi BA VP gửi * [PERSON_NAME] Lấy hàng Lấy" at bounding box center [670, 157] width 1140 height 59
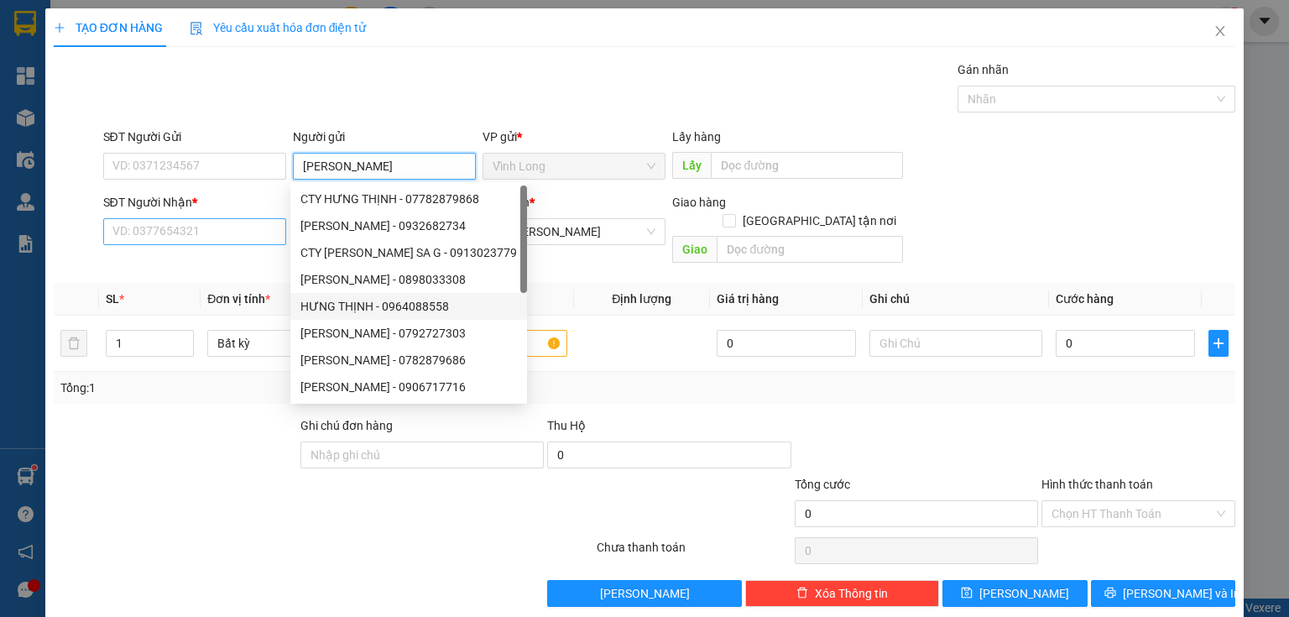
type input "[PERSON_NAME]"
click at [235, 237] on input "SĐT Người Nhận *" at bounding box center [194, 231] width 183 height 27
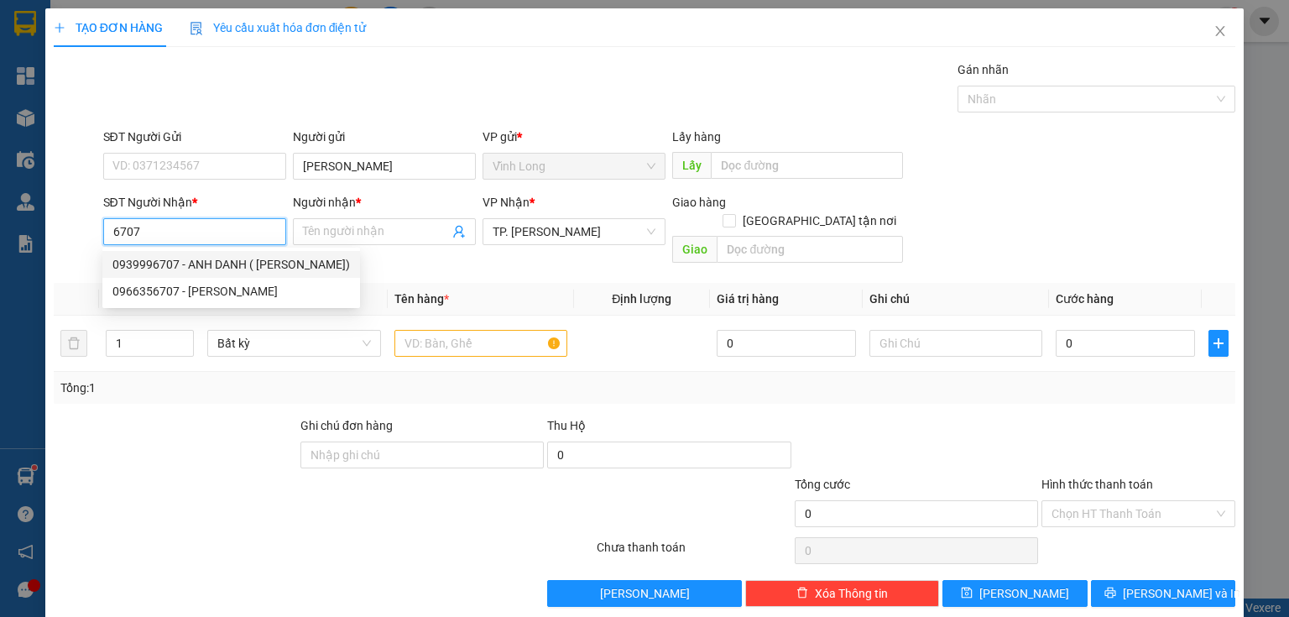
click at [284, 280] on div "0966356707 - [PERSON_NAME]" at bounding box center [231, 291] width 258 height 27
type input "0966356707"
type input "TƯỜNG VY"
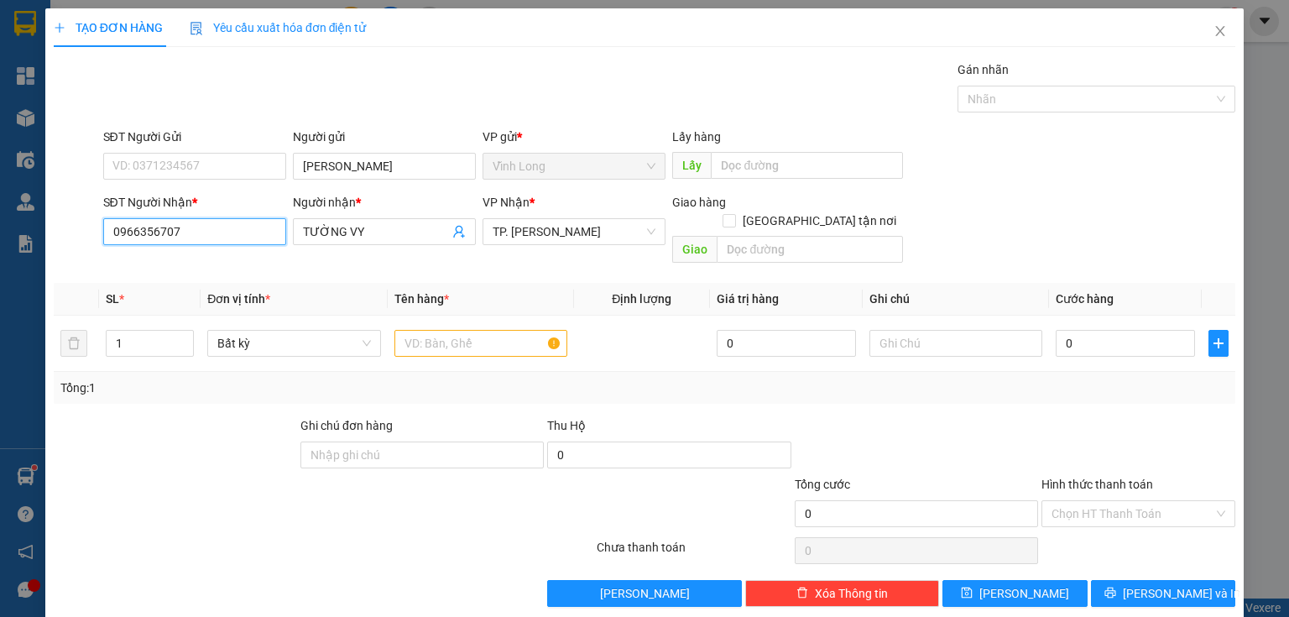
drag, startPoint x: 229, startPoint y: 232, endPoint x: 0, endPoint y: 252, distance: 230.0
click at [0, 252] on div "TẠO ĐƠN HÀNG Yêu cầu xuất hóa đơn điện tử Transit Pickup Surcharge Ids Transit …" at bounding box center [644, 308] width 1289 height 617
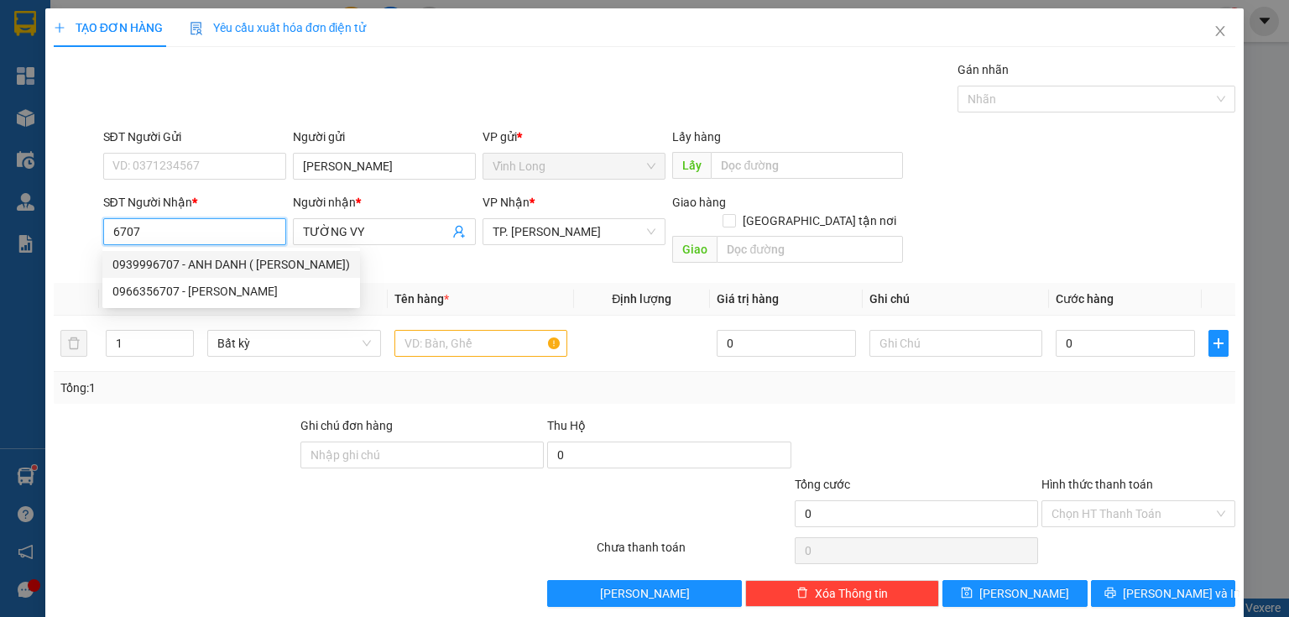
click at [265, 258] on div "0939996707 - ANH DANH ( [PERSON_NAME])" at bounding box center [230, 264] width 237 height 18
type input "0939996707"
type input "ANH DANH ( [PERSON_NAME])"
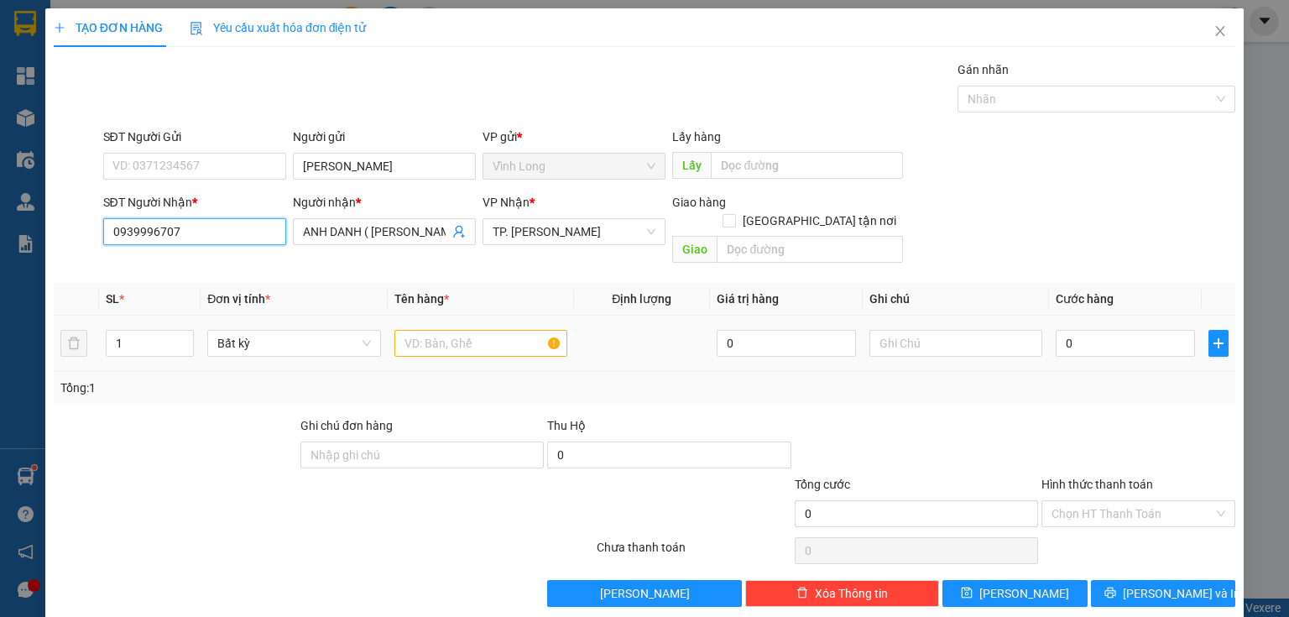
type input "0939996707"
drag, startPoint x: 474, startPoint y: 322, endPoint x: 458, endPoint y: 259, distance: 64.9
click at [470, 330] on input "text" at bounding box center [480, 343] width 173 height 27
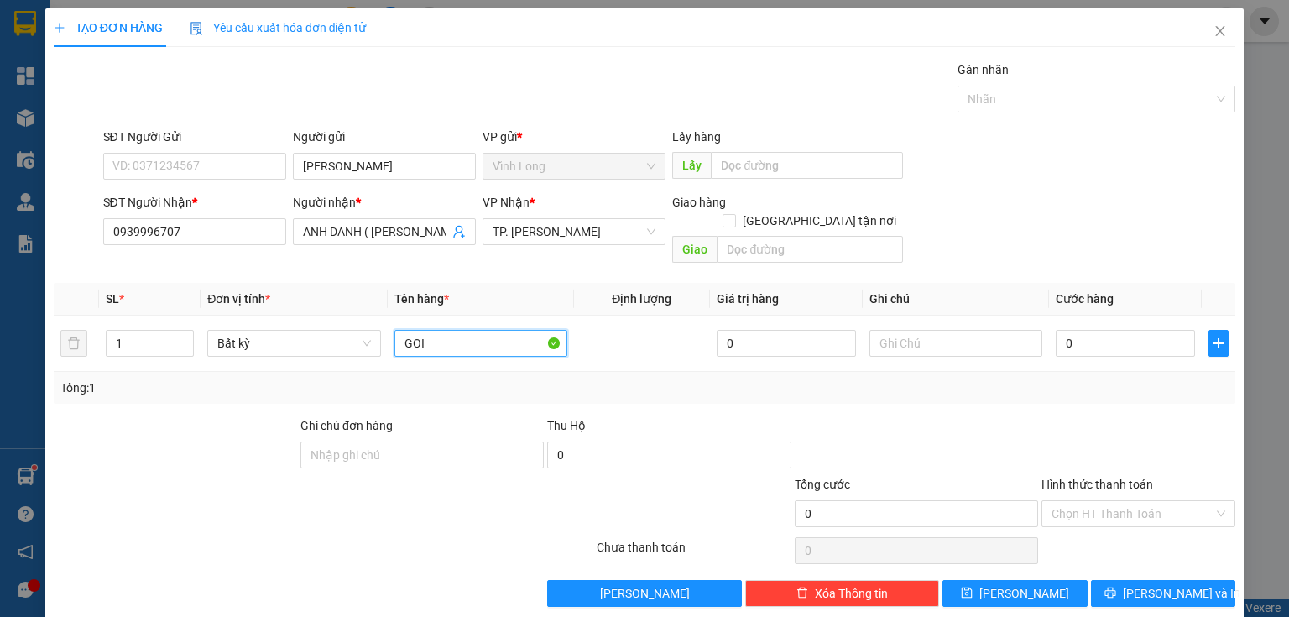
type input "GOI"
type input "HẰNG"
type input "1"
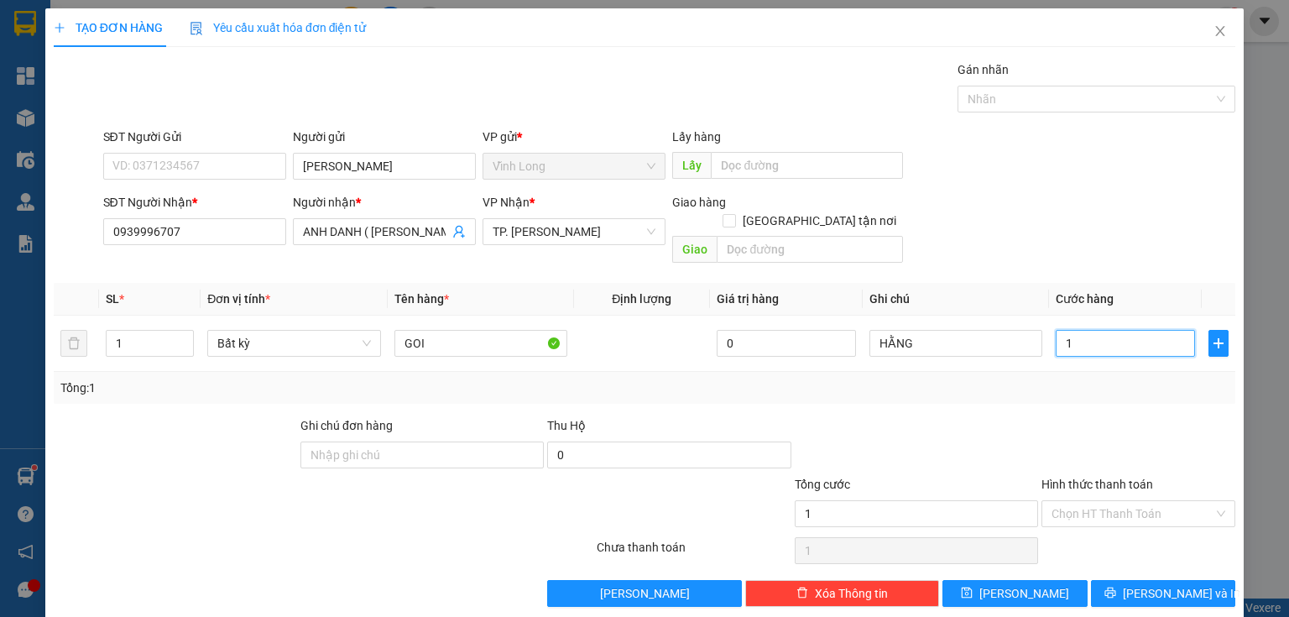
type input "10"
type input "10.000"
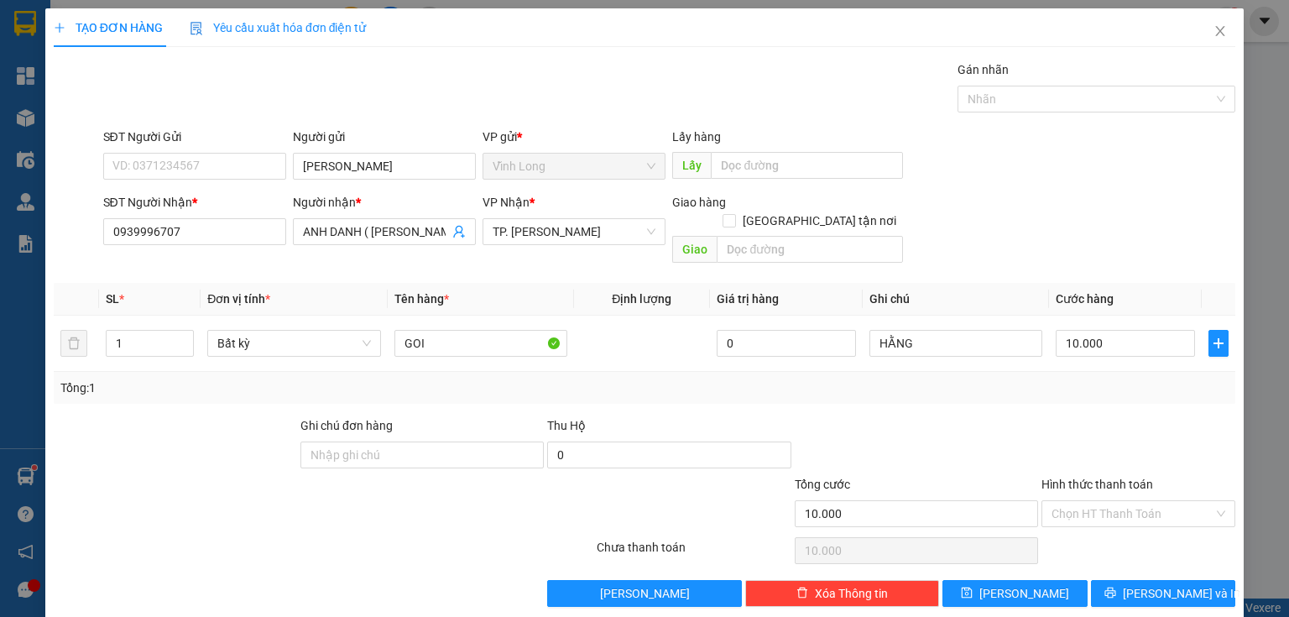
drag, startPoint x: 1061, startPoint y: 410, endPoint x: 1077, endPoint y: 446, distance: 39.4
click at [1064, 417] on div at bounding box center [1138, 445] width 197 height 59
click at [1092, 505] on input "Hình thức thanh toán" at bounding box center [1132, 513] width 162 height 25
click at [1094, 527] on div "Tại văn phòng" at bounding box center [1129, 527] width 173 height 18
type input "0"
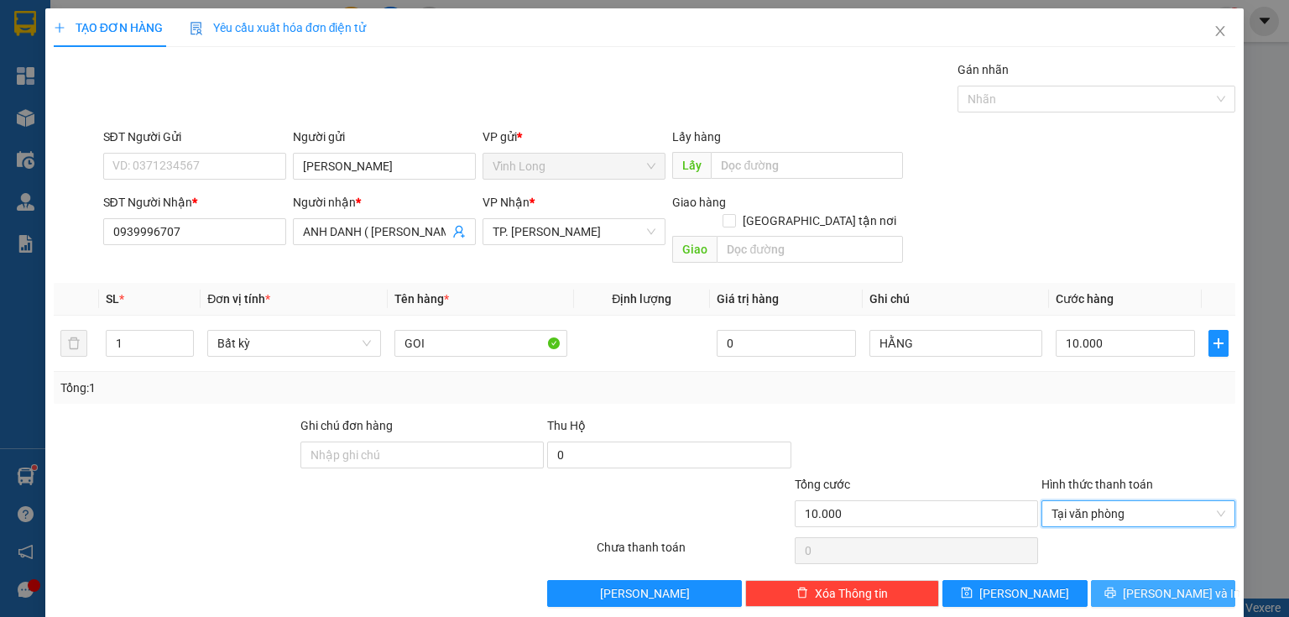
drag, startPoint x: 1132, startPoint y: 564, endPoint x: 1118, endPoint y: 563, distance: 14.3
click at [1131, 580] on button "[PERSON_NAME] và In" at bounding box center [1163, 593] width 145 height 27
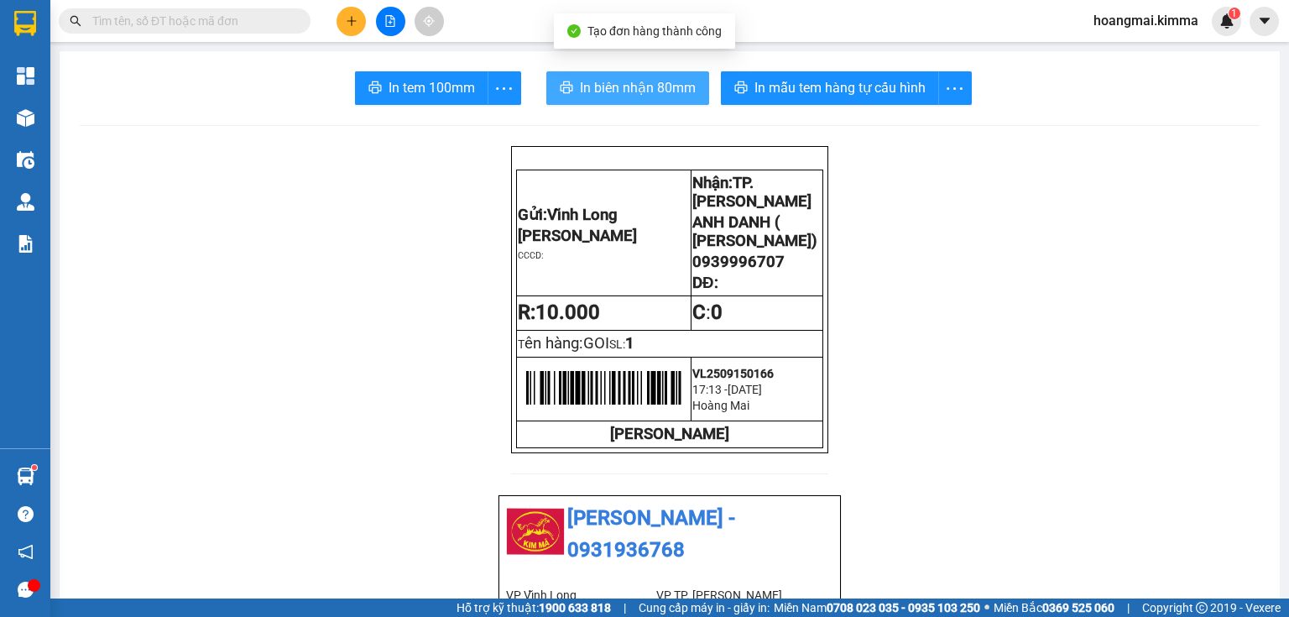
click at [597, 94] on span "In biên nhận 80mm" at bounding box center [638, 87] width 116 height 21
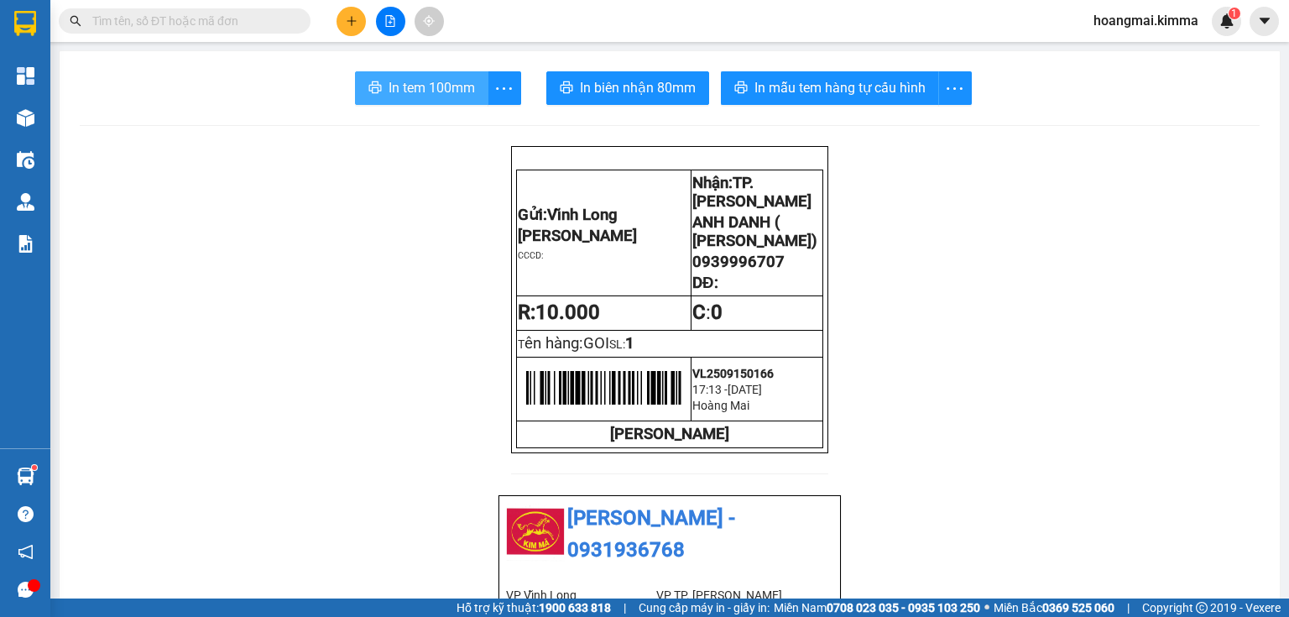
click at [427, 86] on span "In tem 100mm" at bounding box center [432, 87] width 86 height 21
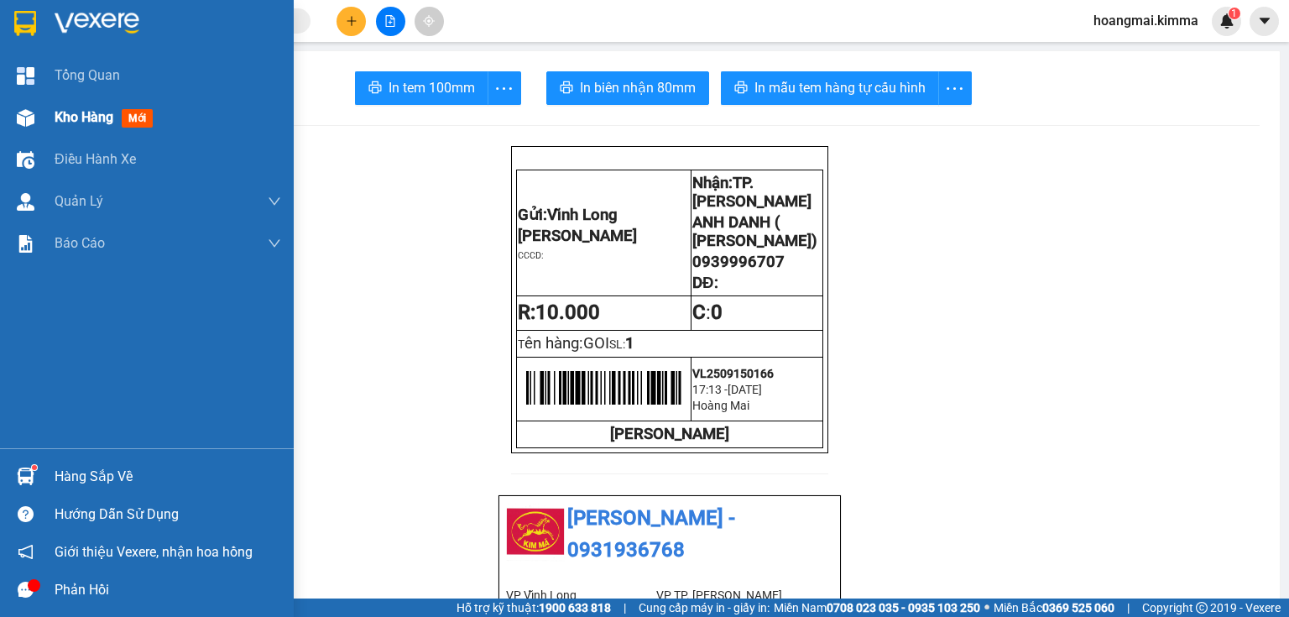
click at [44, 111] on div "Kho hàng mới" at bounding box center [147, 117] width 294 height 42
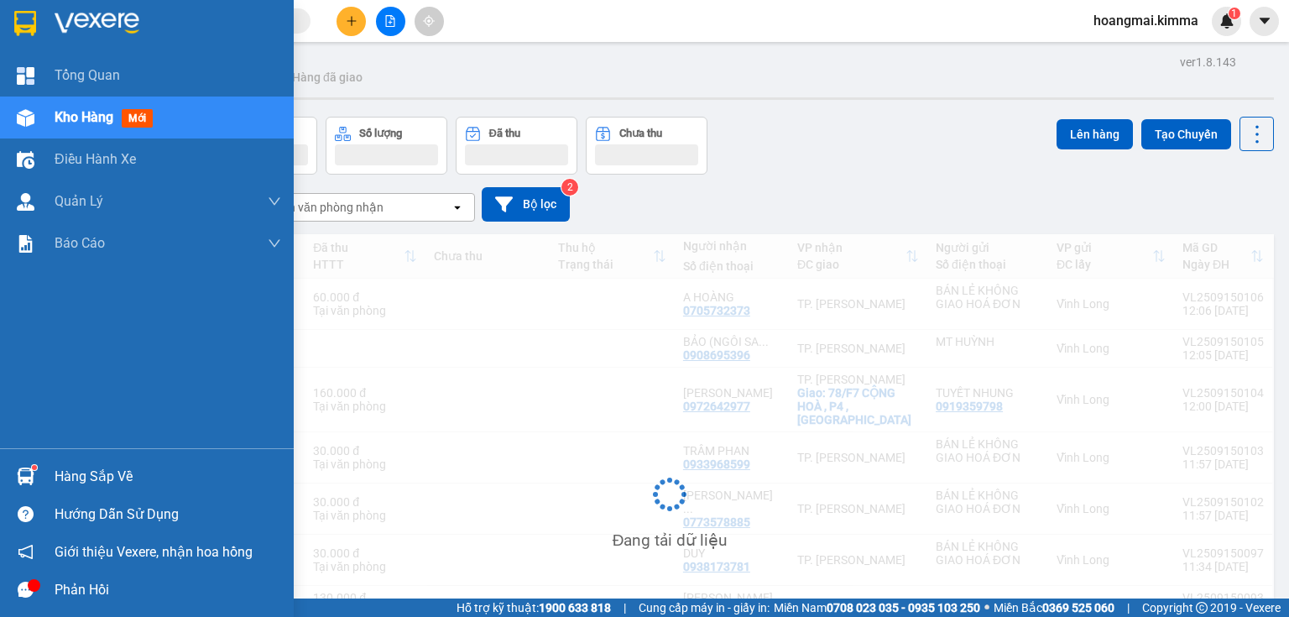
click at [48, 114] on div "Kho hàng mới" at bounding box center [147, 117] width 294 height 42
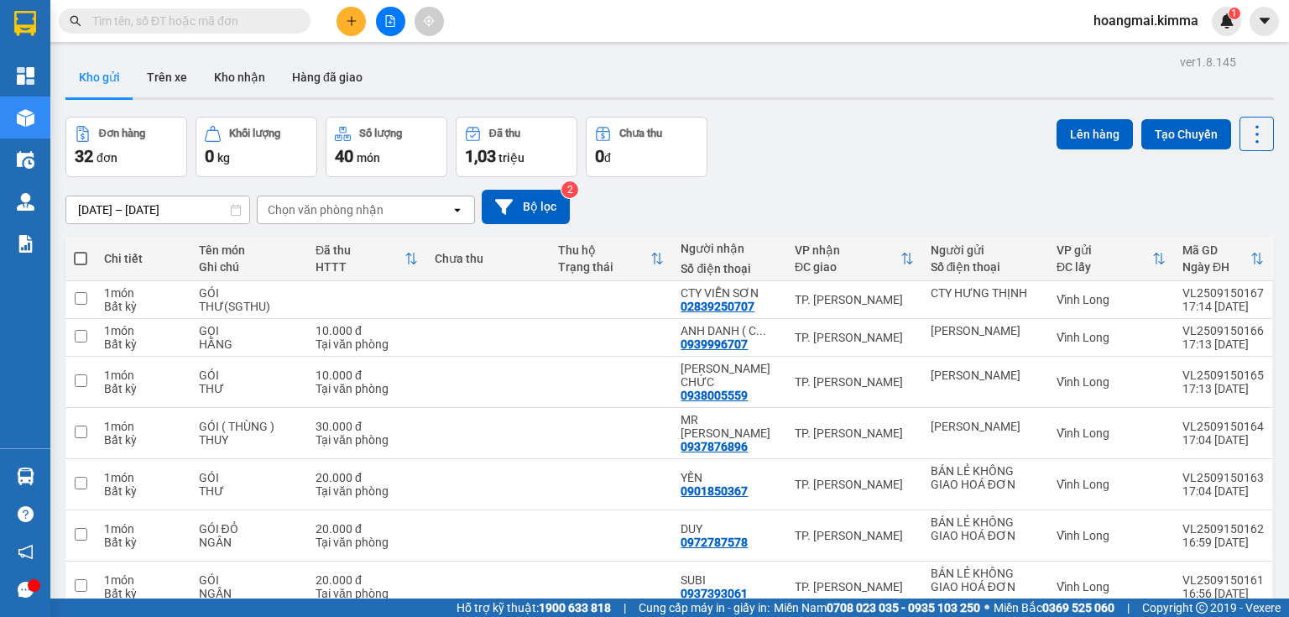
click at [490, 168] on button "Đã thu 1,03 triệu" at bounding box center [517, 147] width 122 height 60
click at [488, 160] on span "1,03" at bounding box center [480, 156] width 31 height 20
click at [228, 20] on input "text" at bounding box center [191, 21] width 198 height 18
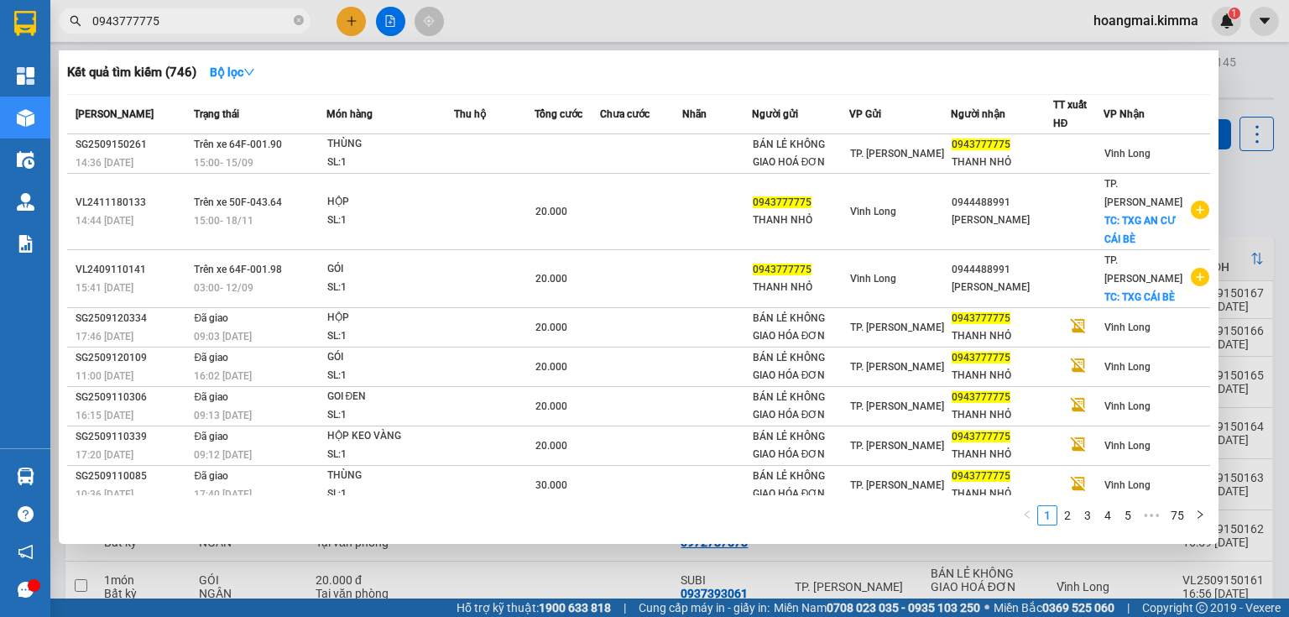
type input "0943777775"
click at [364, 20] on div at bounding box center [644, 308] width 1289 height 617
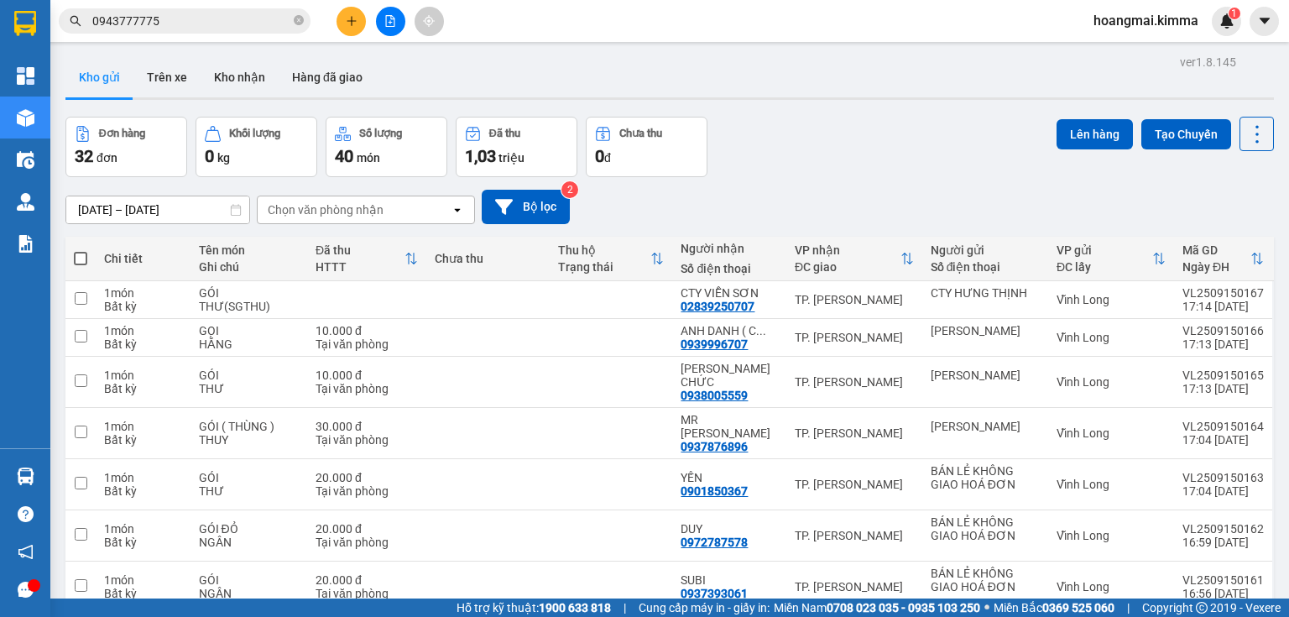
click at [356, 20] on icon "plus" at bounding box center [352, 21] width 12 height 12
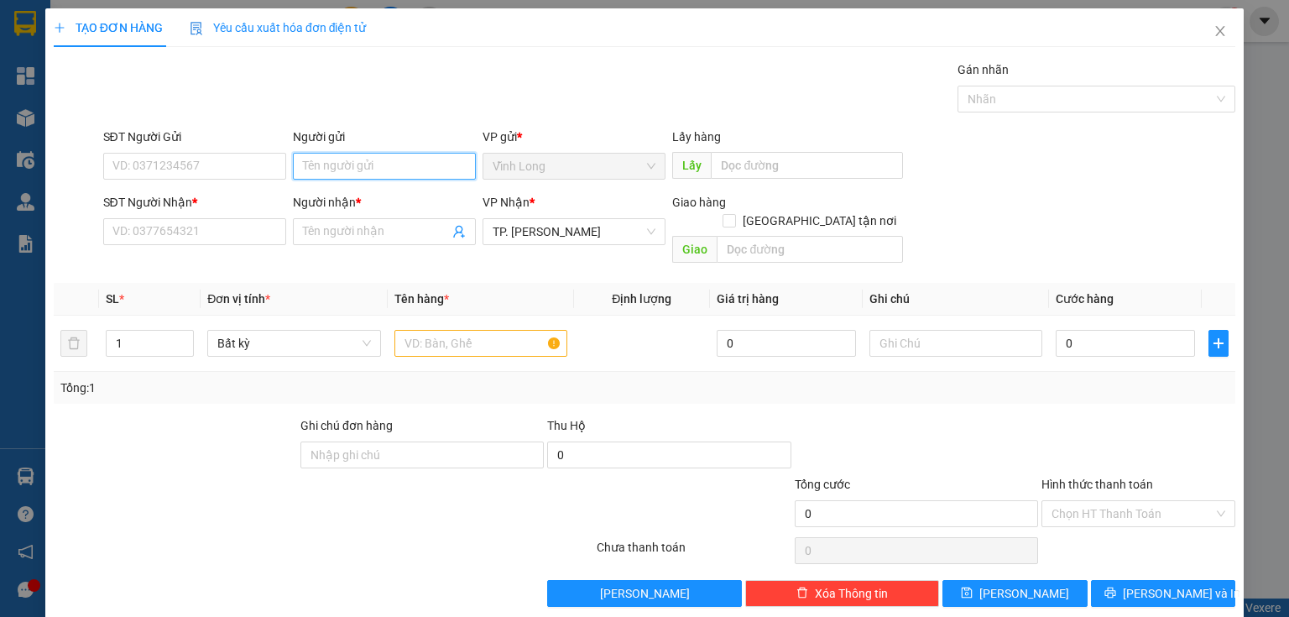
click at [363, 160] on input "Người gửi" at bounding box center [384, 166] width 183 height 27
type input "BA"
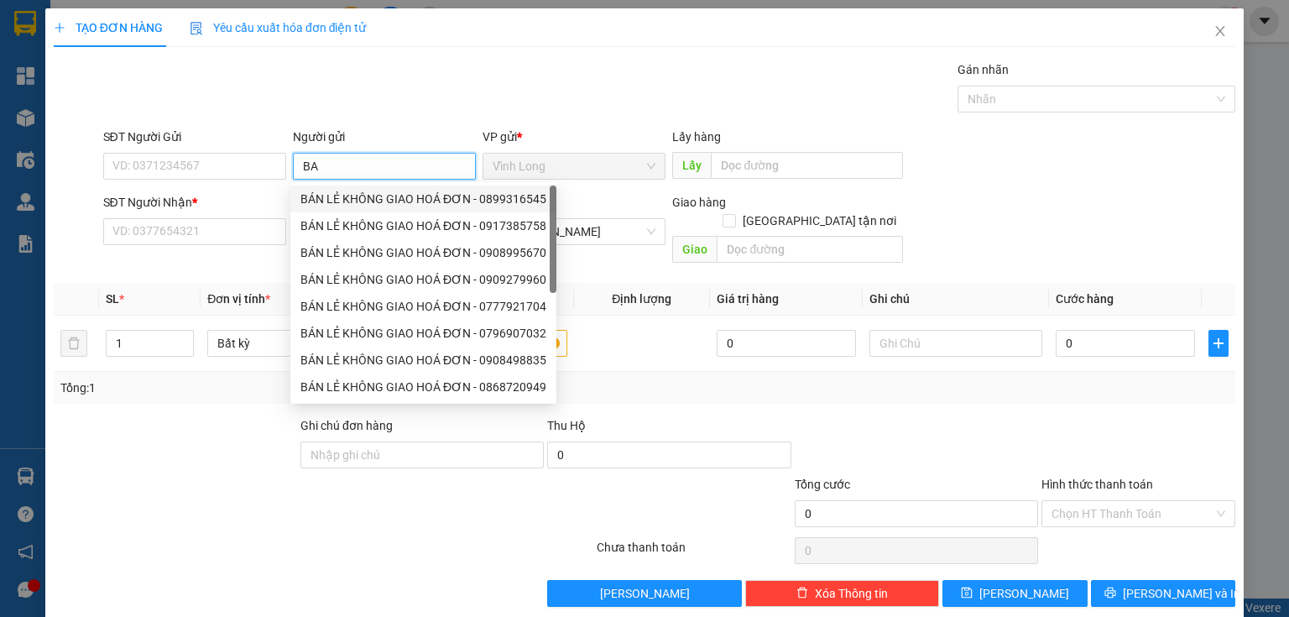
drag, startPoint x: 358, startPoint y: 201, endPoint x: 249, endPoint y: 201, distance: 109.1
click at [352, 201] on div "BÁN LẺ KHÔNG GIAO HOÁ ĐƠN - 0899316545" at bounding box center [423, 199] width 246 height 18
type input "0899316545"
type input "BÁN LẺ KHÔNG GIAO HOÁ ĐƠN"
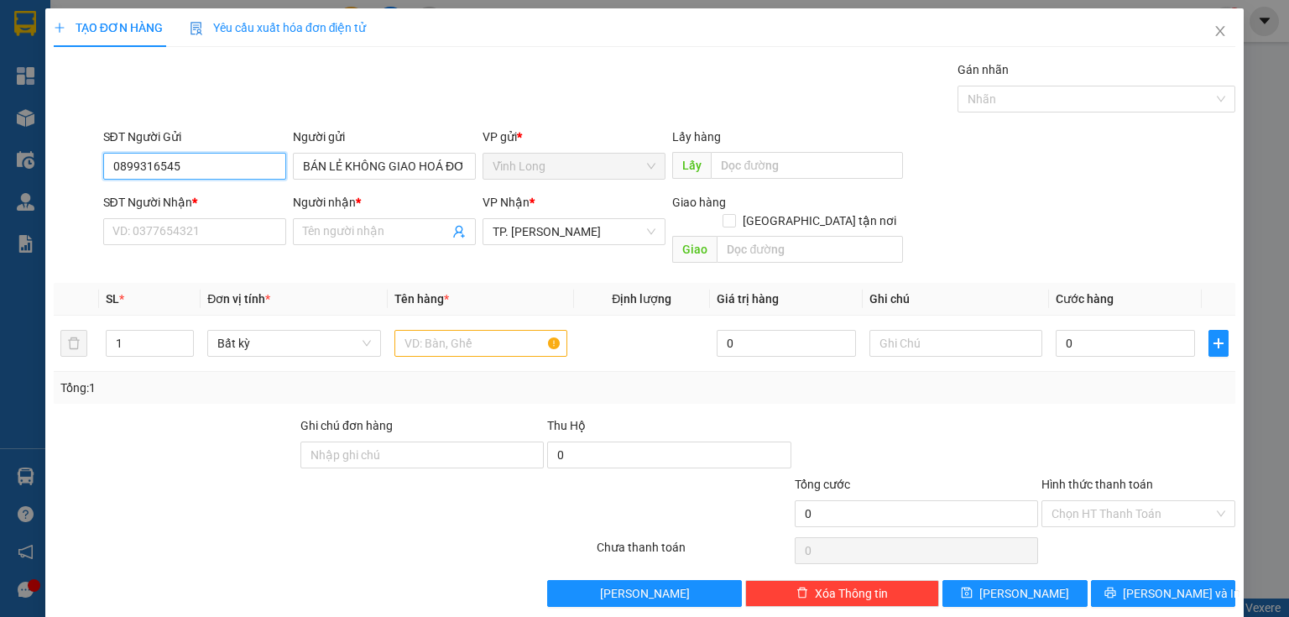
drag, startPoint x: 141, startPoint y: 155, endPoint x: 50, endPoint y: 217, distance: 109.9
click at [0, 218] on div "TẠO ĐƠN HÀNG Yêu cầu xuất hóa đơn điện tử Transit Pickup Surcharge Ids Transit …" at bounding box center [644, 308] width 1289 height 617
click at [289, 166] on div "Người gửi BÁN LẺ KHÔNG GIAO HOÁ ĐƠN" at bounding box center [384, 157] width 190 height 59
drag, startPoint x: 234, startPoint y: 164, endPoint x: 0, endPoint y: 201, distance: 237.1
click at [0, 201] on div "TẠO ĐƠN HÀNG Yêu cầu xuất hóa đơn điện tử Transit Pickup Surcharge Ids Transit …" at bounding box center [644, 308] width 1289 height 617
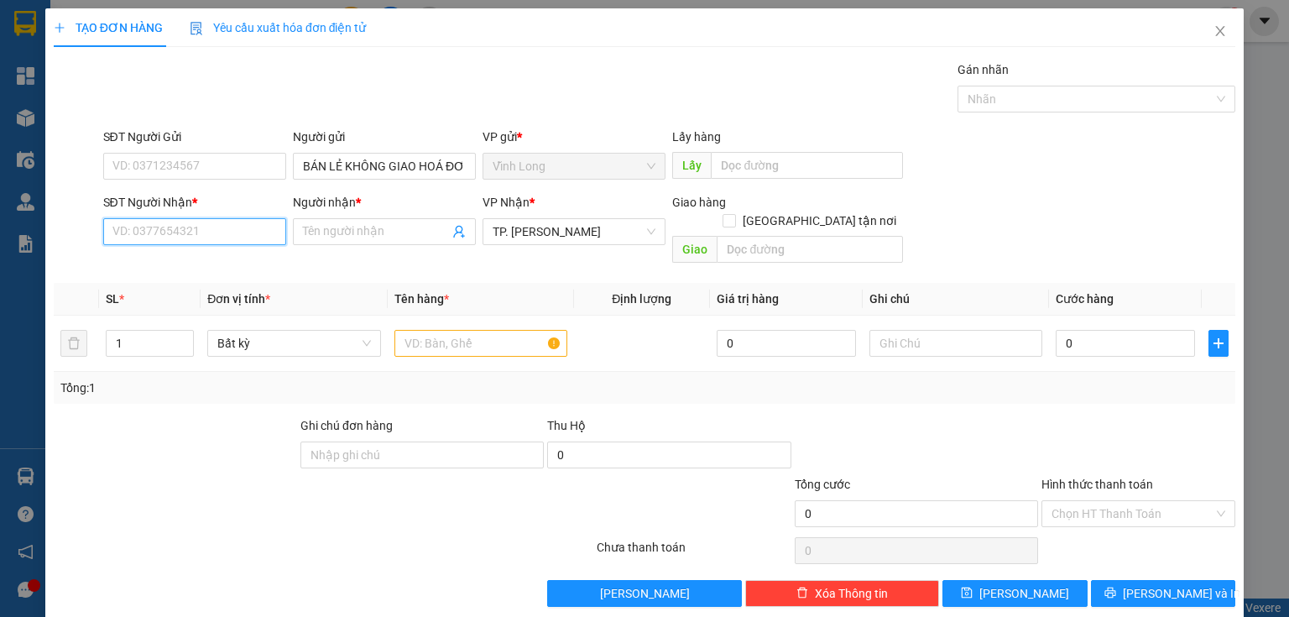
click at [188, 239] on input "SĐT Người Nhận *" at bounding box center [194, 231] width 183 height 27
type input "0911110038"
click at [212, 268] on div "0911110038 - A TÂM" at bounding box center [192, 264] width 161 height 18
type input "A TÂM"
type input "0911110038"
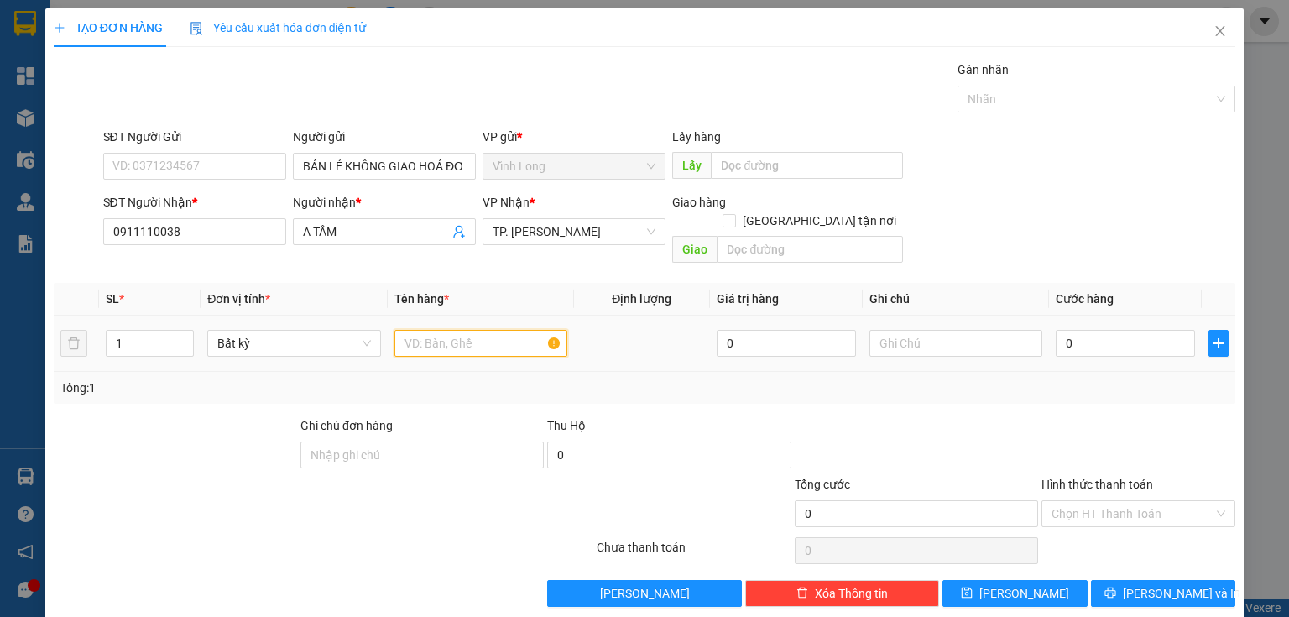
click at [480, 330] on input "text" at bounding box center [480, 343] width 173 height 27
type input "CÂY DÀI"
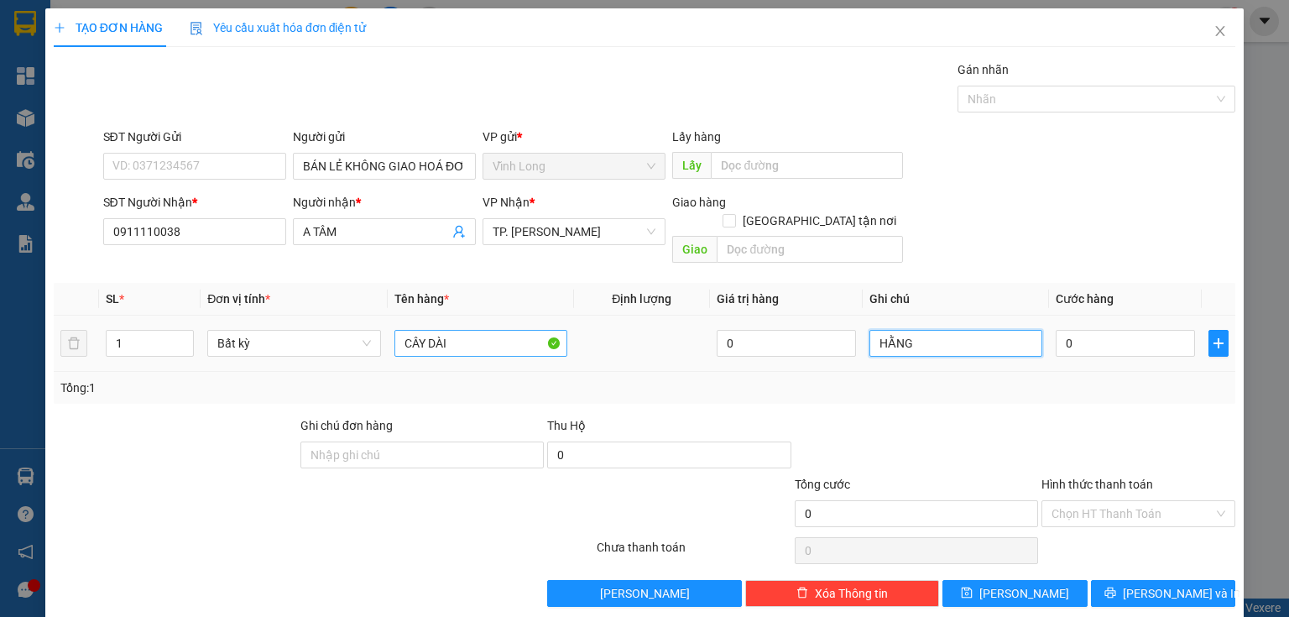
type input "HẰNG"
type input "3"
type input "30"
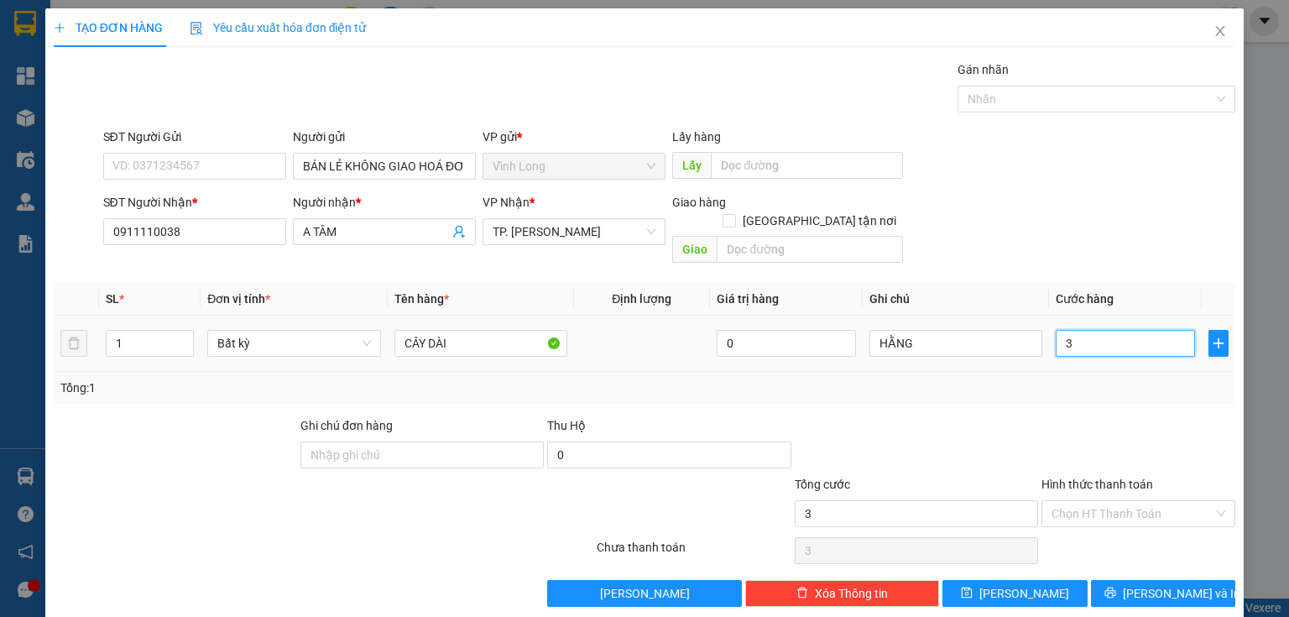
type input "30"
type input "30.000"
click at [1145, 475] on div "Hình thức thanh toán" at bounding box center [1138, 487] width 194 height 25
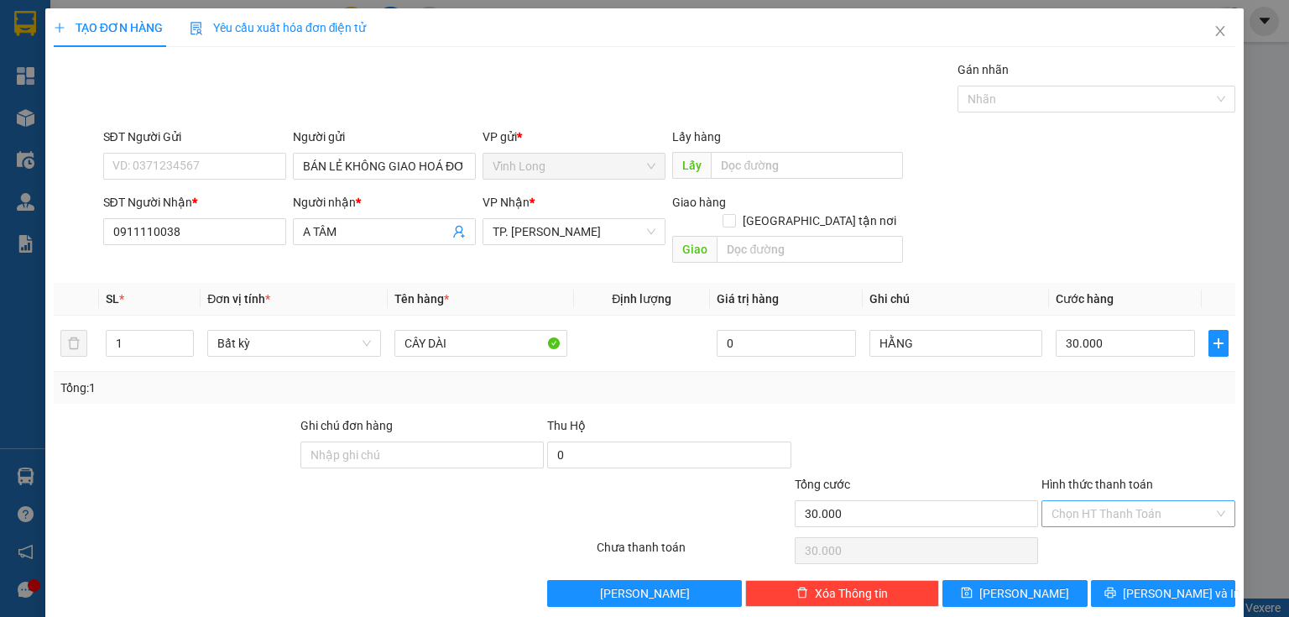
click at [1140, 501] on input "Hình thức thanh toán" at bounding box center [1132, 513] width 162 height 25
drag, startPoint x: 1136, startPoint y: 526, endPoint x: 1172, endPoint y: 555, distance: 46.5
click at [1140, 526] on div "Tại văn phòng" at bounding box center [1129, 527] width 173 height 18
type input "0"
click at [1176, 584] on span "[PERSON_NAME] và In" at bounding box center [1181, 593] width 117 height 18
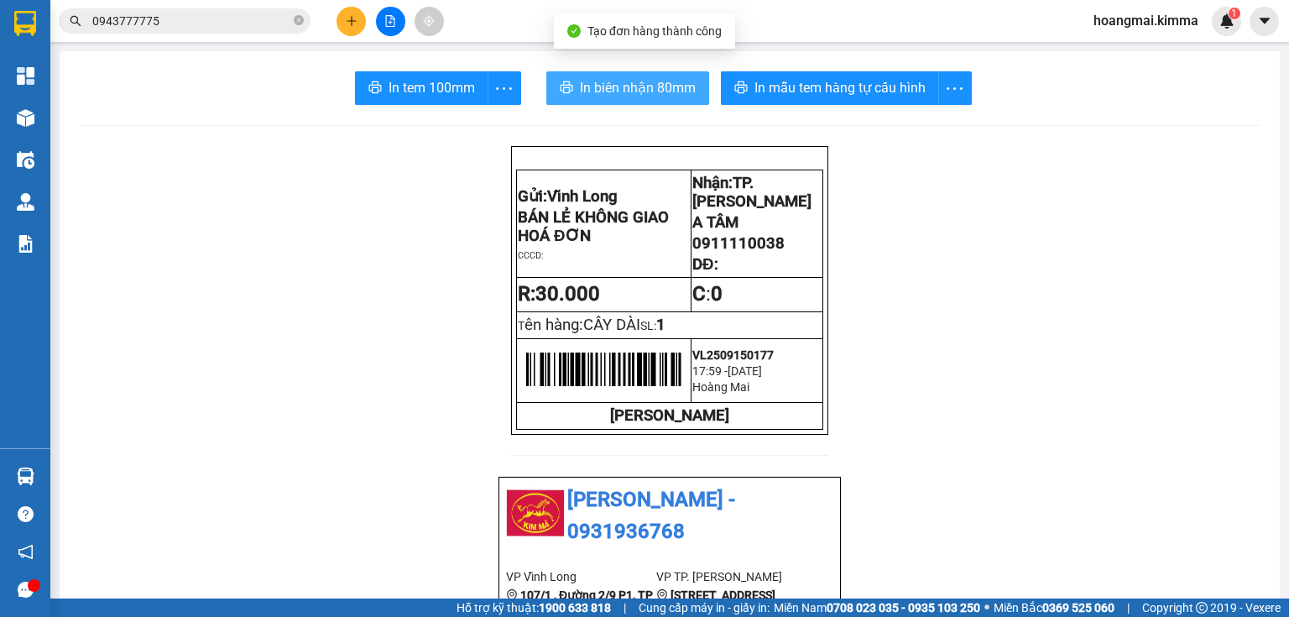
click at [608, 83] on span "In biên nhận 80mm" at bounding box center [638, 87] width 116 height 21
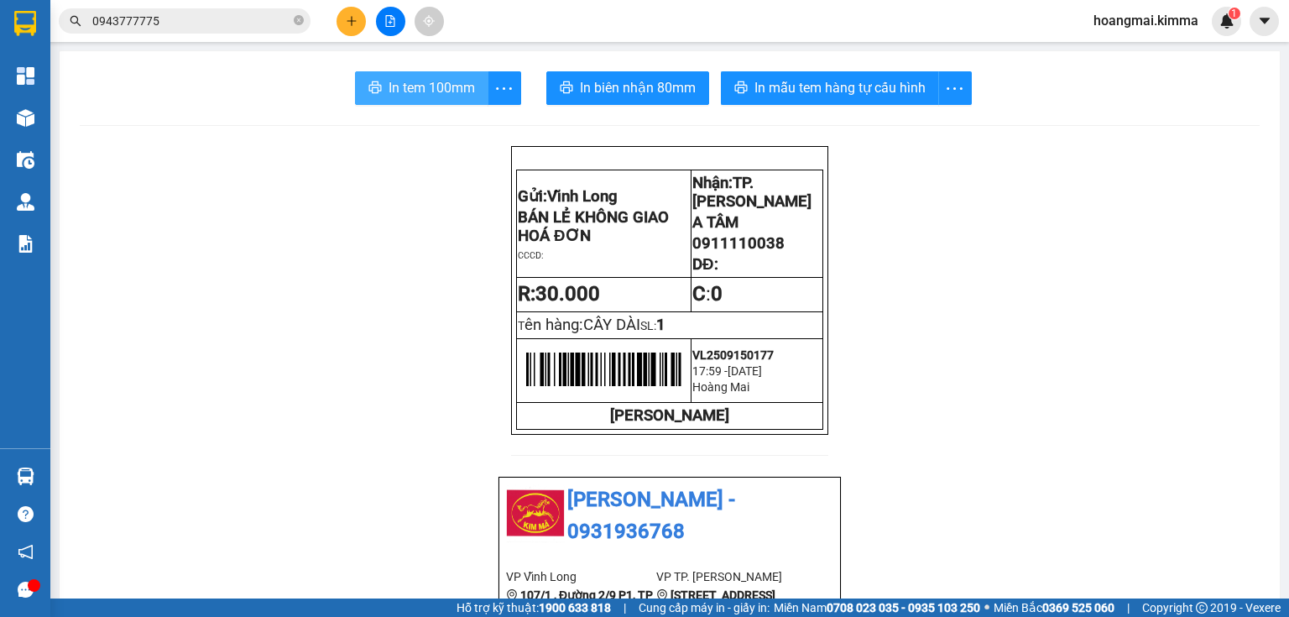
click at [406, 91] on span "In tem 100mm" at bounding box center [432, 87] width 86 height 21
click at [363, 29] on button at bounding box center [350, 21] width 29 height 29
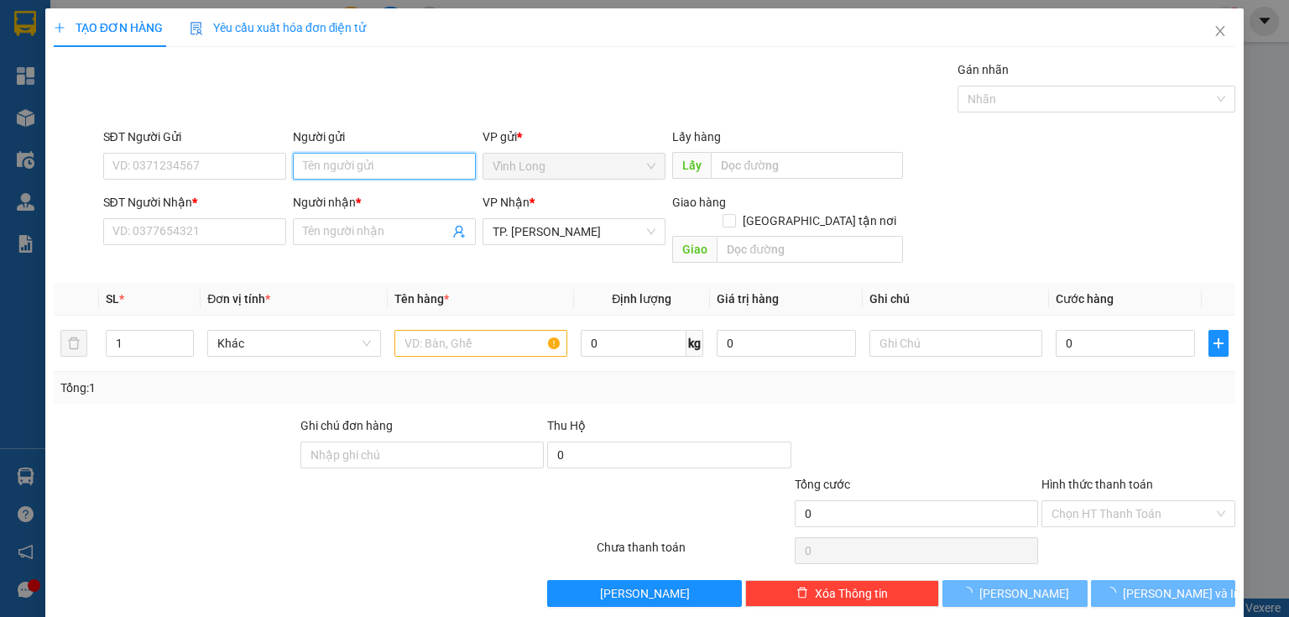
click at [359, 166] on input "Người gửi" at bounding box center [384, 166] width 183 height 27
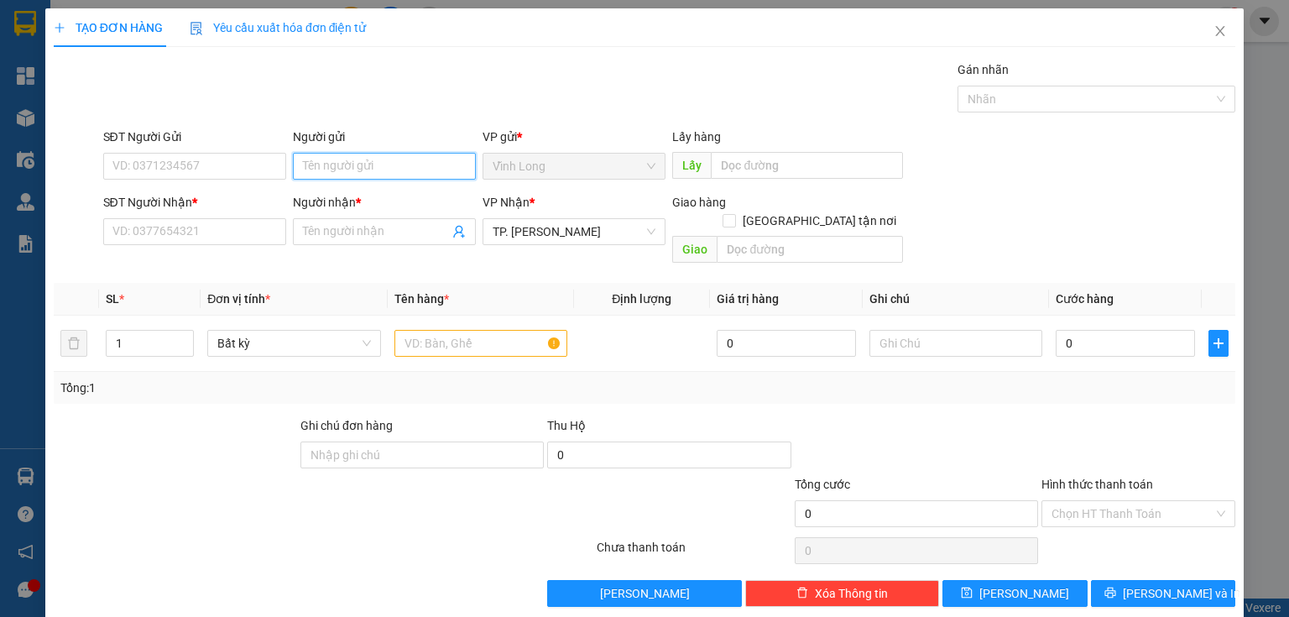
click at [359, 166] on input "Người gửi" at bounding box center [384, 166] width 183 height 27
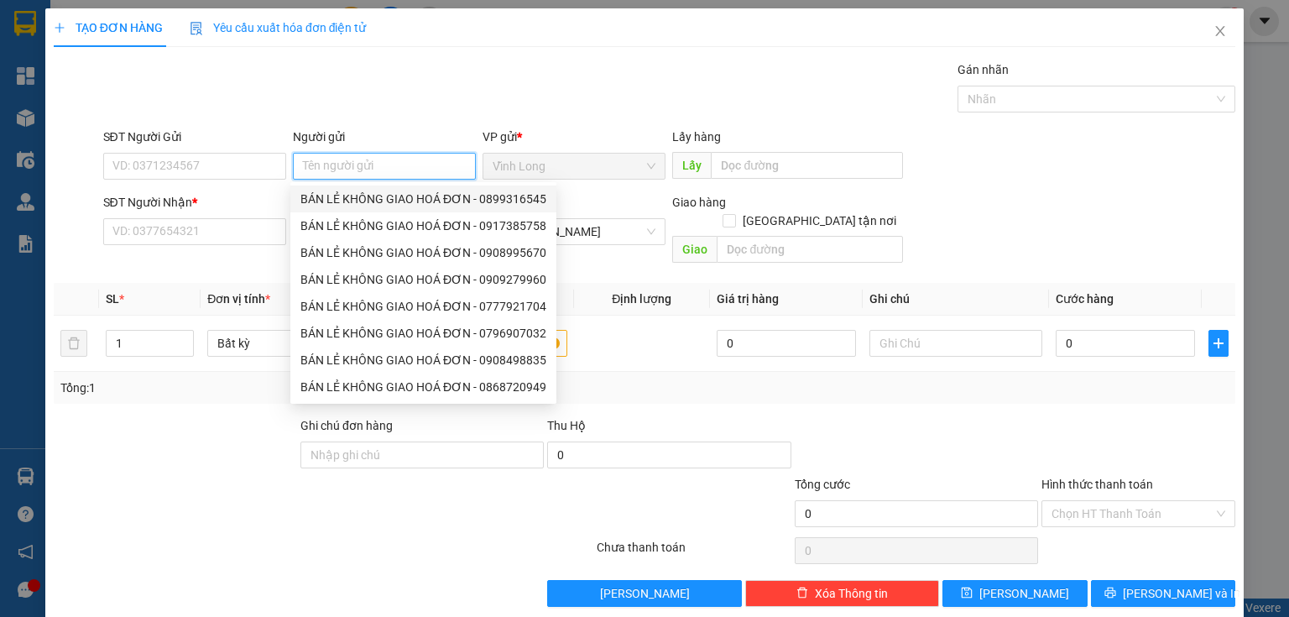
click at [366, 203] on div "BÁN LẺ KHÔNG GIAO HOÁ ĐƠN - 0899316545" at bounding box center [423, 199] width 246 height 18
type input "0899316545"
type input "BÁN LẺ KHÔNG GIAO HOÁ ĐƠN"
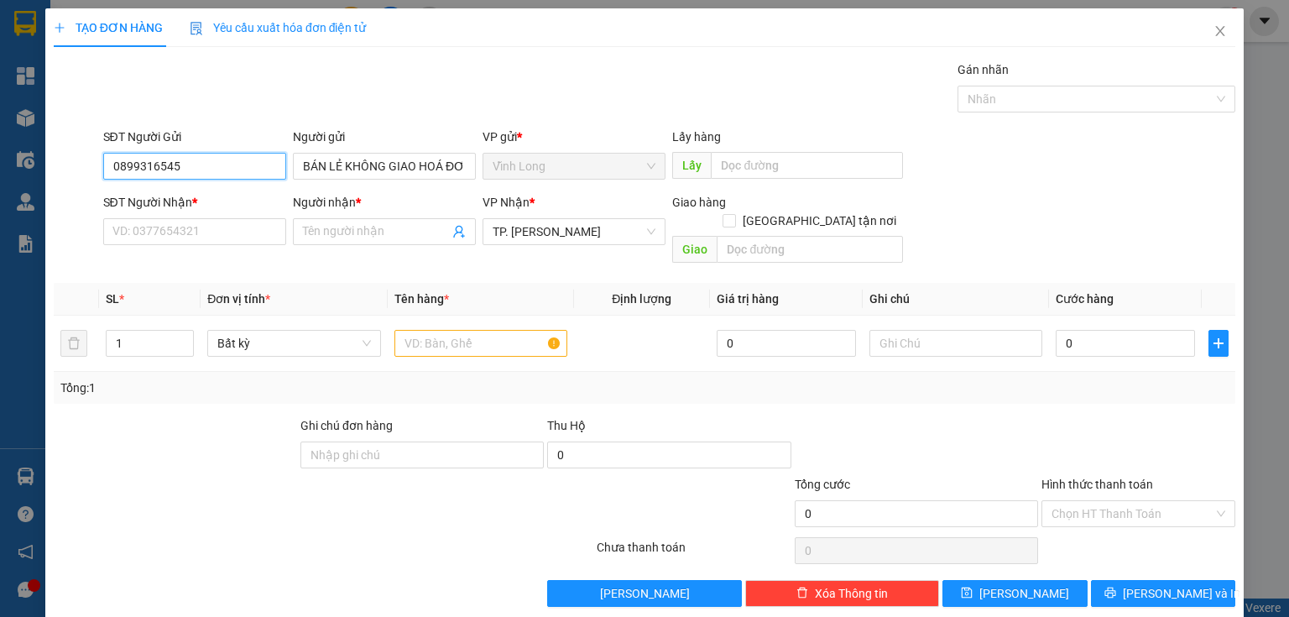
drag, startPoint x: 245, startPoint y: 164, endPoint x: 0, endPoint y: 210, distance: 249.2
click at [0, 208] on div "TẠO ĐƠN HÀNG Yêu cầu xuất hóa đơn điện tử Transit Pickup Surcharge Ids Transit …" at bounding box center [644, 308] width 1289 height 617
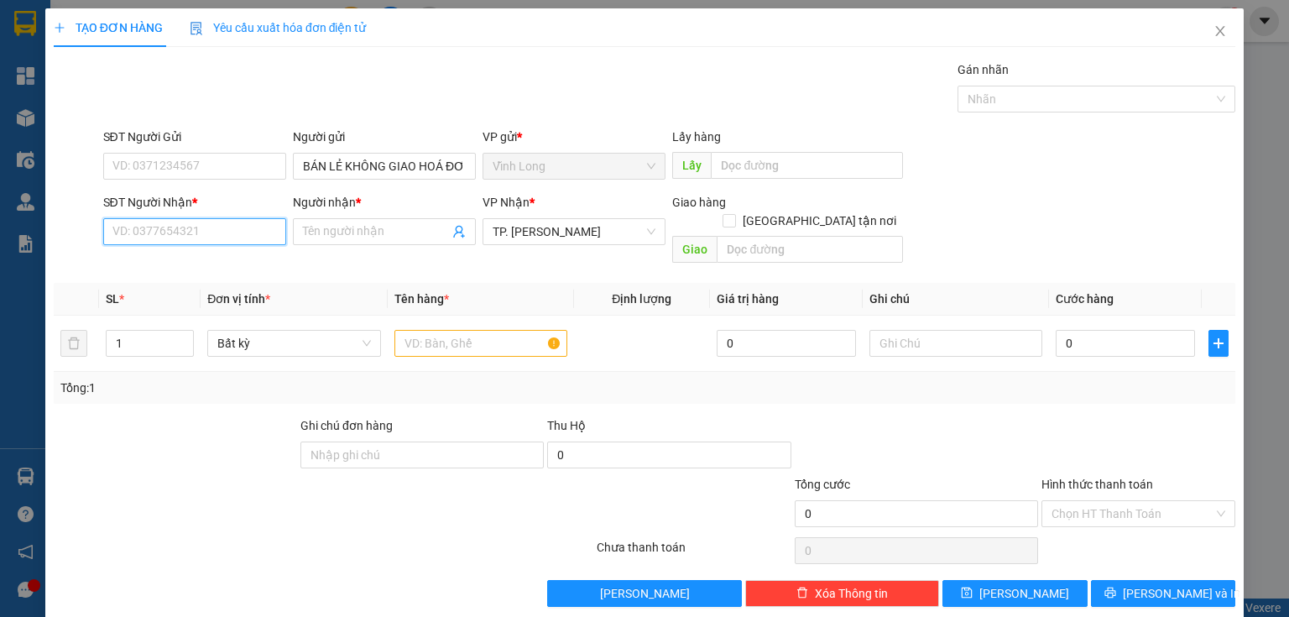
click at [164, 232] on input "SĐT Người Nhận *" at bounding box center [194, 231] width 183 height 27
type input "0377115871"
click at [222, 260] on div "0377115871 - TUẤN" at bounding box center [192, 264] width 161 height 18
type input "TUẤN"
type input "0377115871"
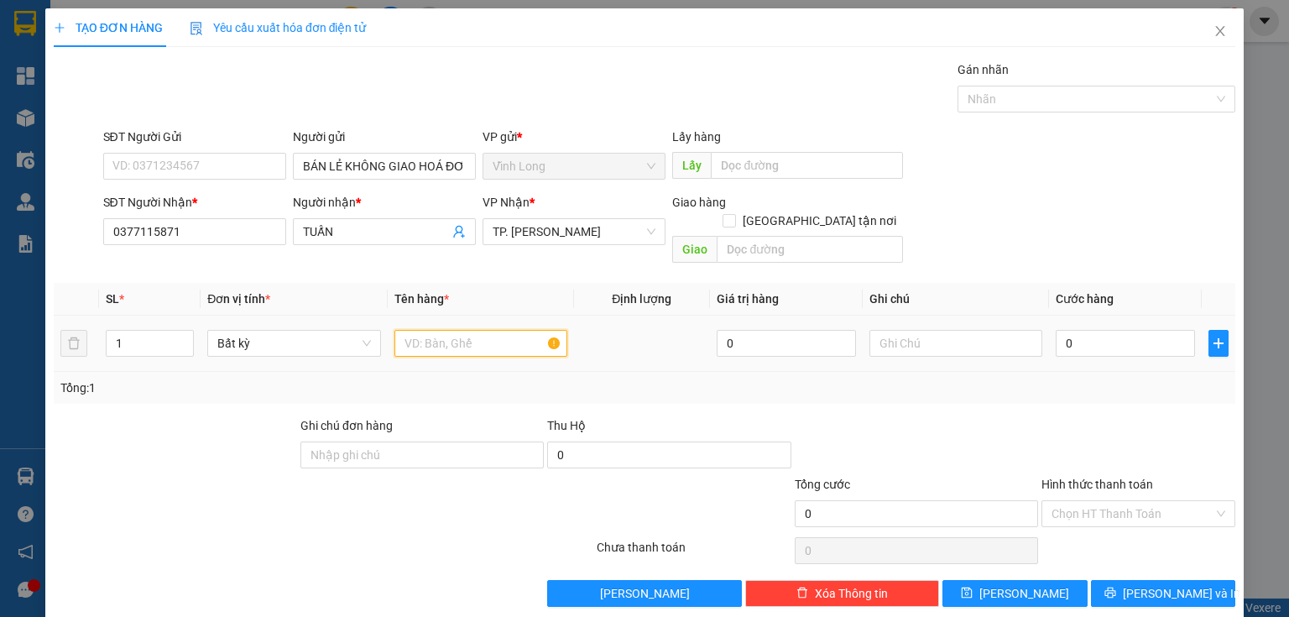
click at [444, 330] on input "text" at bounding box center [480, 343] width 173 height 27
type input "GÓI XANH"
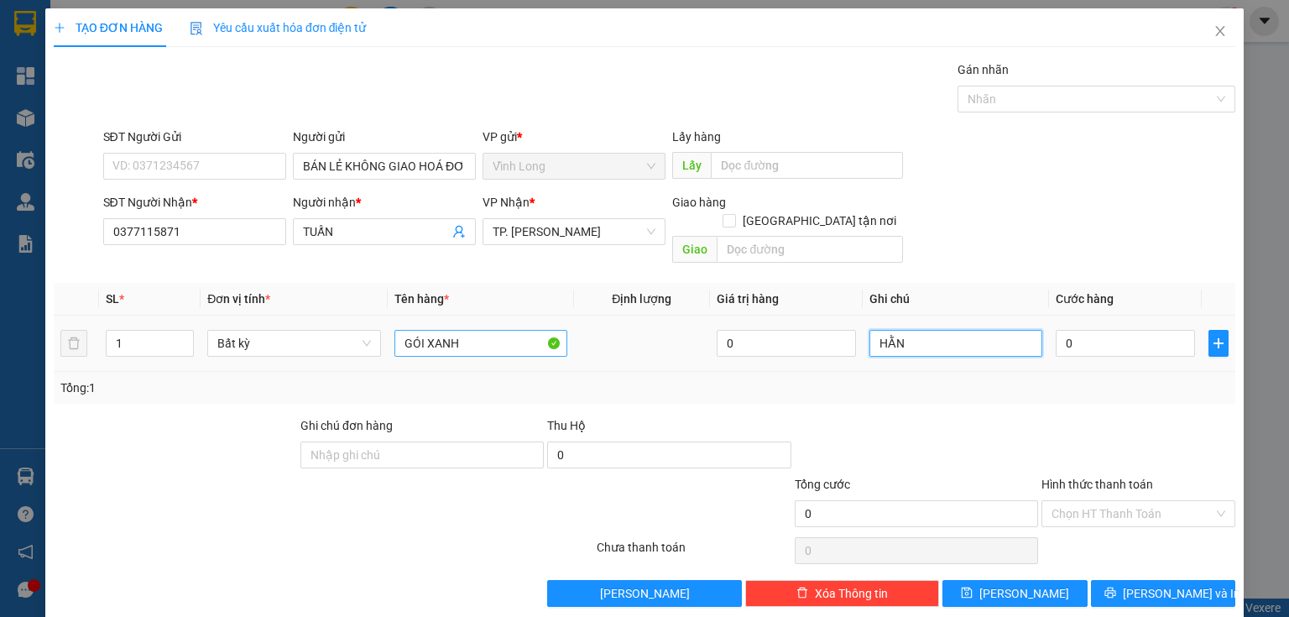
type input "HẰNG"
type input "2"
type input "20"
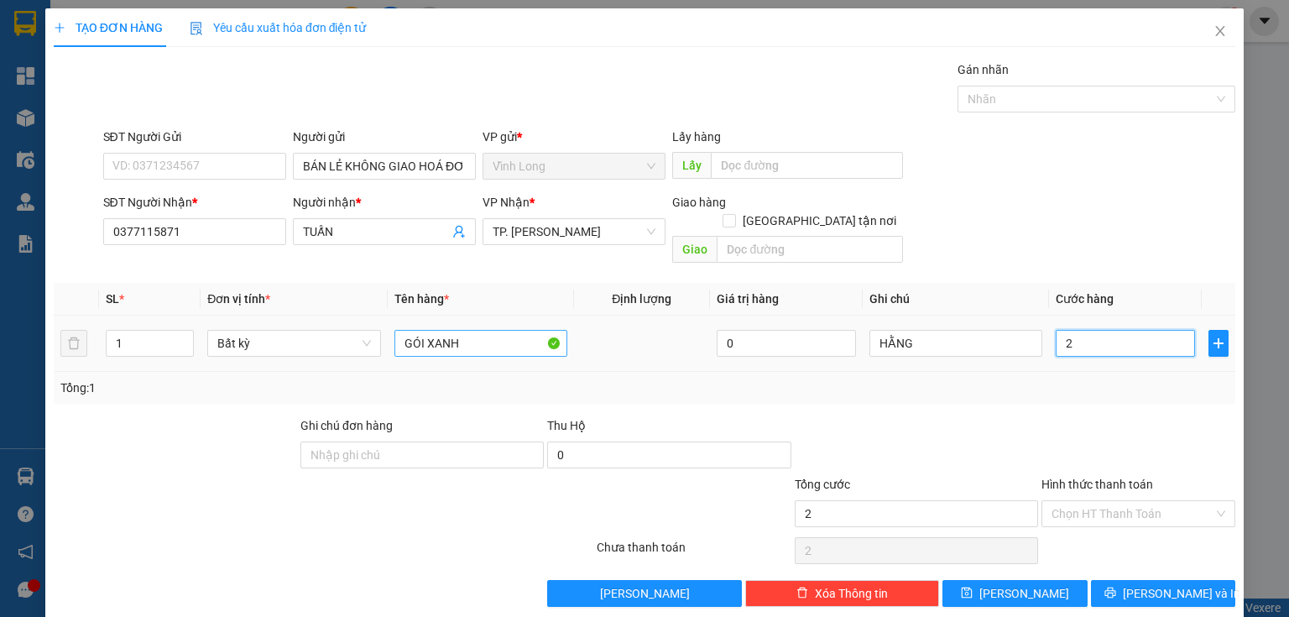
type input "20"
click at [950, 420] on div at bounding box center [916, 445] width 247 height 59
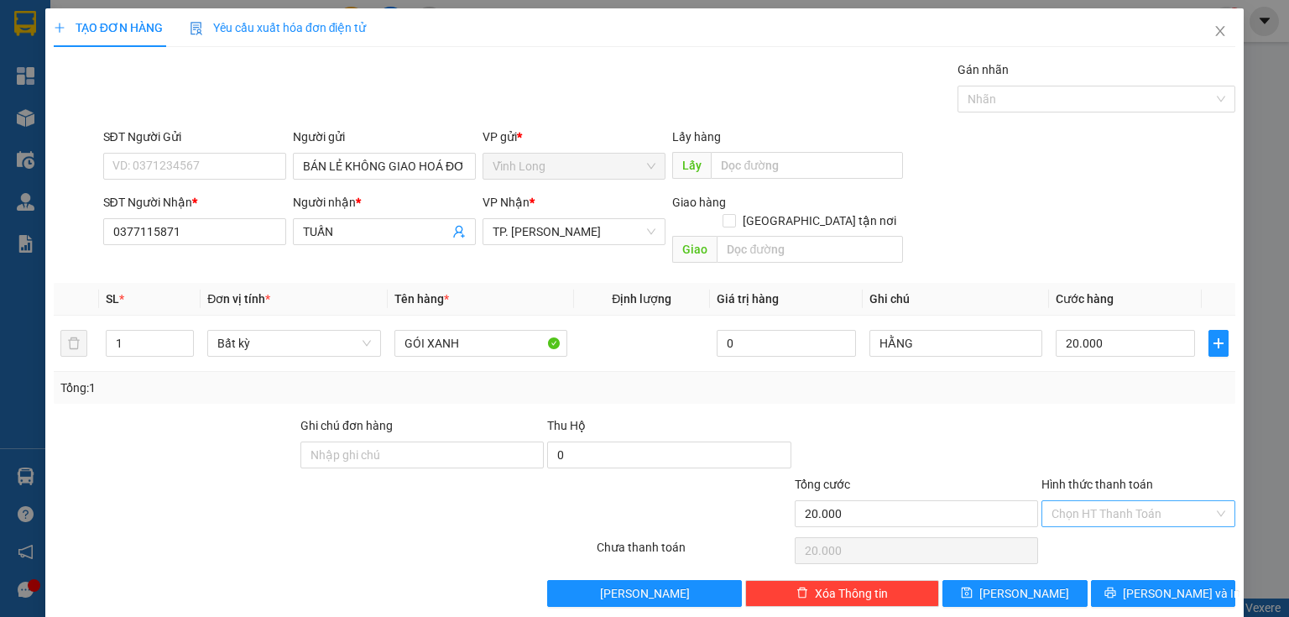
drag, startPoint x: 1063, startPoint y: 477, endPoint x: 1067, endPoint y: 490, distance: 14.1
click at [1067, 487] on div "Hình thức thanh toán Chọn HT Thanh Toán" at bounding box center [1138, 504] width 194 height 59
click at [1067, 501] on input "Hình thức thanh toán" at bounding box center [1132, 513] width 162 height 25
drag, startPoint x: 1072, startPoint y: 514, endPoint x: 1071, endPoint y: 527, distance: 13.5
click at [1074, 518] on div "Tại văn phòng" at bounding box center [1129, 527] width 193 height 27
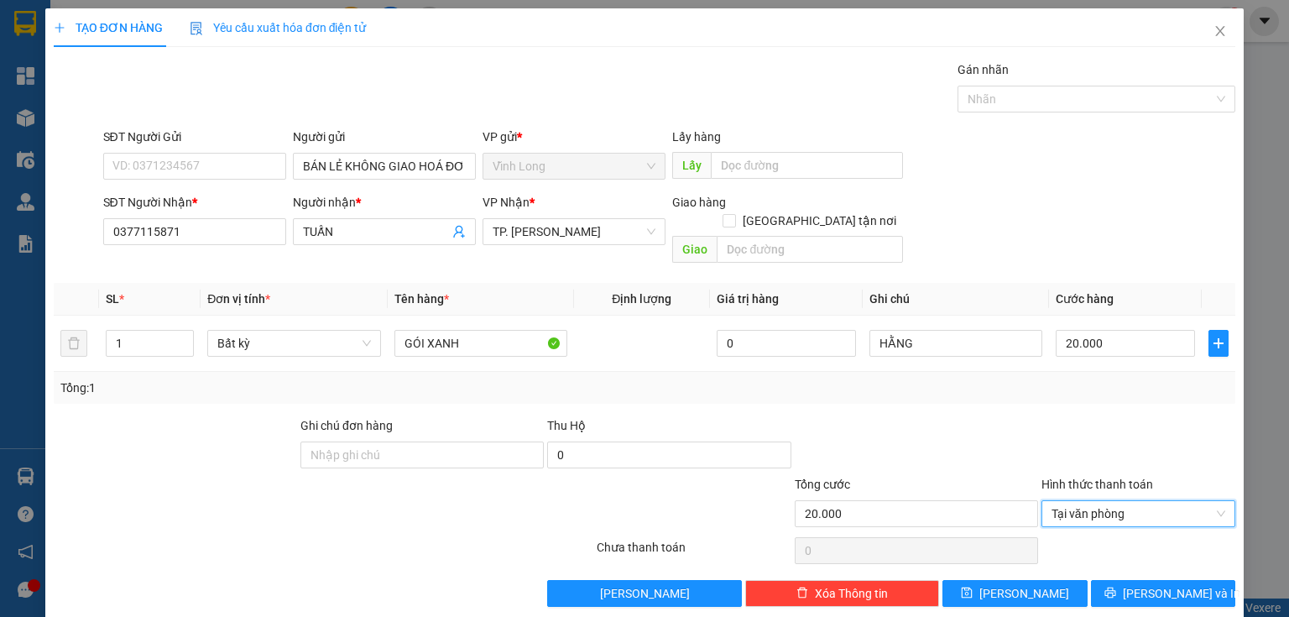
click at [1108, 559] on div "Transit Pickup Surcharge Ids Transit Deliver Surcharge Ids Transit Deliver Surc…" at bounding box center [644, 333] width 1181 height 546
click at [1114, 580] on button "[PERSON_NAME] và In" at bounding box center [1163, 593] width 145 height 27
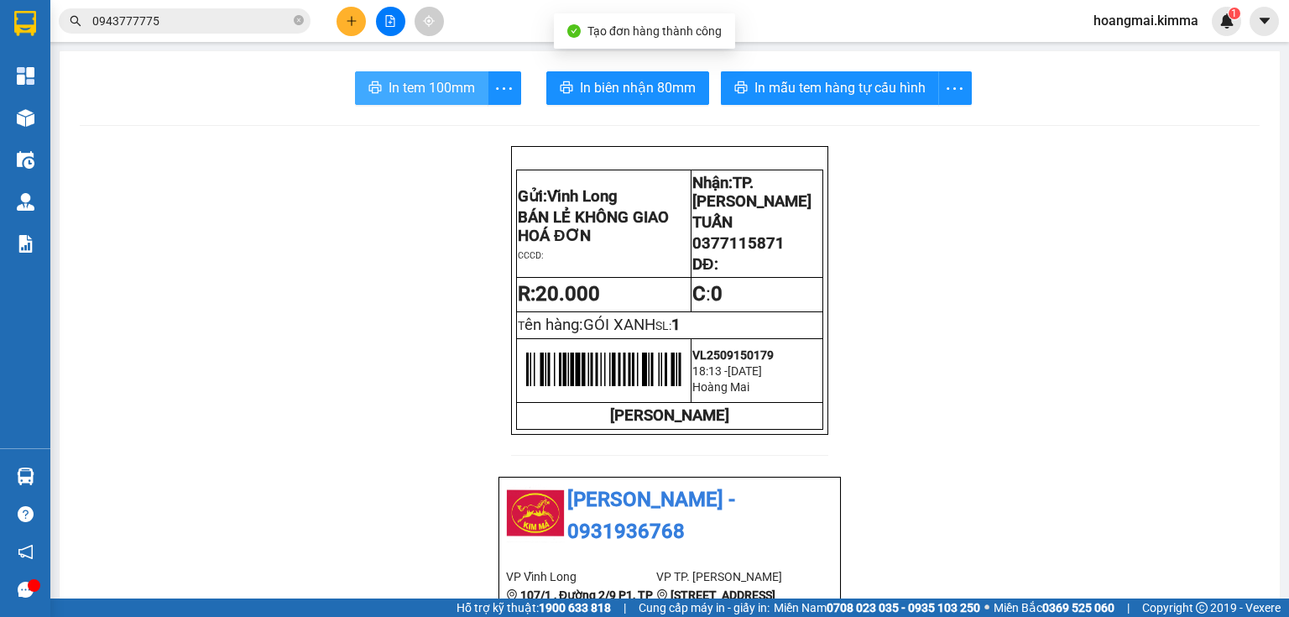
click at [401, 77] on span "In tem 100mm" at bounding box center [432, 87] width 86 height 21
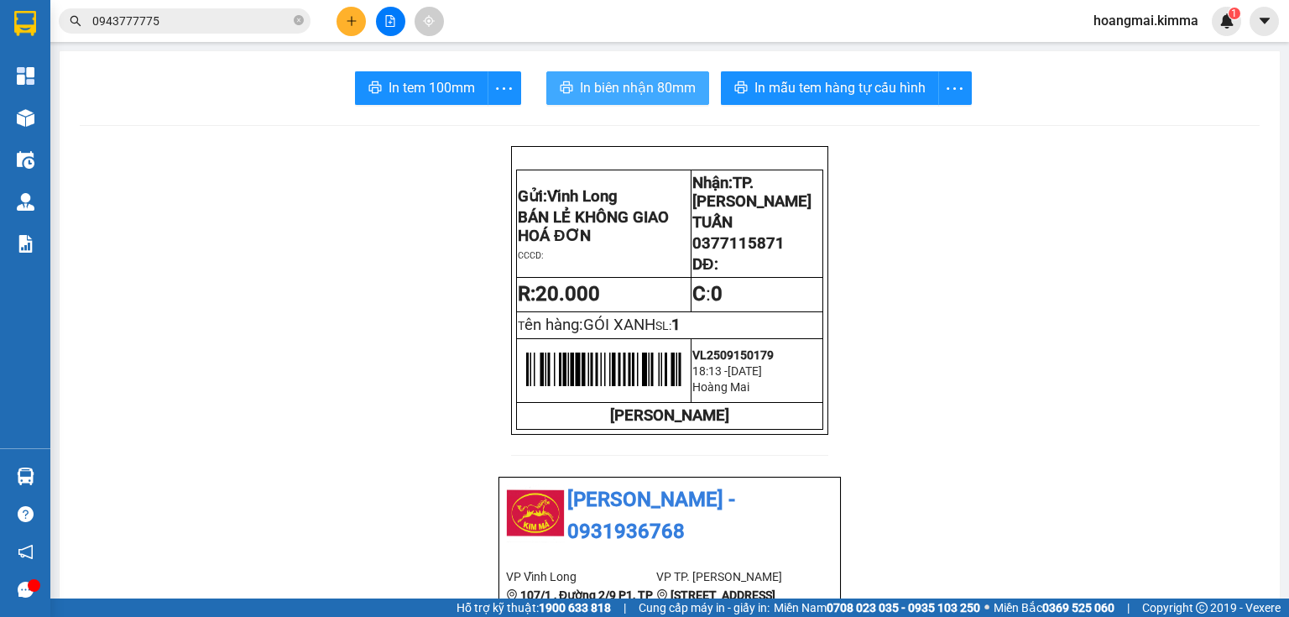
click at [639, 71] on button "In biên nhận 80mm" at bounding box center [627, 88] width 163 height 34
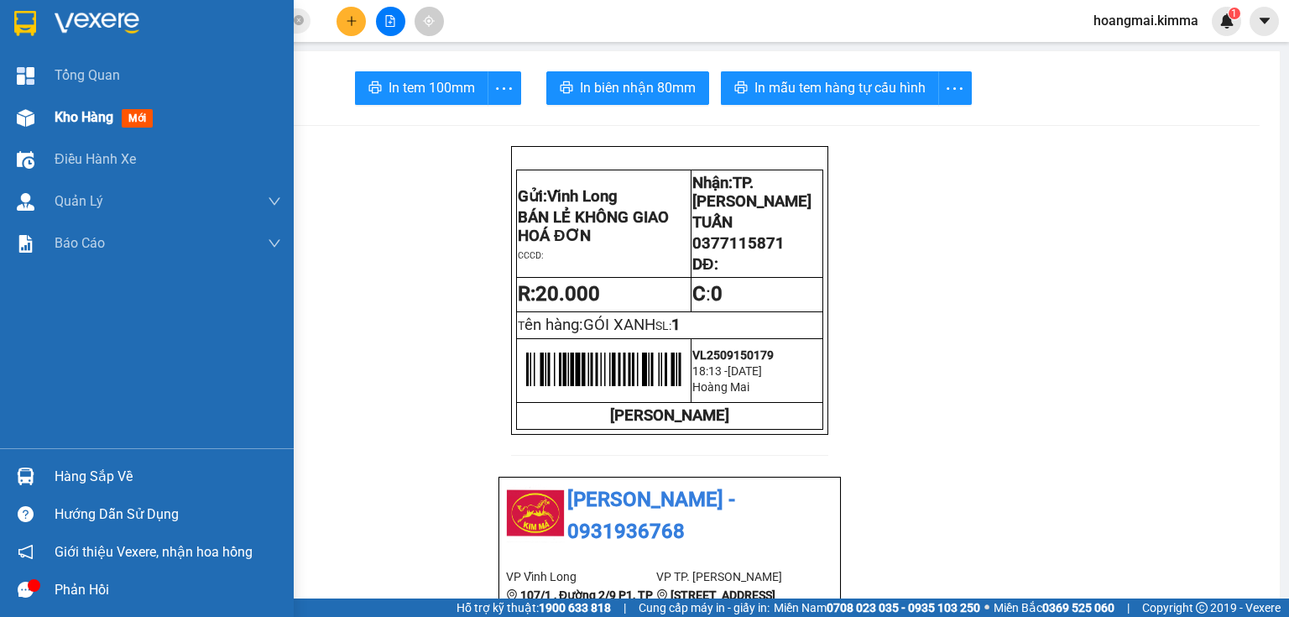
click at [38, 117] on div at bounding box center [25, 117] width 29 height 29
